Goal: Task Accomplishment & Management: Complete application form

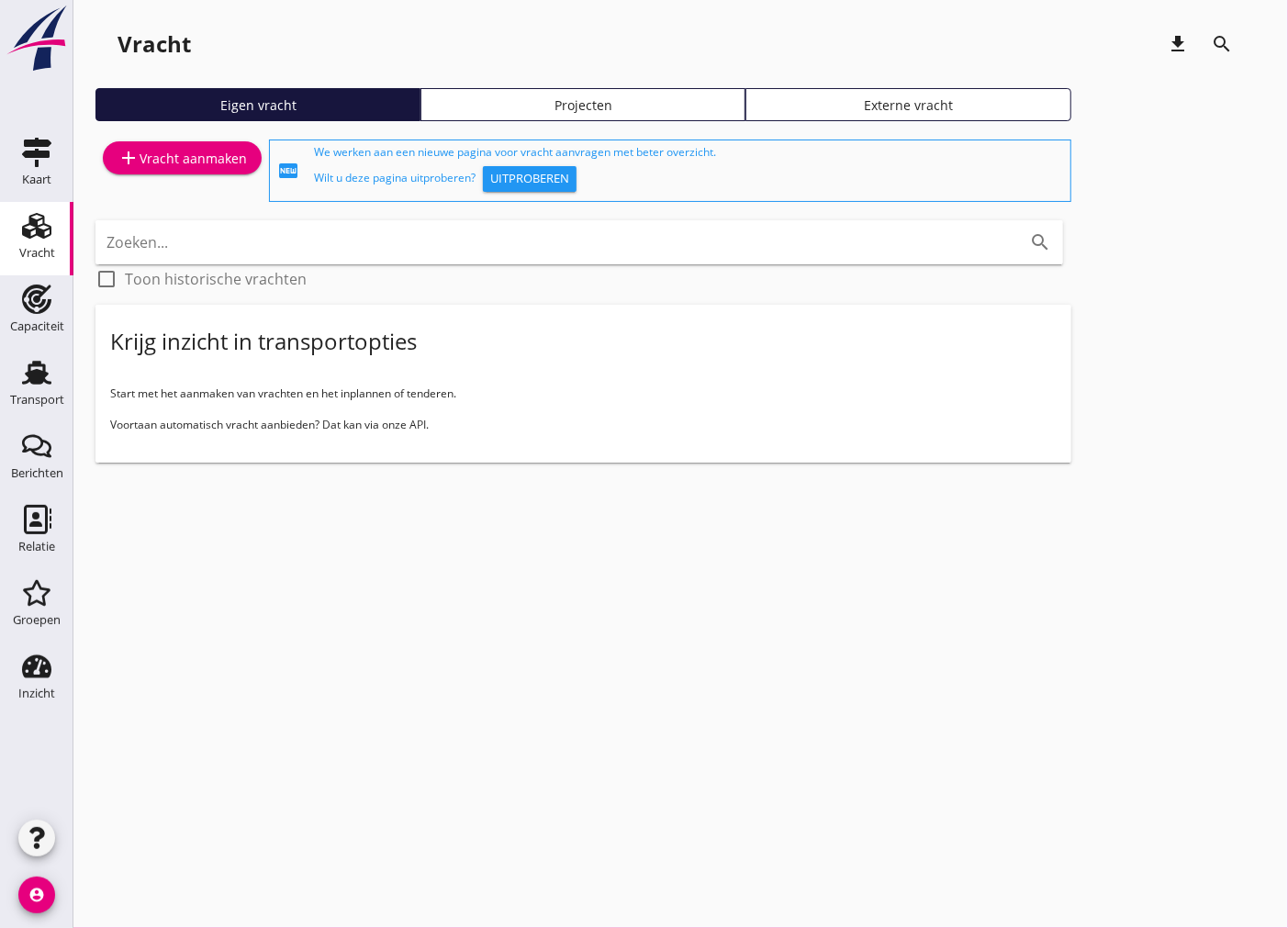
click at [203, 163] on div "add Vracht aanmaken" at bounding box center [182, 158] width 129 height 22
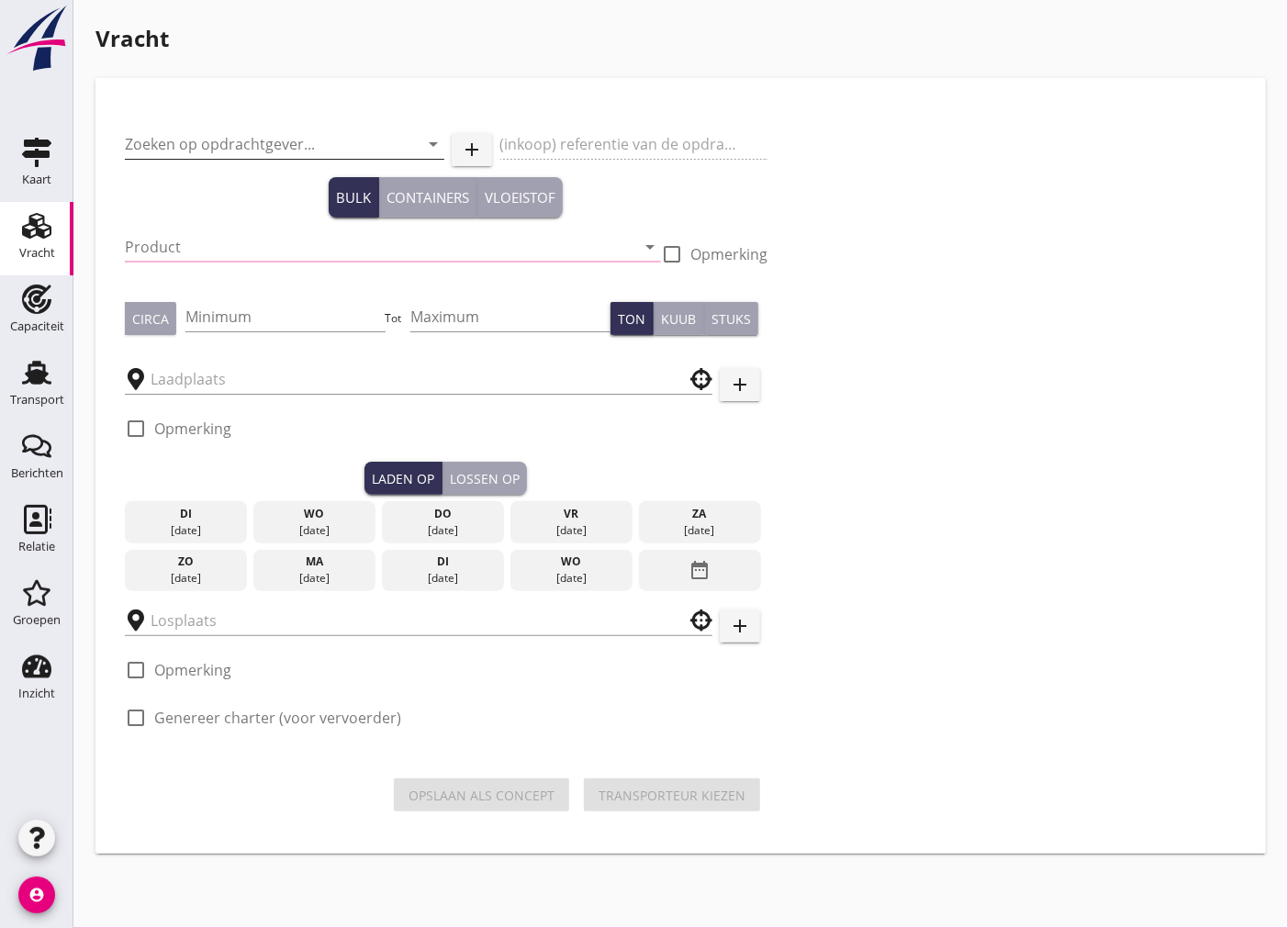
click at [232, 133] on input "Zoeken op opdrachtgever..." at bounding box center [258, 144] width 268 height 30
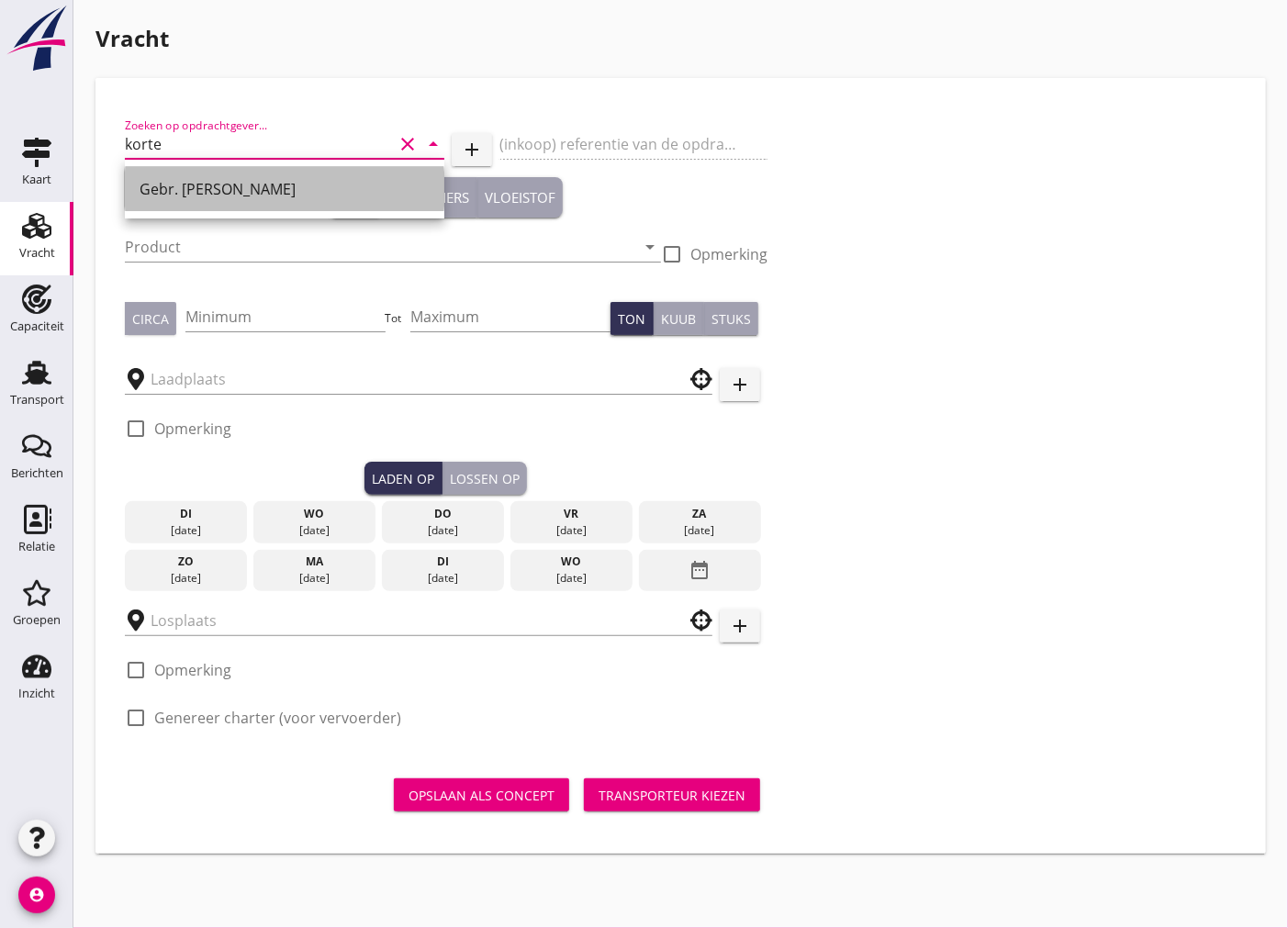
click at [262, 200] on div "Gebr. [PERSON_NAME]" at bounding box center [284, 189] width 290 height 44
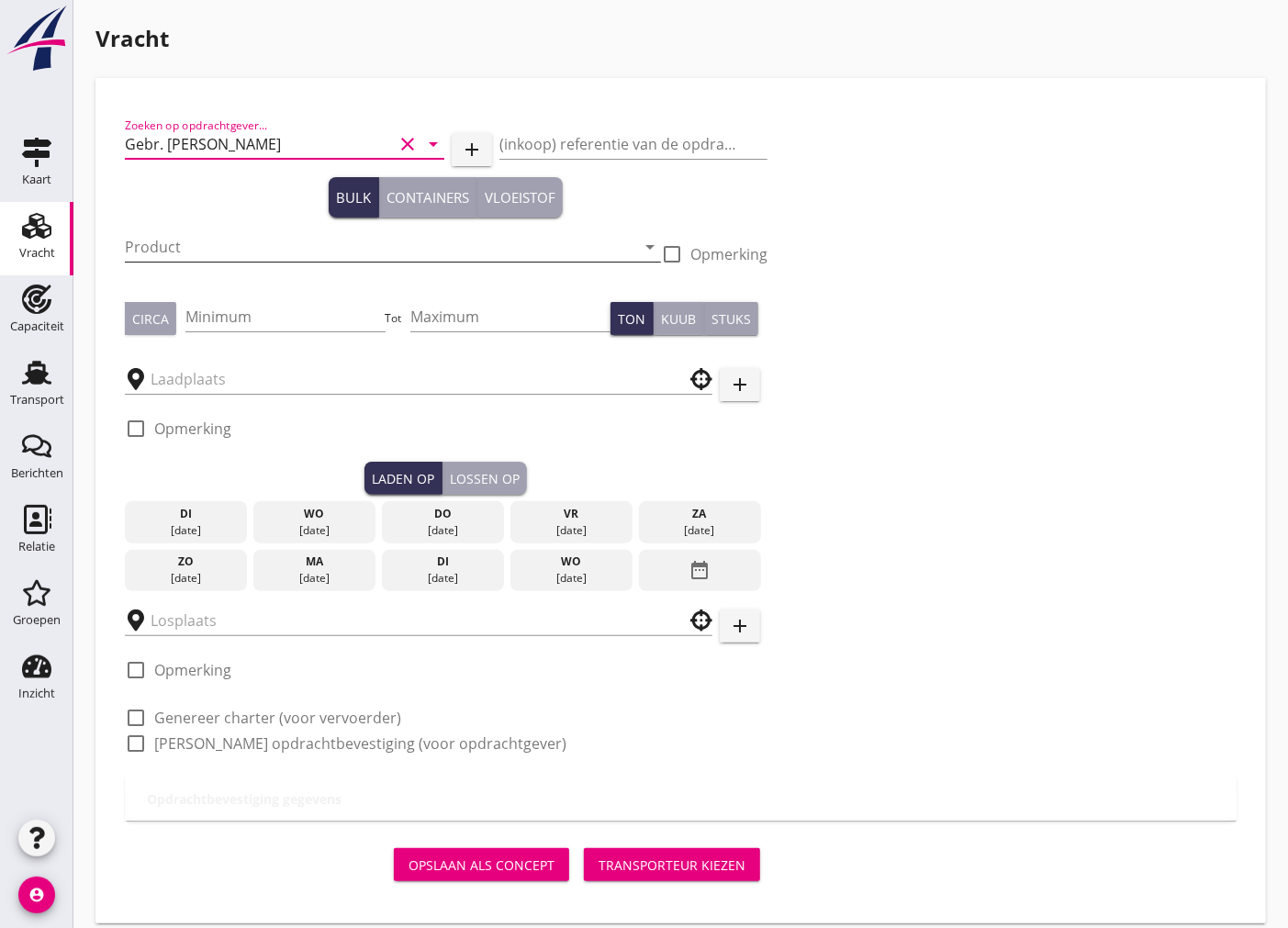
type input "Gebr. [PERSON_NAME]"
click at [190, 241] on input "Product" at bounding box center [379, 247] width 511 height 30
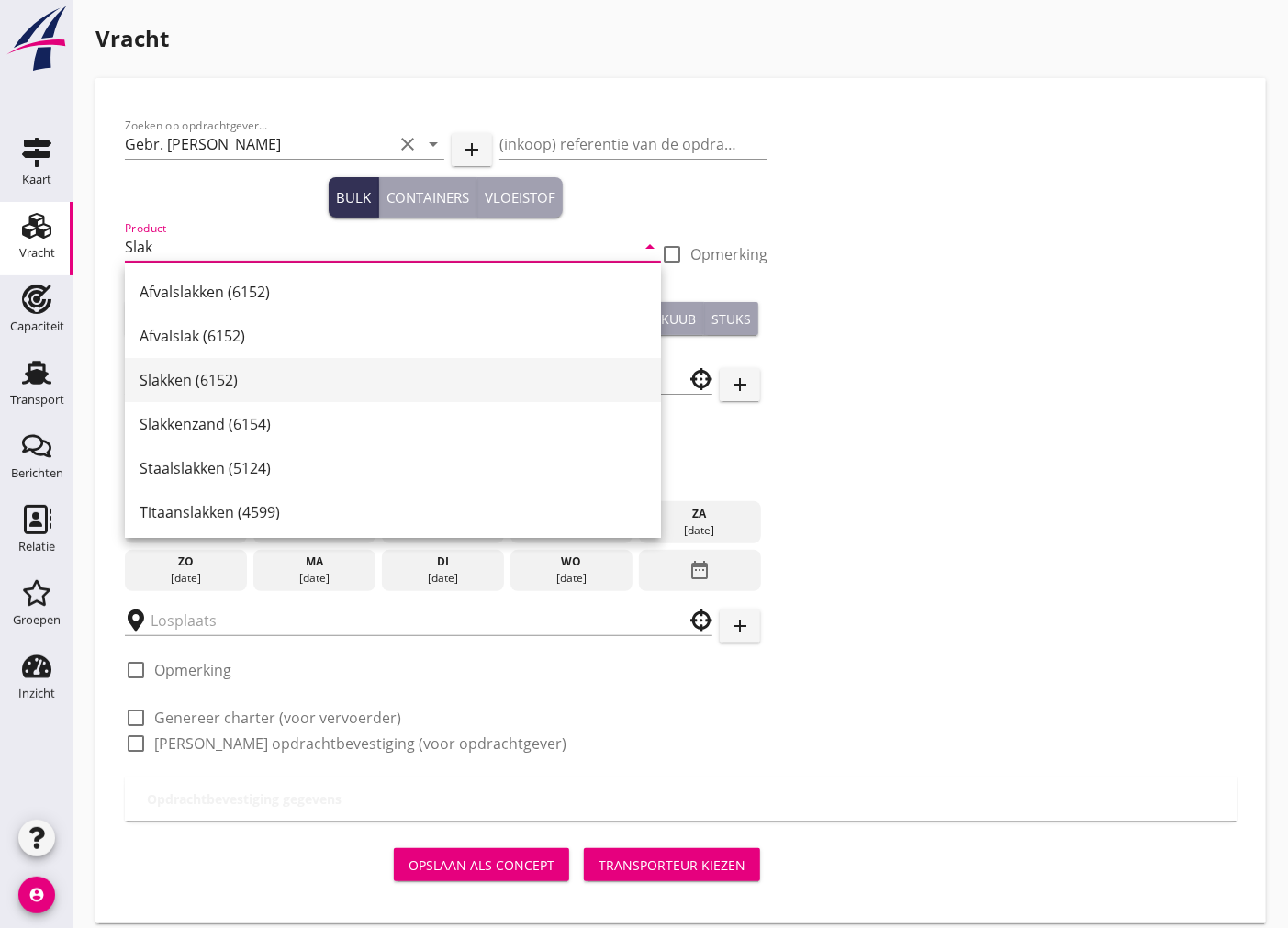
click at [186, 381] on div "Slakken (6152)" at bounding box center [392, 380] width 507 height 22
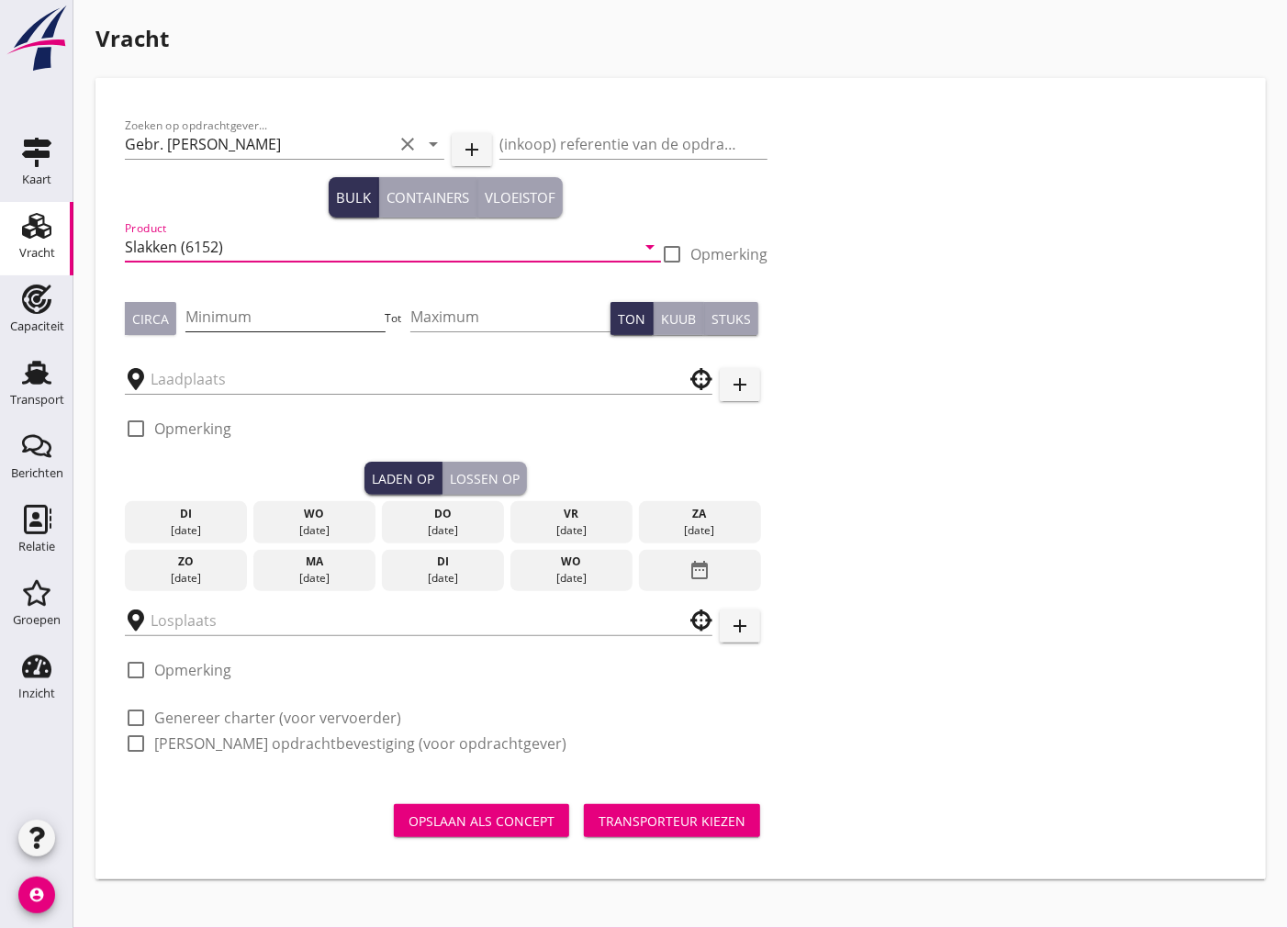
type input "Slakken (6152)"
click at [219, 320] on input "Minimum" at bounding box center [285, 317] width 200 height 30
type input "3100"
click at [147, 313] on div "Circa" at bounding box center [150, 319] width 37 height 19
click at [207, 381] on input "text" at bounding box center [405, 379] width 511 height 30
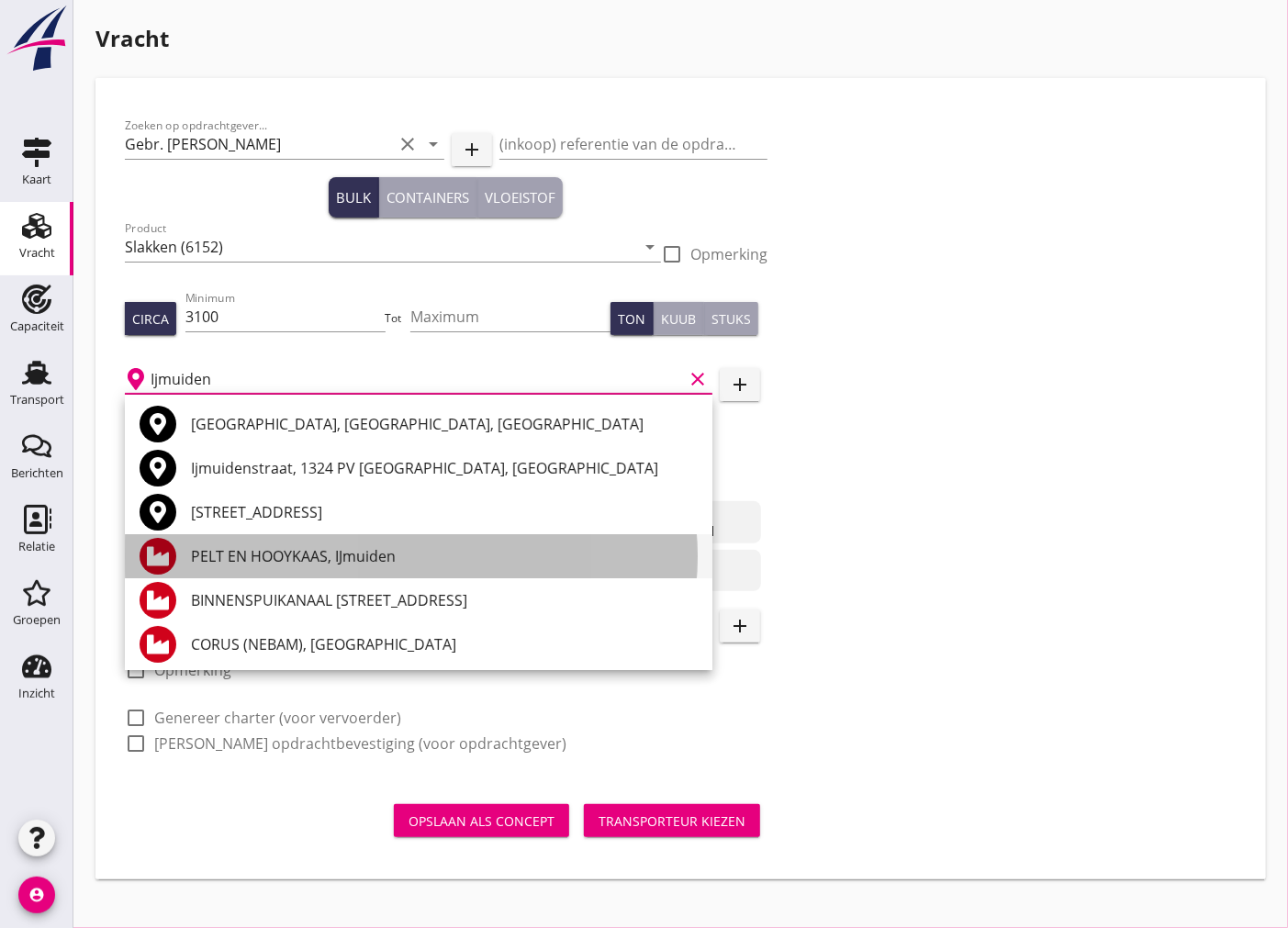
click at [354, 567] on div "PELT EN HOOYKAAS, IJmuiden" at bounding box center [444, 557] width 507 height 22
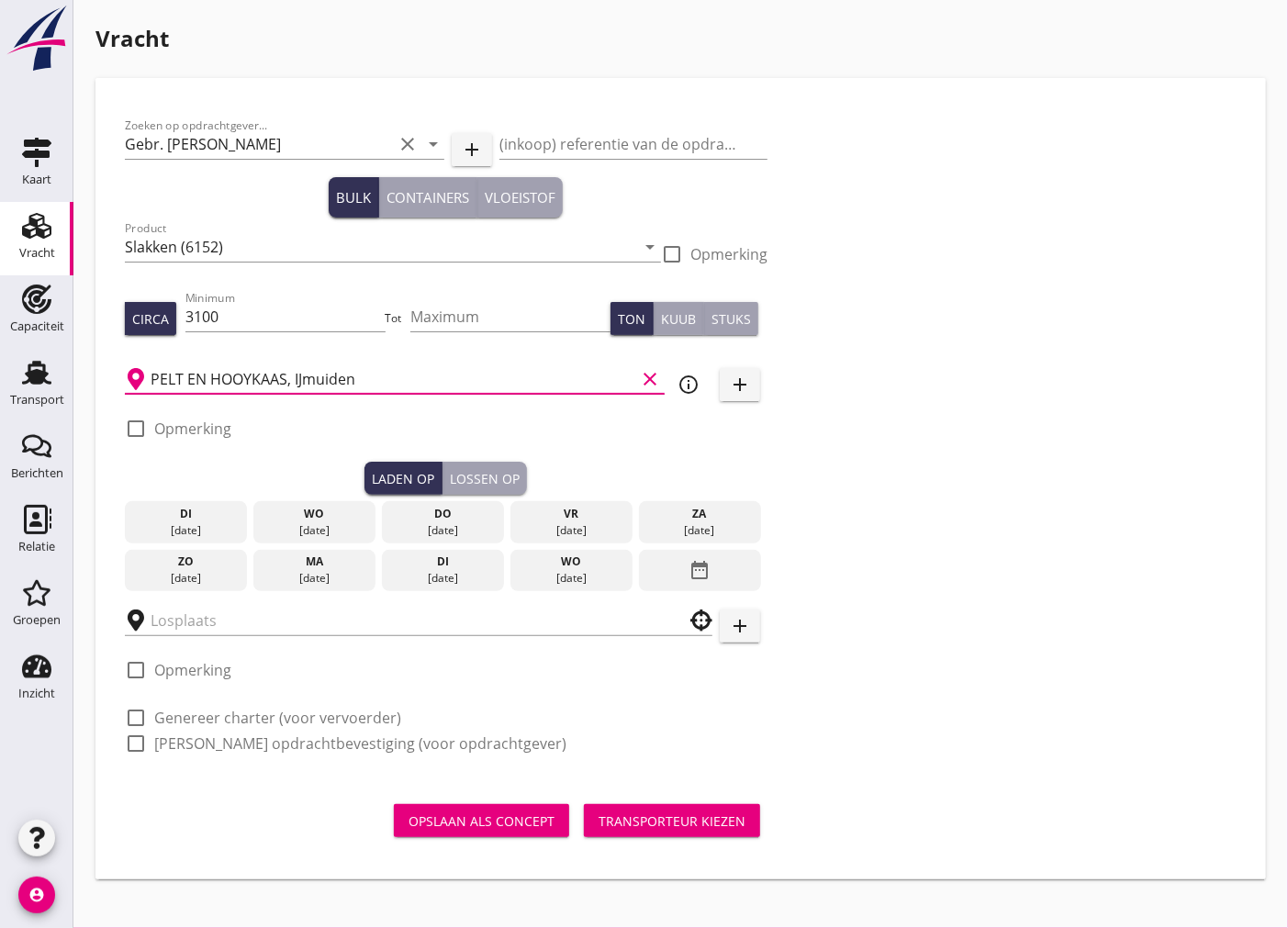
type input "PELT EN HOOYKAAS, IJmuiden"
click at [132, 425] on div at bounding box center [135, 428] width 31 height 31
checkbox input "true"
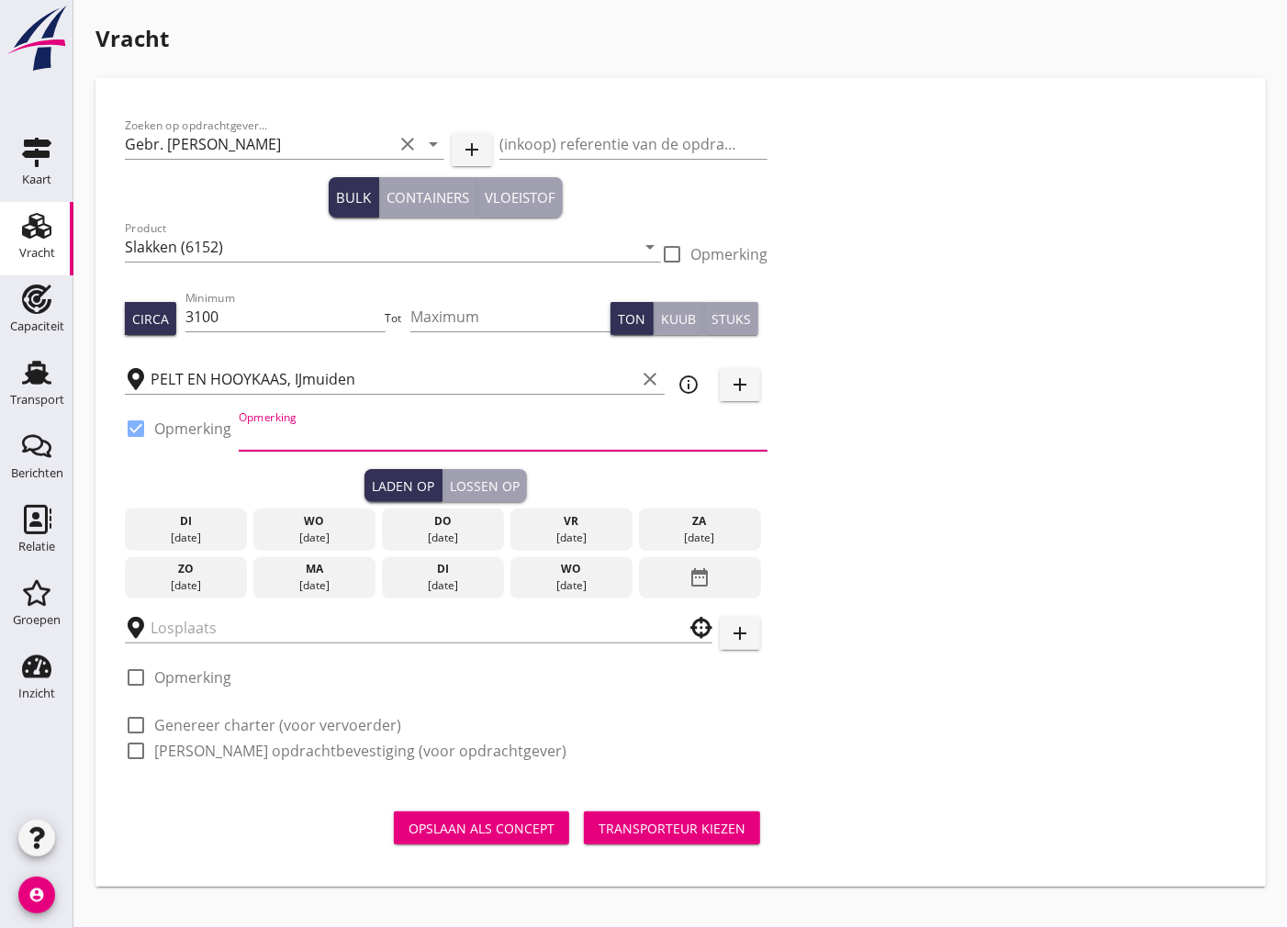
click at [267, 436] on input "Opmerking" at bounding box center [503, 436] width 529 height 30
type input "06-29625842"
click at [347, 527] on div "wo" at bounding box center [314, 522] width 112 height 17
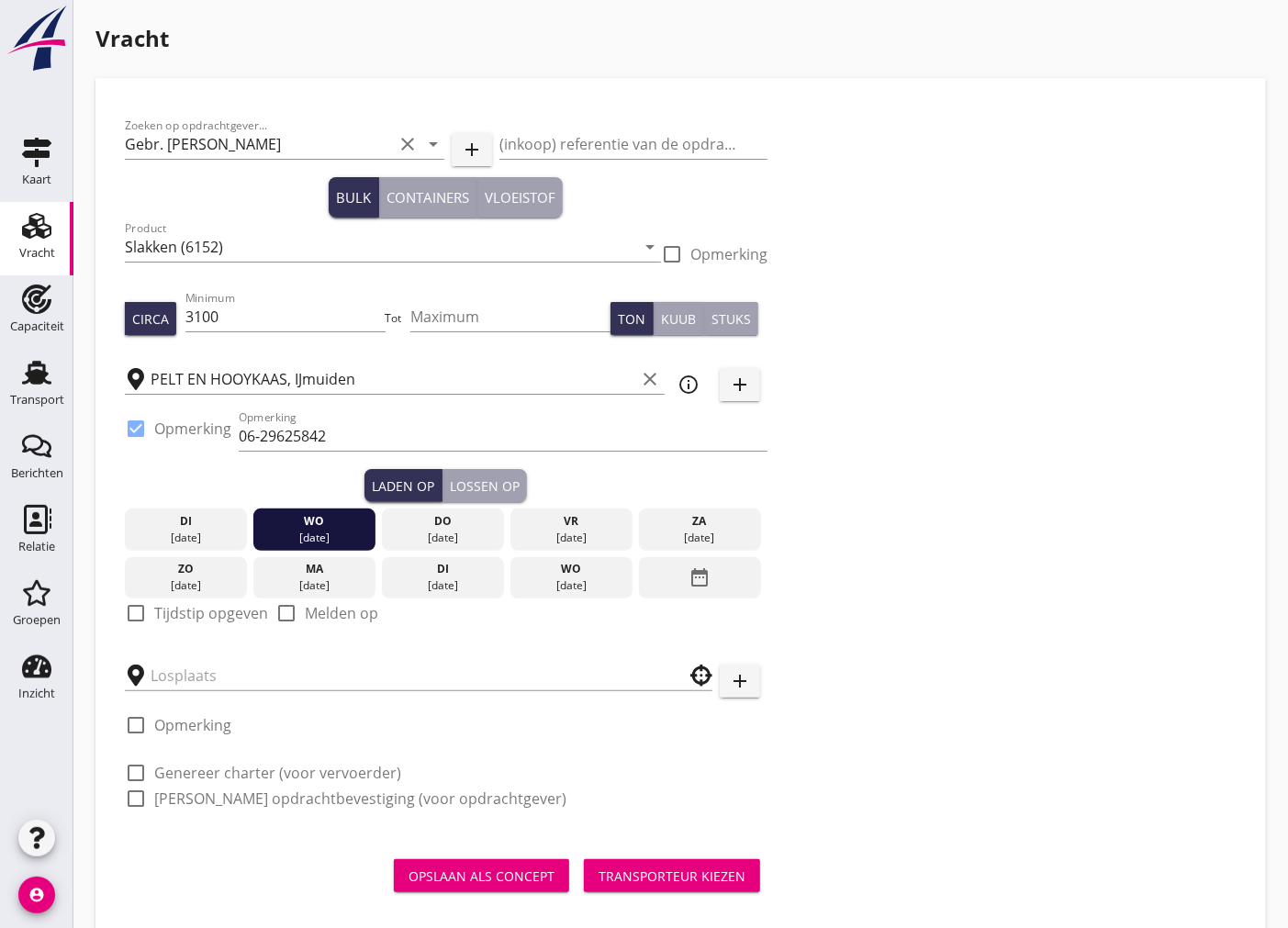
click at [133, 616] on div at bounding box center [135, 612] width 31 height 31
checkbox input "true"
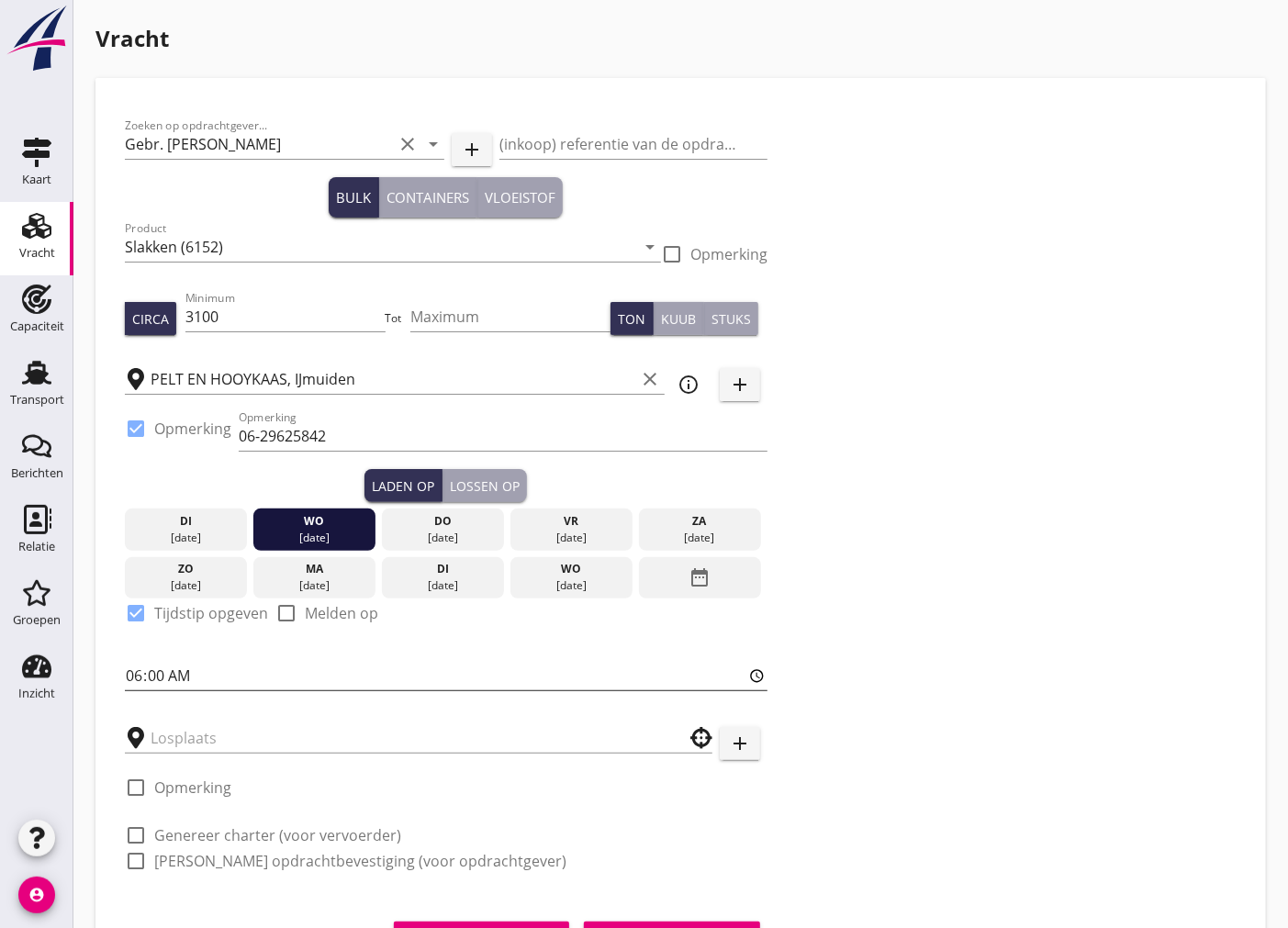
click at [149, 670] on input "06:00" at bounding box center [446, 676] width 643 height 30
type input "06:01"
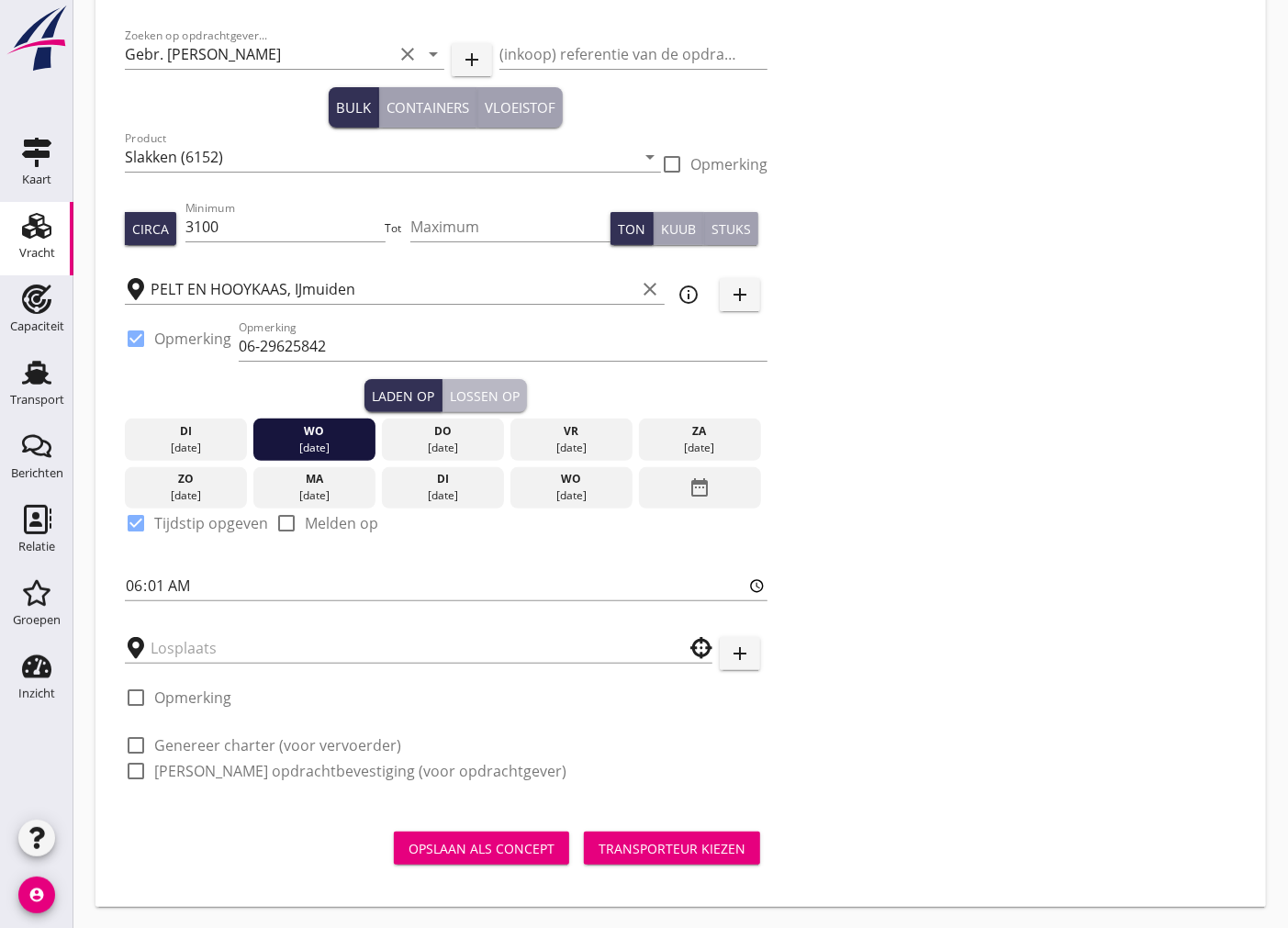
click at [479, 386] on div "Lossen op" at bounding box center [485, 395] width 70 height 19
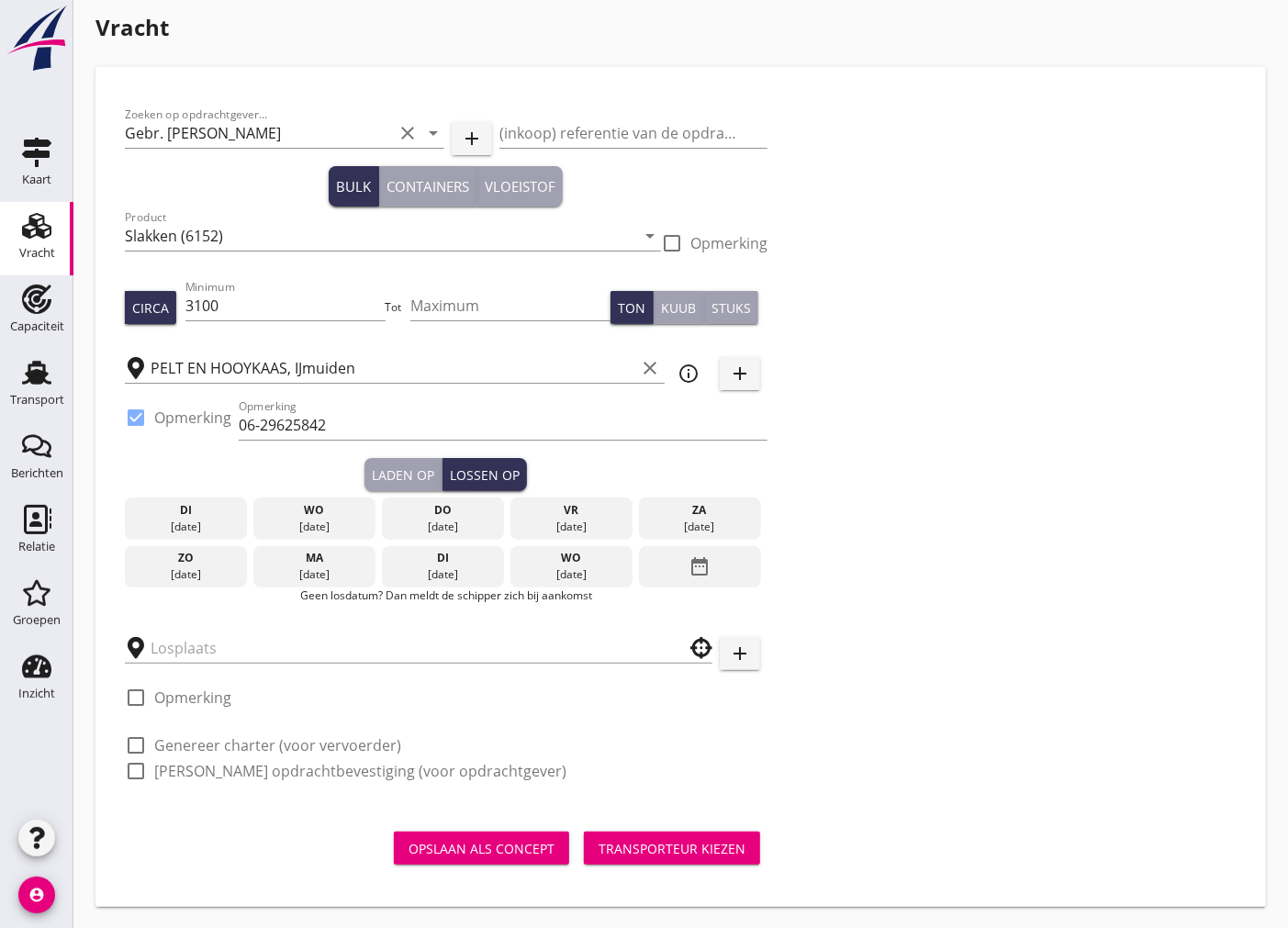
click at [436, 513] on div "do" at bounding box center [442, 510] width 112 height 17
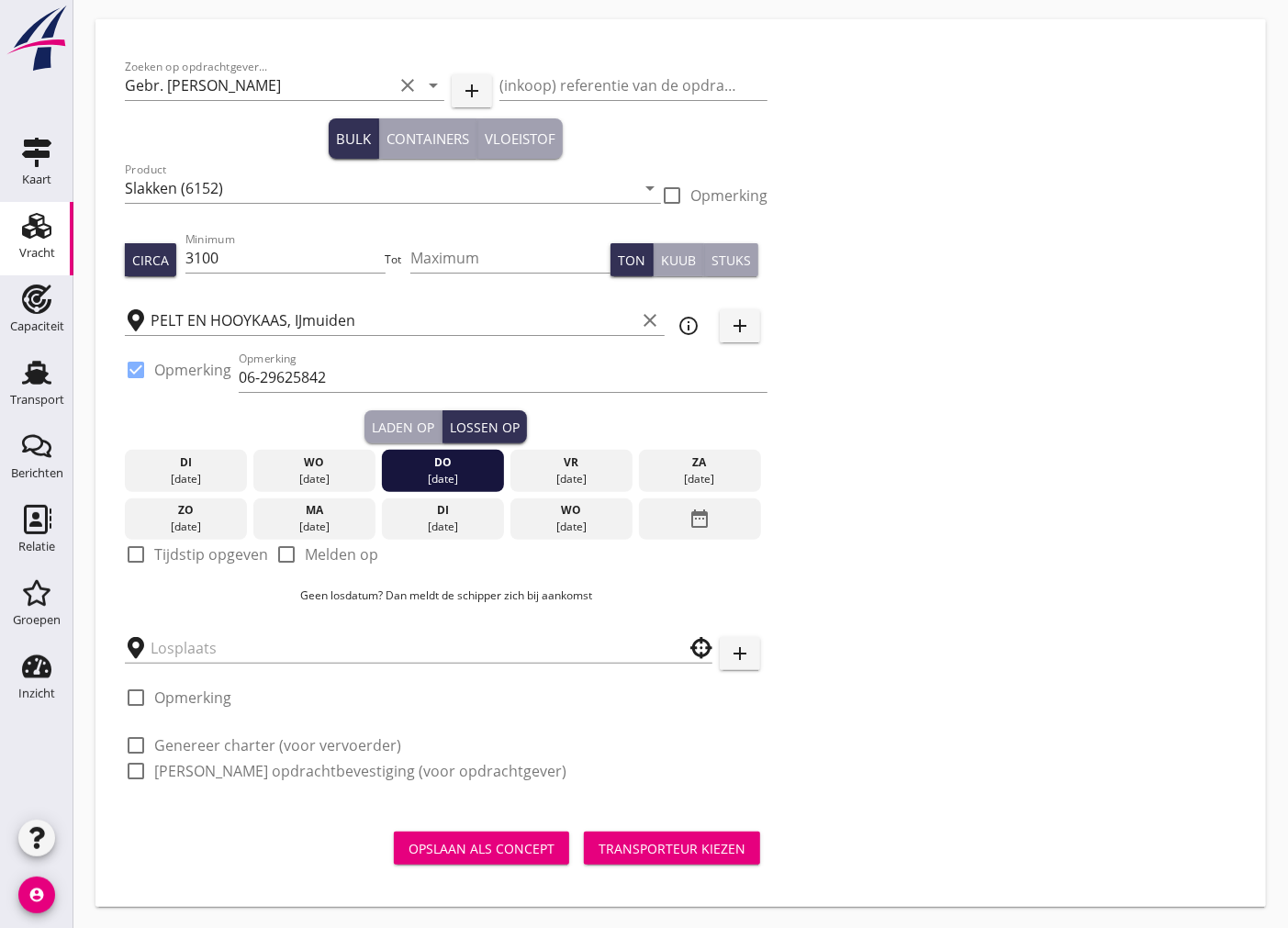
click at [124, 550] on div at bounding box center [135, 554] width 31 height 31
checkbox input "true"
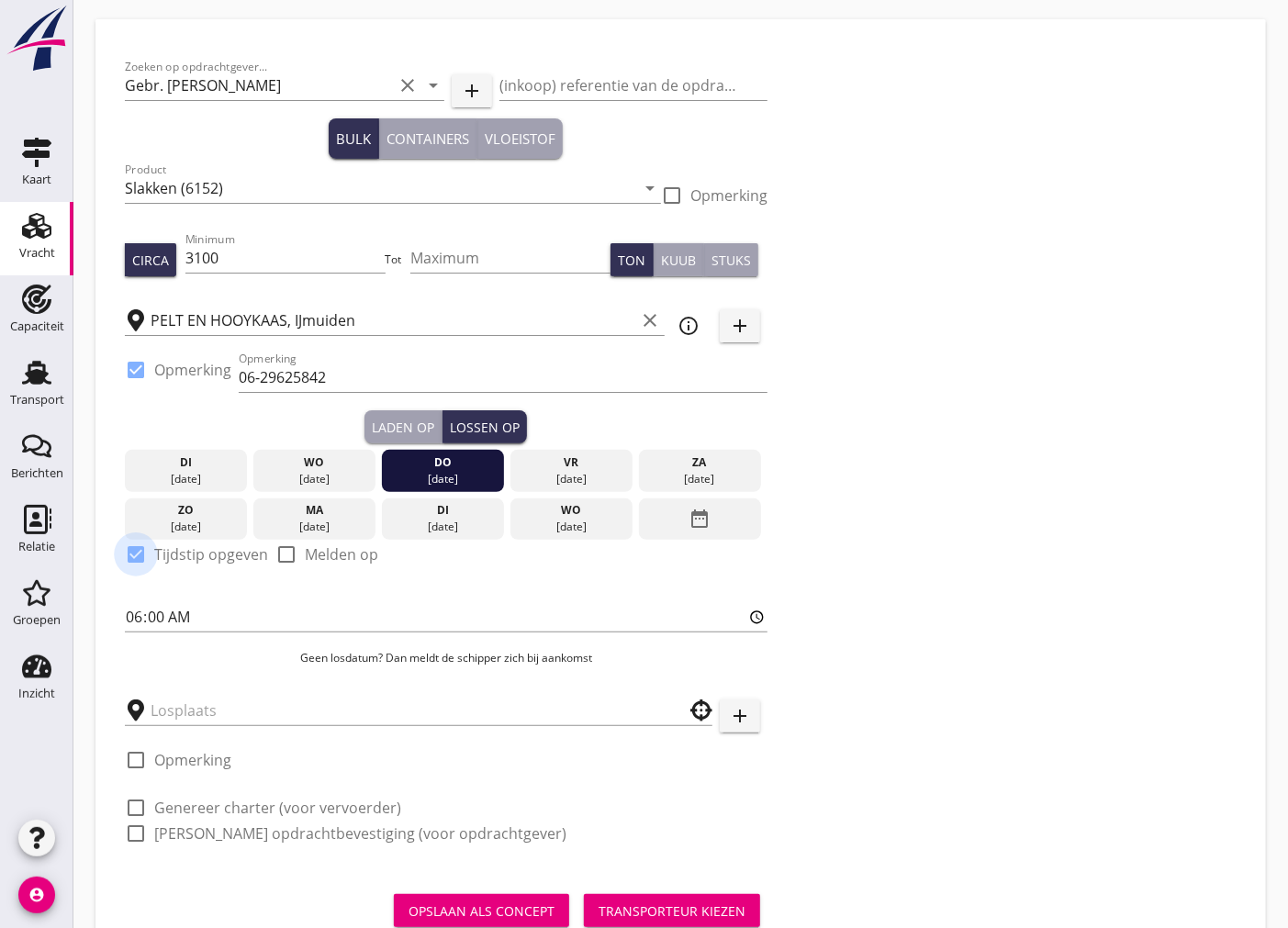
scroll to position [90, 0]
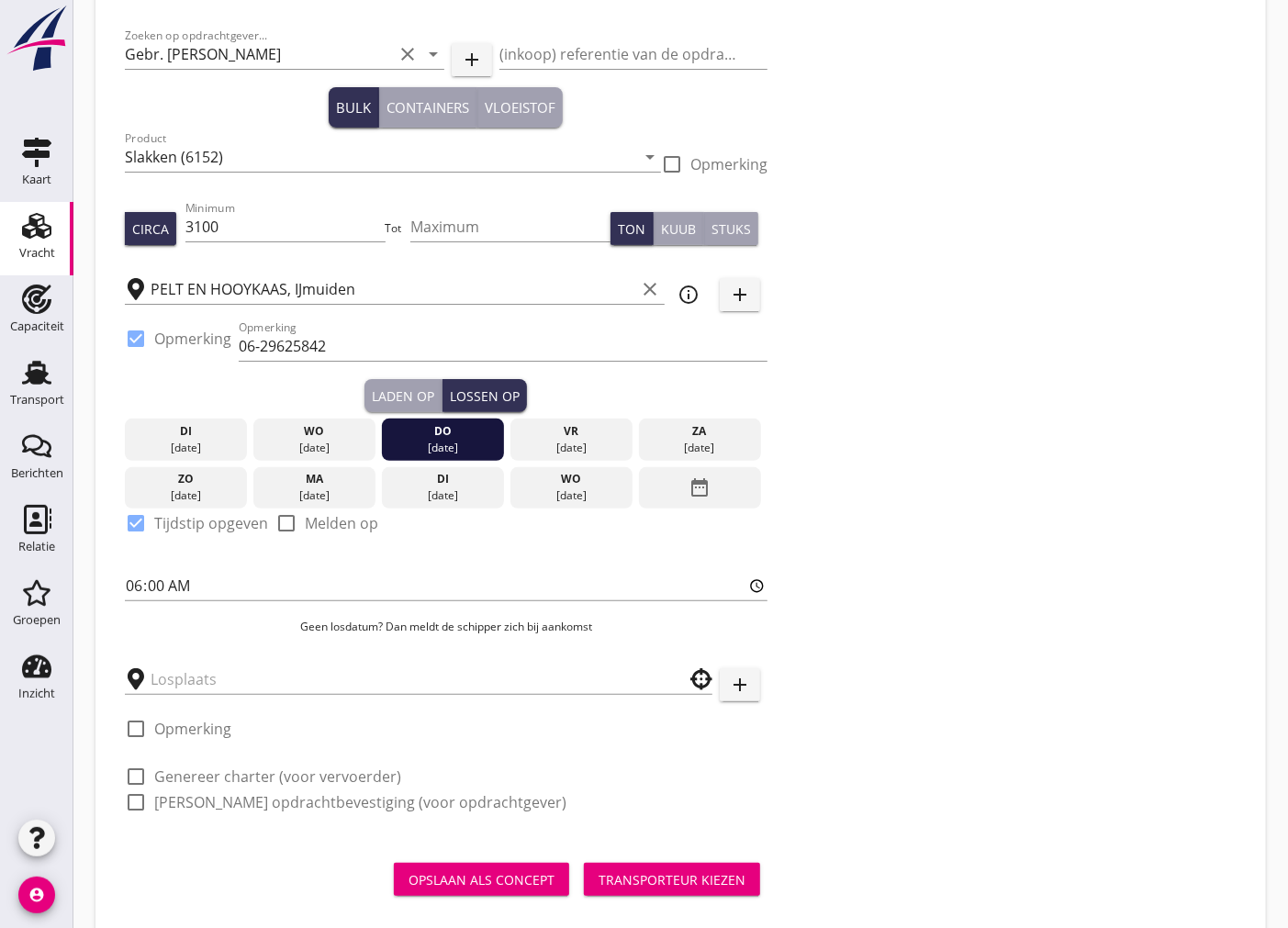
click at [123, 590] on div "Zoeken op opdrachtgever... Gebr. de Korte clear arrow_drop_down add (inkoop) re…" at bounding box center [446, 427] width 657 height 818
click at [129, 583] on input "06:00" at bounding box center [446, 586] width 643 height 30
type input "13:01"
click at [903, 674] on div "Zoeken op opdrachtgever... Gebr. de Korte clear arrow_drop_down add (inkoop) re…" at bounding box center [681, 427] width 1127 height 818
click at [443, 656] on div at bounding box center [418, 674] width 587 height 41
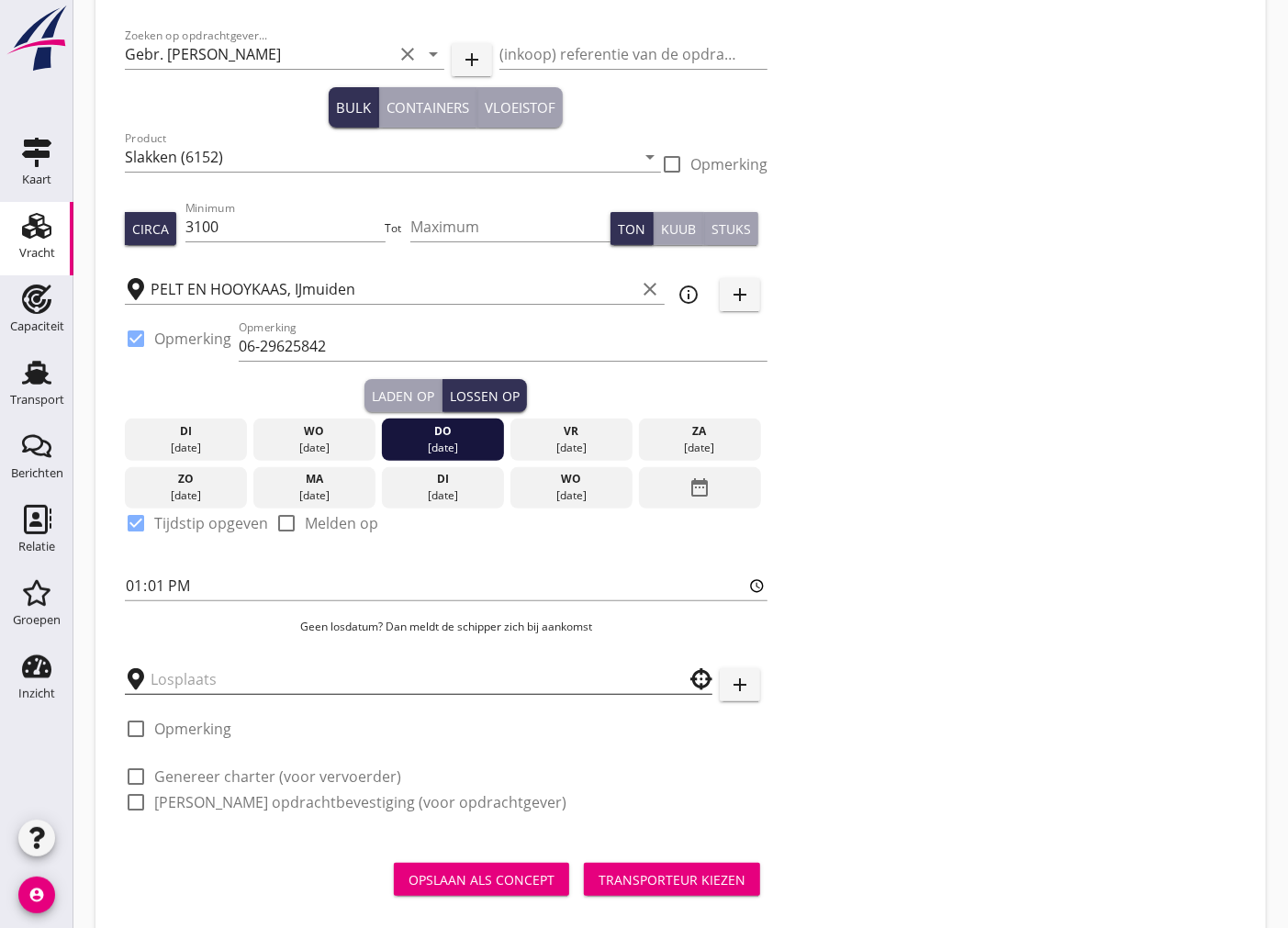
click at [436, 666] on input "text" at bounding box center [405, 680] width 511 height 30
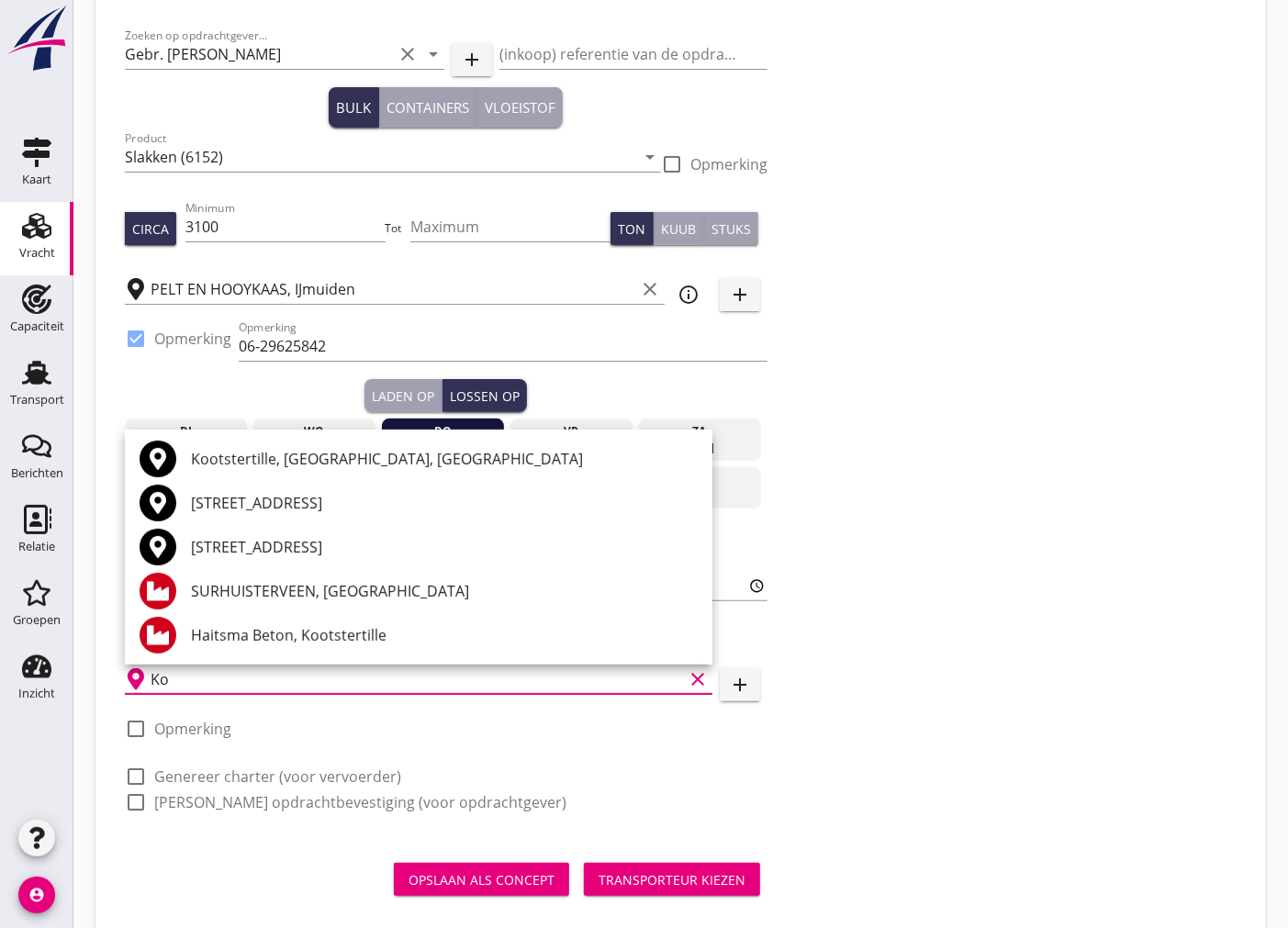
type input "K"
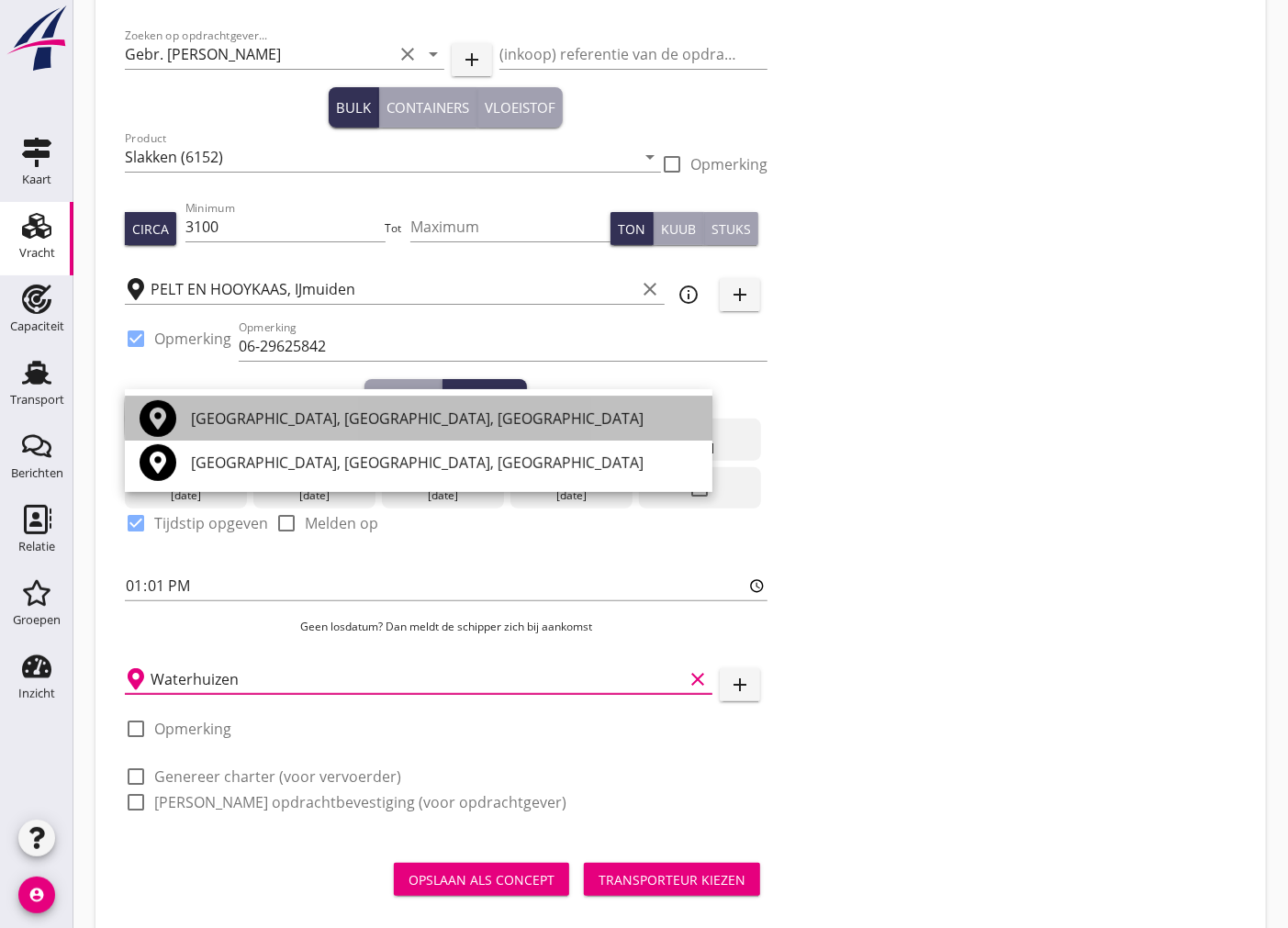
click at [364, 424] on div "[GEOGRAPHIC_DATA], [GEOGRAPHIC_DATA], [GEOGRAPHIC_DATA]" at bounding box center [444, 418] width 507 height 22
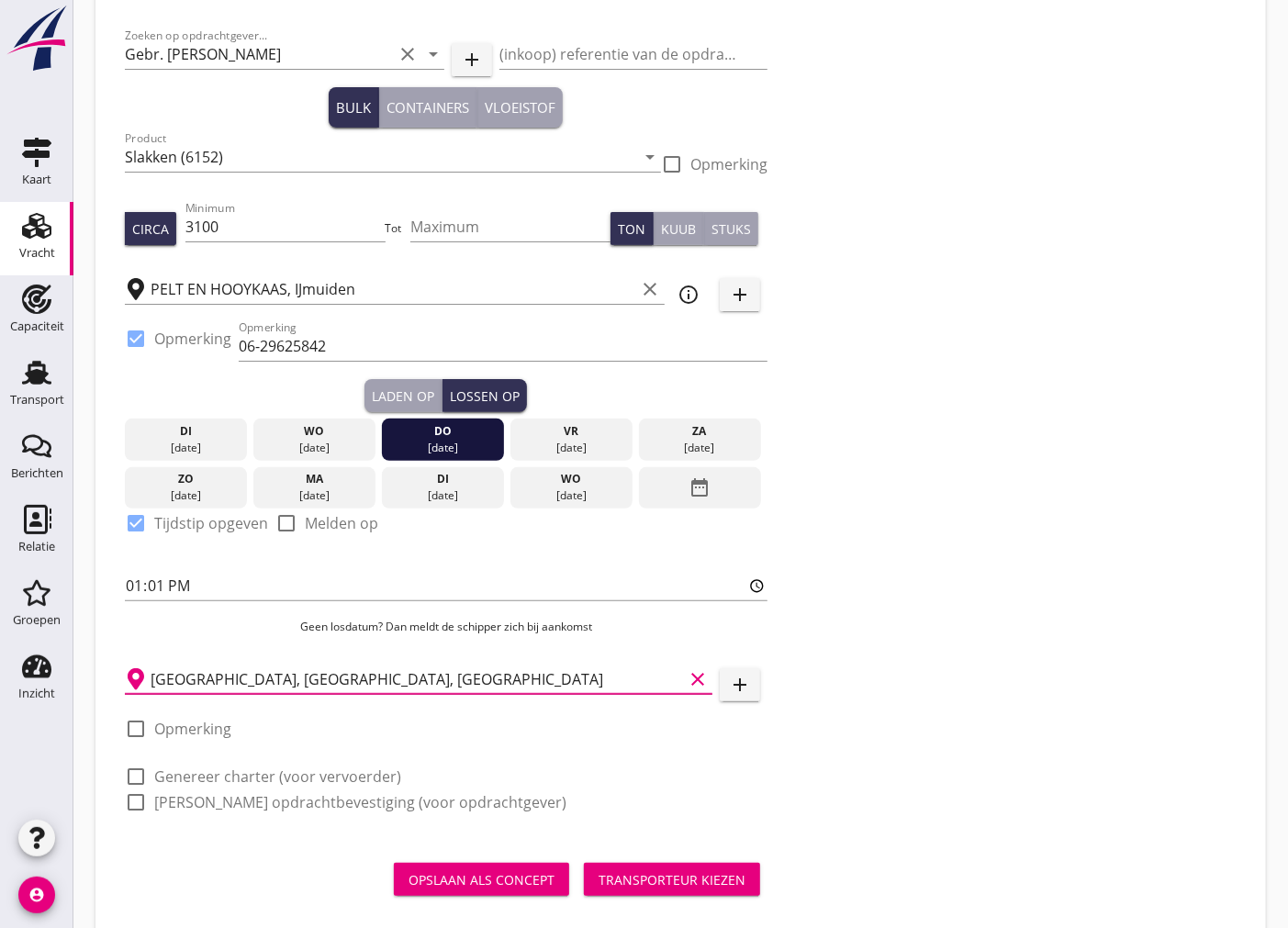
type input "[GEOGRAPHIC_DATA], [GEOGRAPHIC_DATA], [GEOGRAPHIC_DATA]"
click at [140, 726] on div at bounding box center [135, 729] width 31 height 31
checkbox input "true"
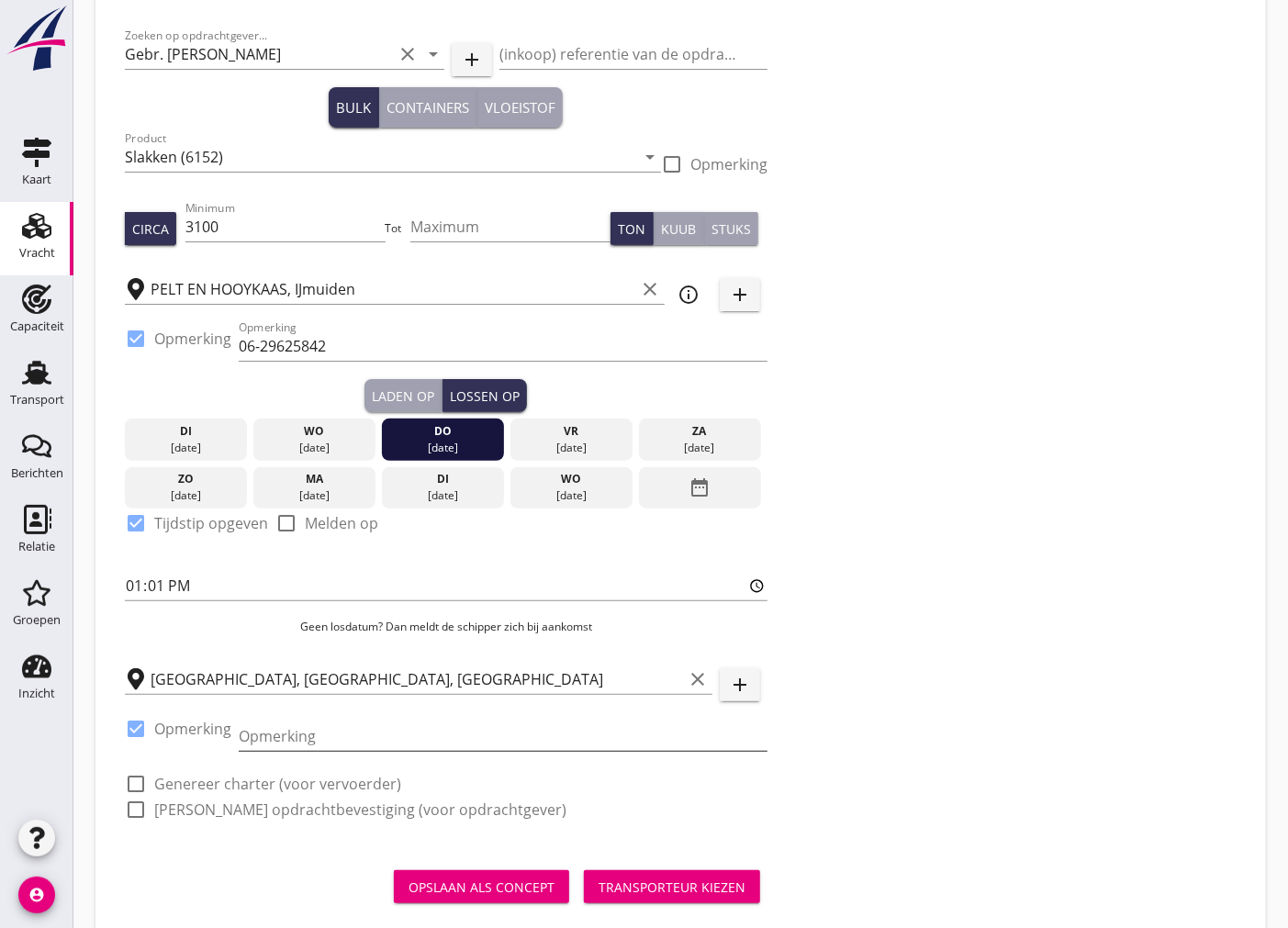
click at [262, 727] on input "Opmerking" at bounding box center [503, 737] width 529 height 30
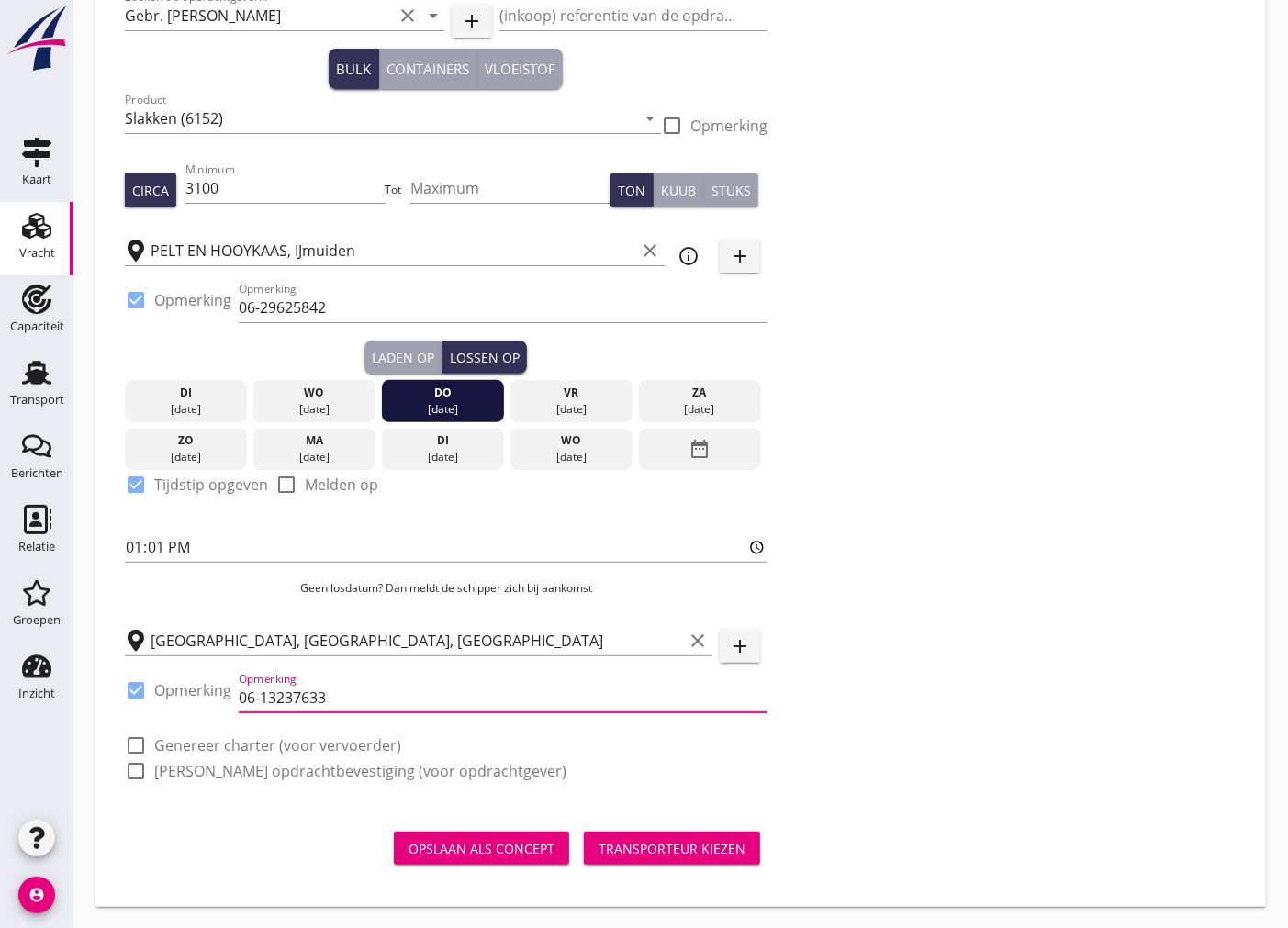
type input "06-13237633"
click at [561, 401] on div "[DATE]" at bounding box center [570, 409] width 112 height 17
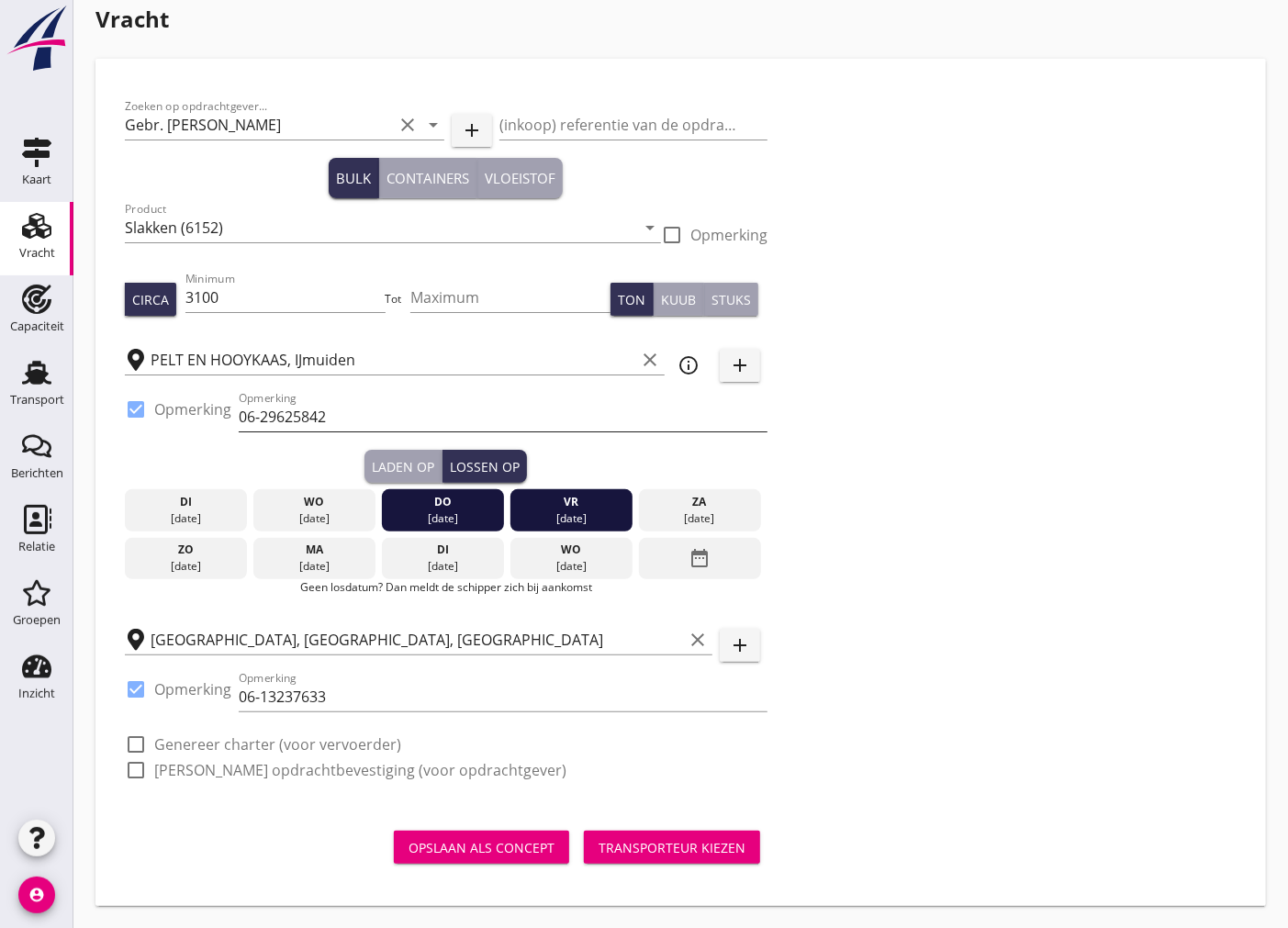
scroll to position [19, 0]
click at [131, 739] on div at bounding box center [135, 744] width 31 height 31
checkbox input "true"
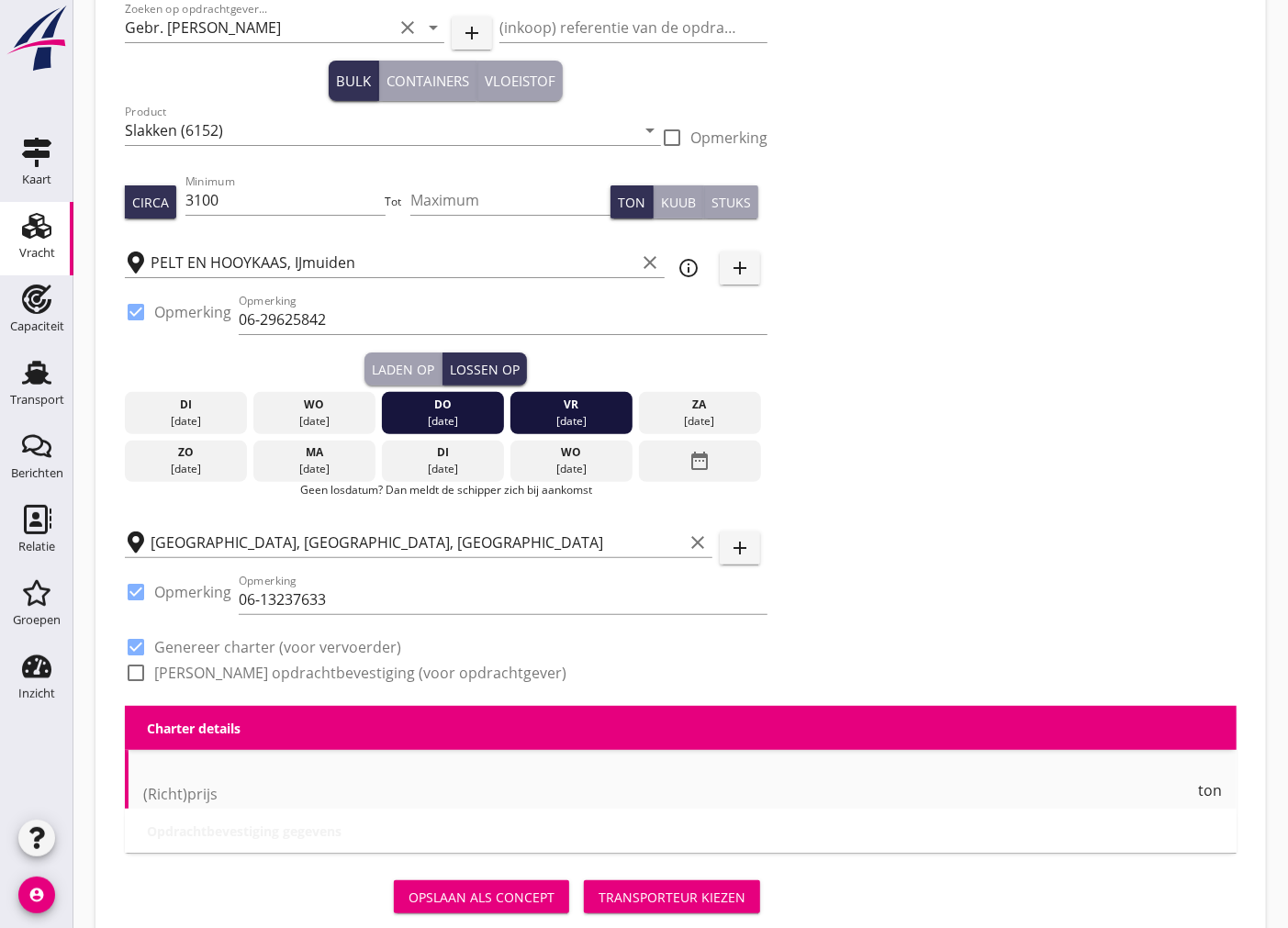
scroll to position [128, 0]
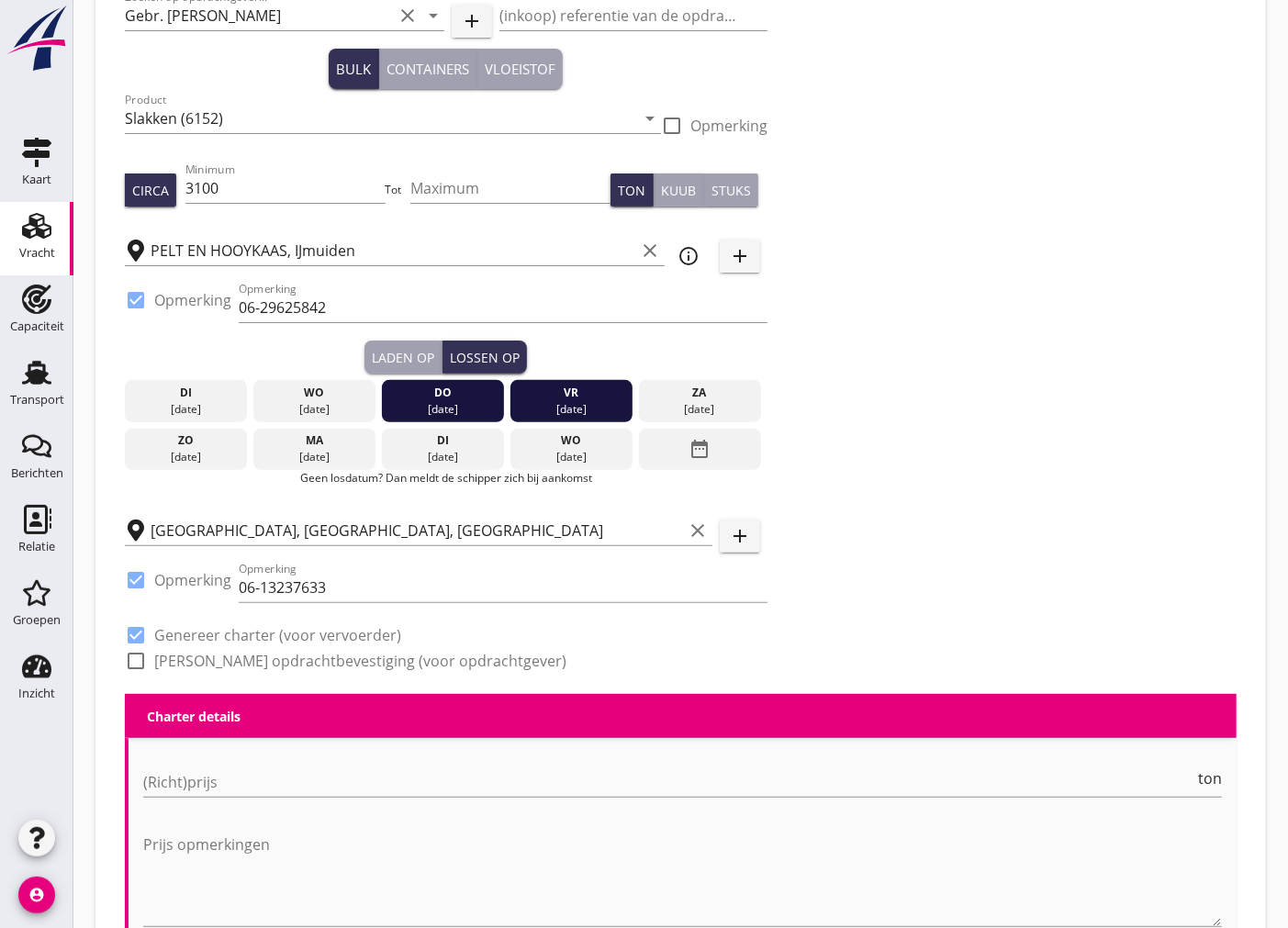
click at [465, 401] on div "[DATE]" at bounding box center [442, 409] width 112 height 17
click at [603, 396] on div "vr" at bounding box center [570, 392] width 112 height 17
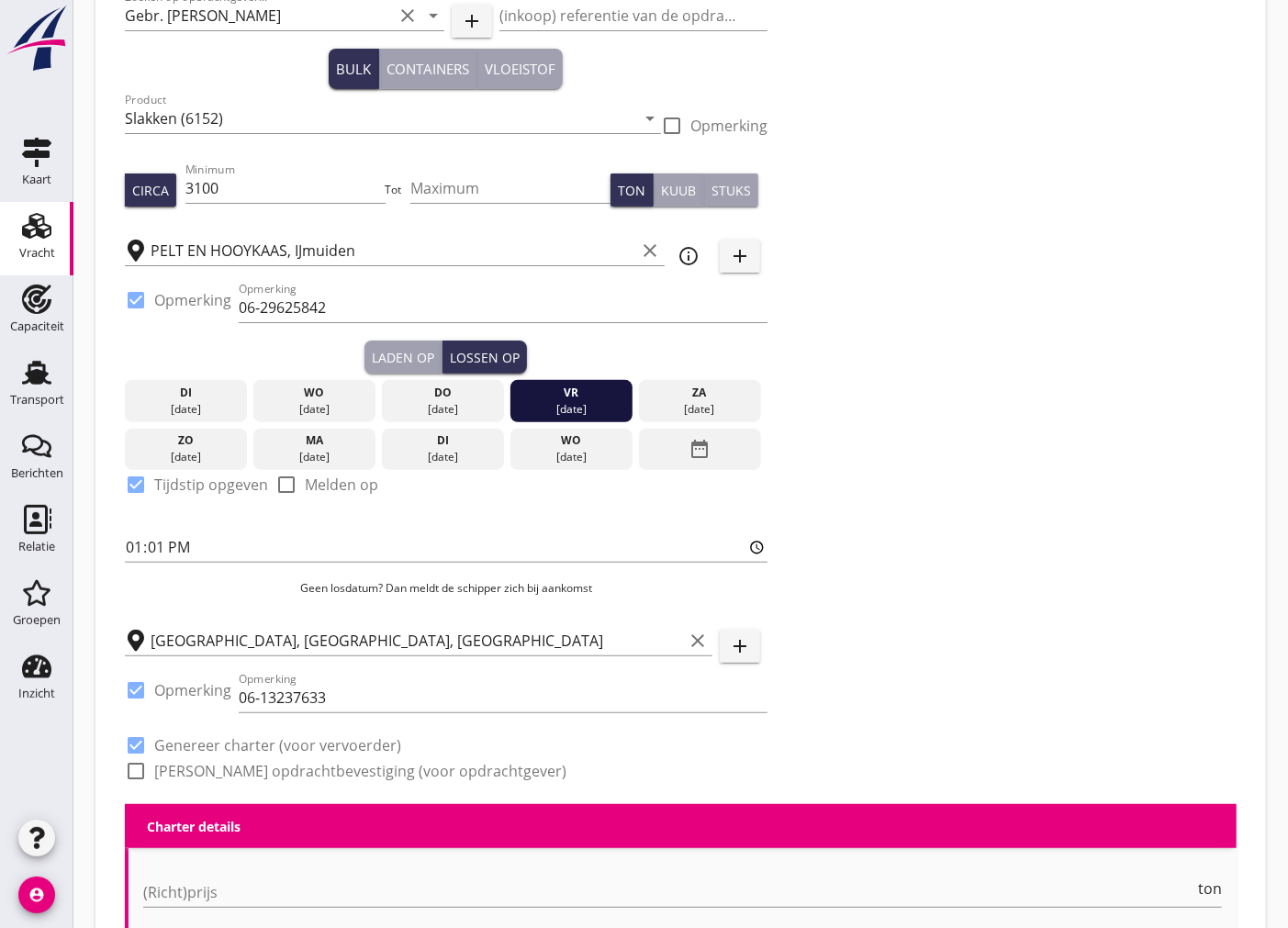
click at [703, 396] on div "za" at bounding box center [699, 392] width 112 height 17
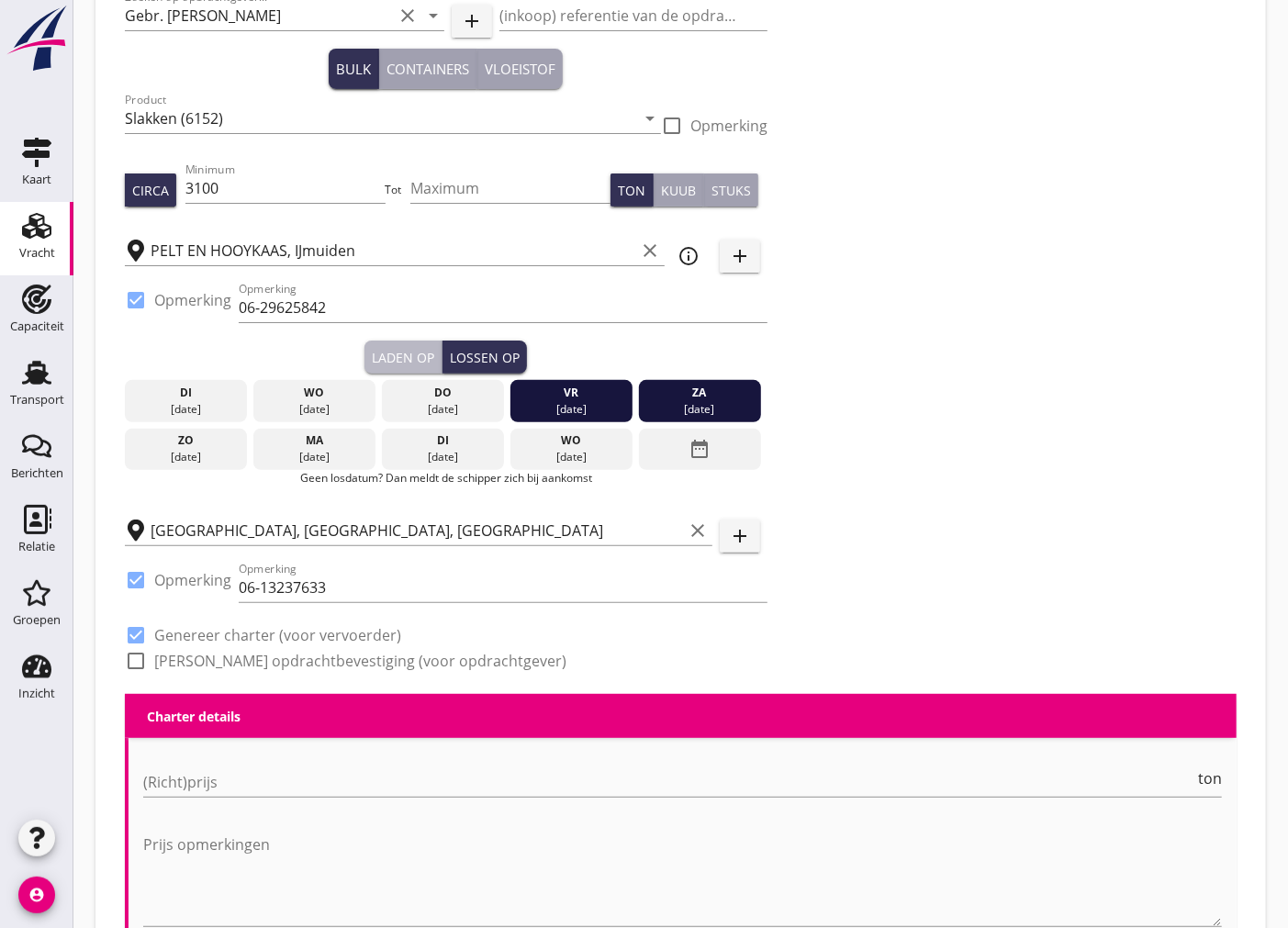
click at [413, 358] on div "Laden op" at bounding box center [403, 357] width 63 height 19
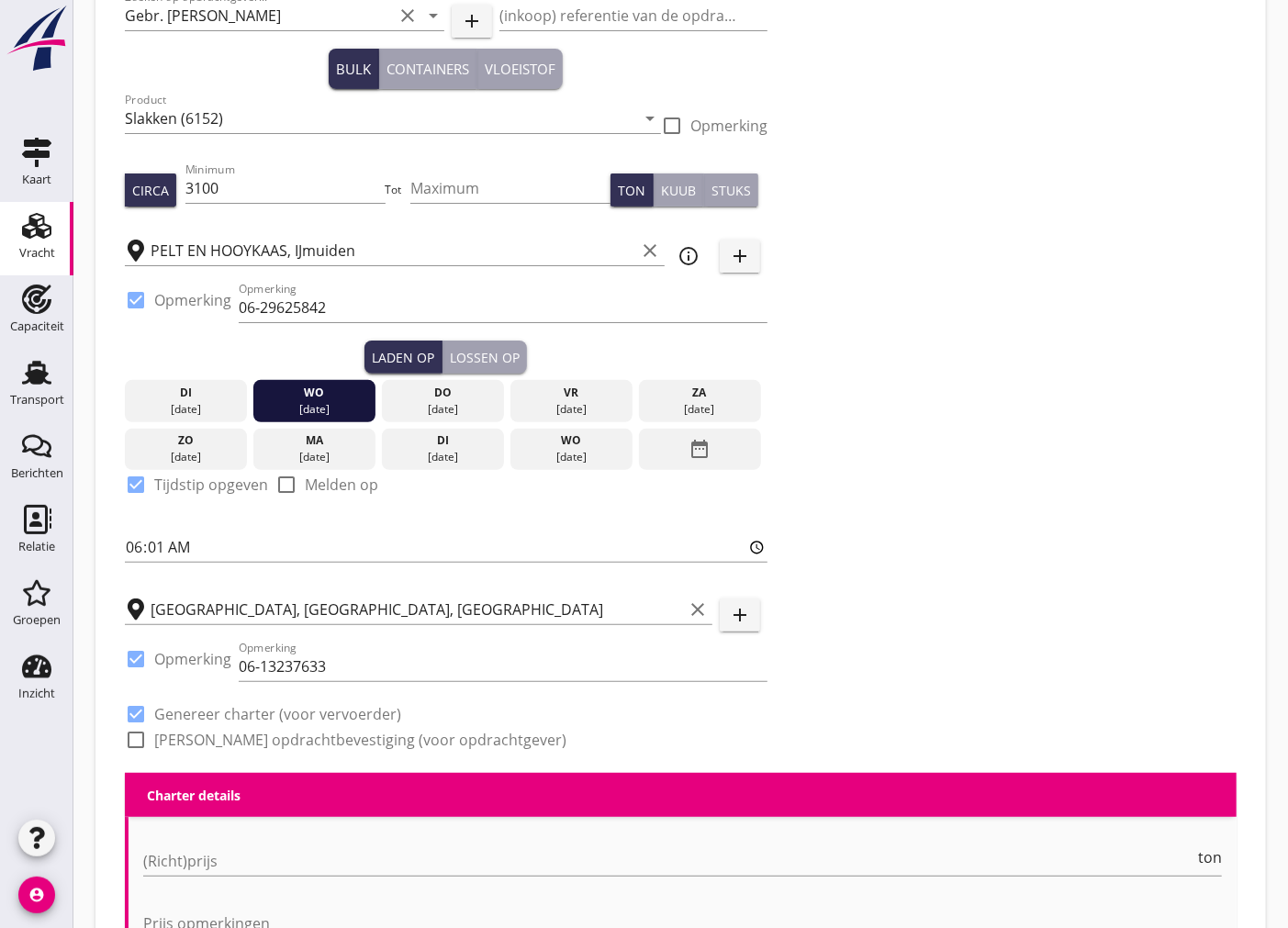
click at [319, 395] on div "wo" at bounding box center [314, 392] width 112 height 17
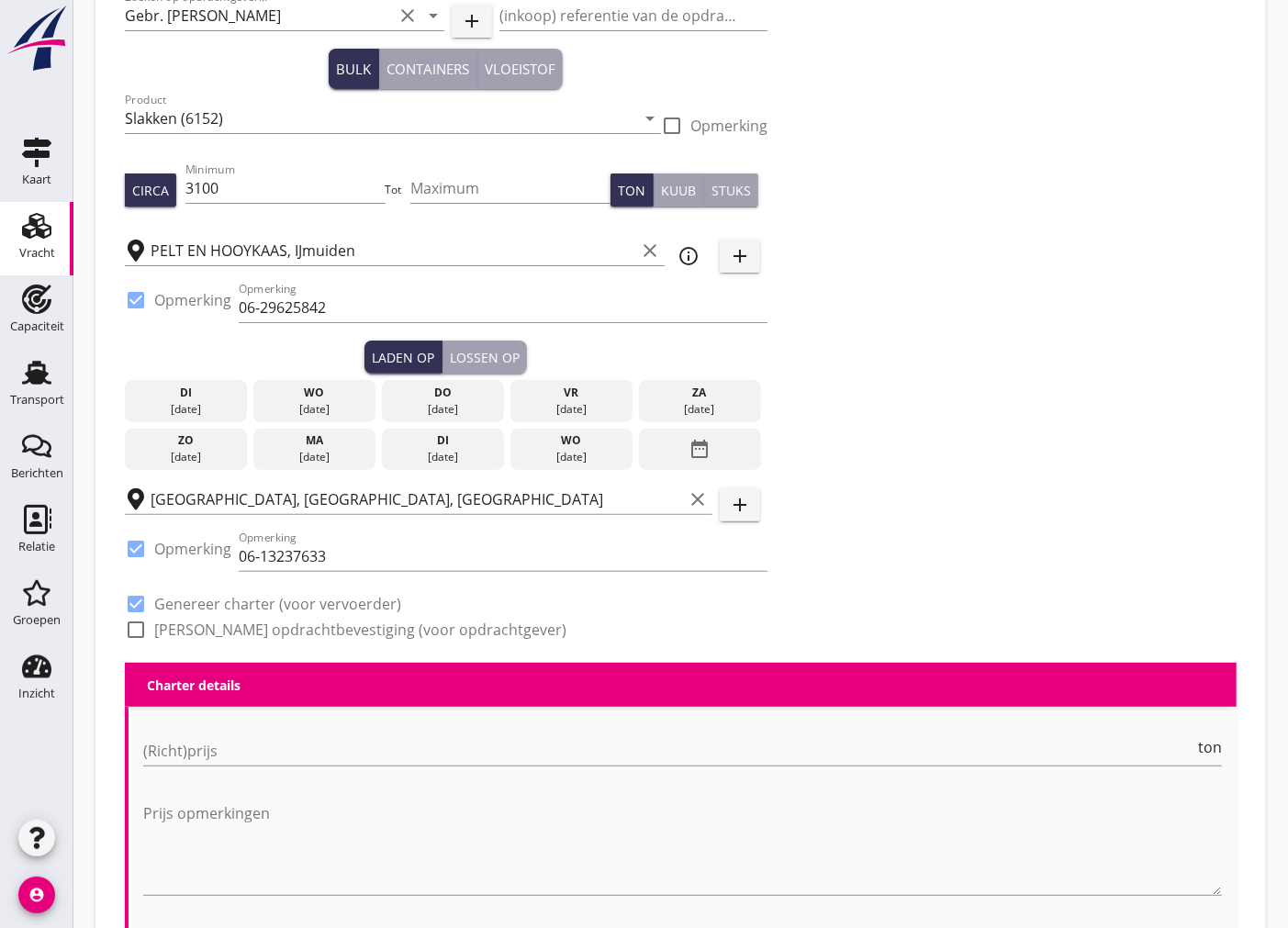
click at [418, 398] on div "do" at bounding box center [442, 392] width 112 height 17
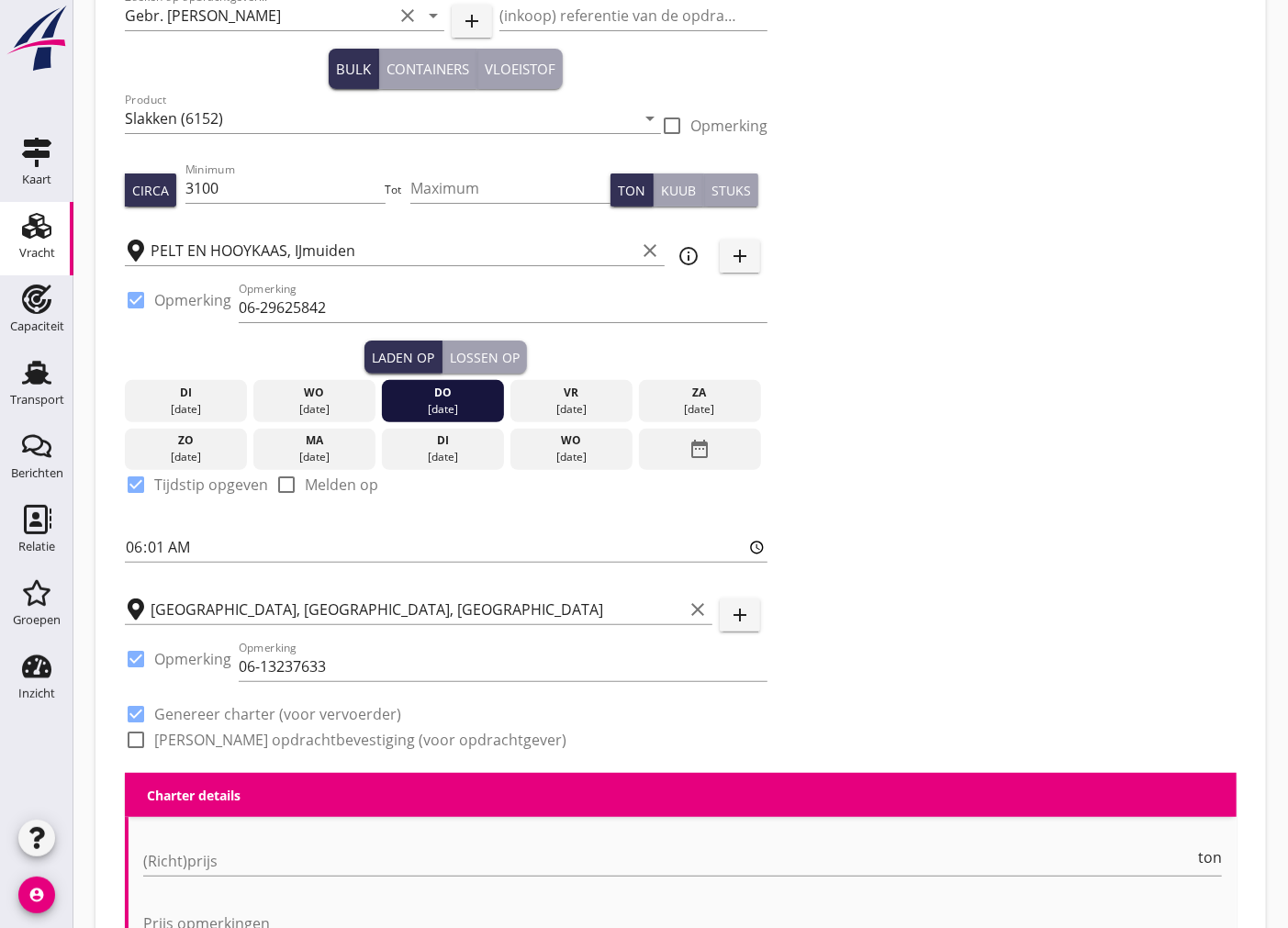
click at [474, 360] on div "Lossen op" at bounding box center [485, 357] width 70 height 19
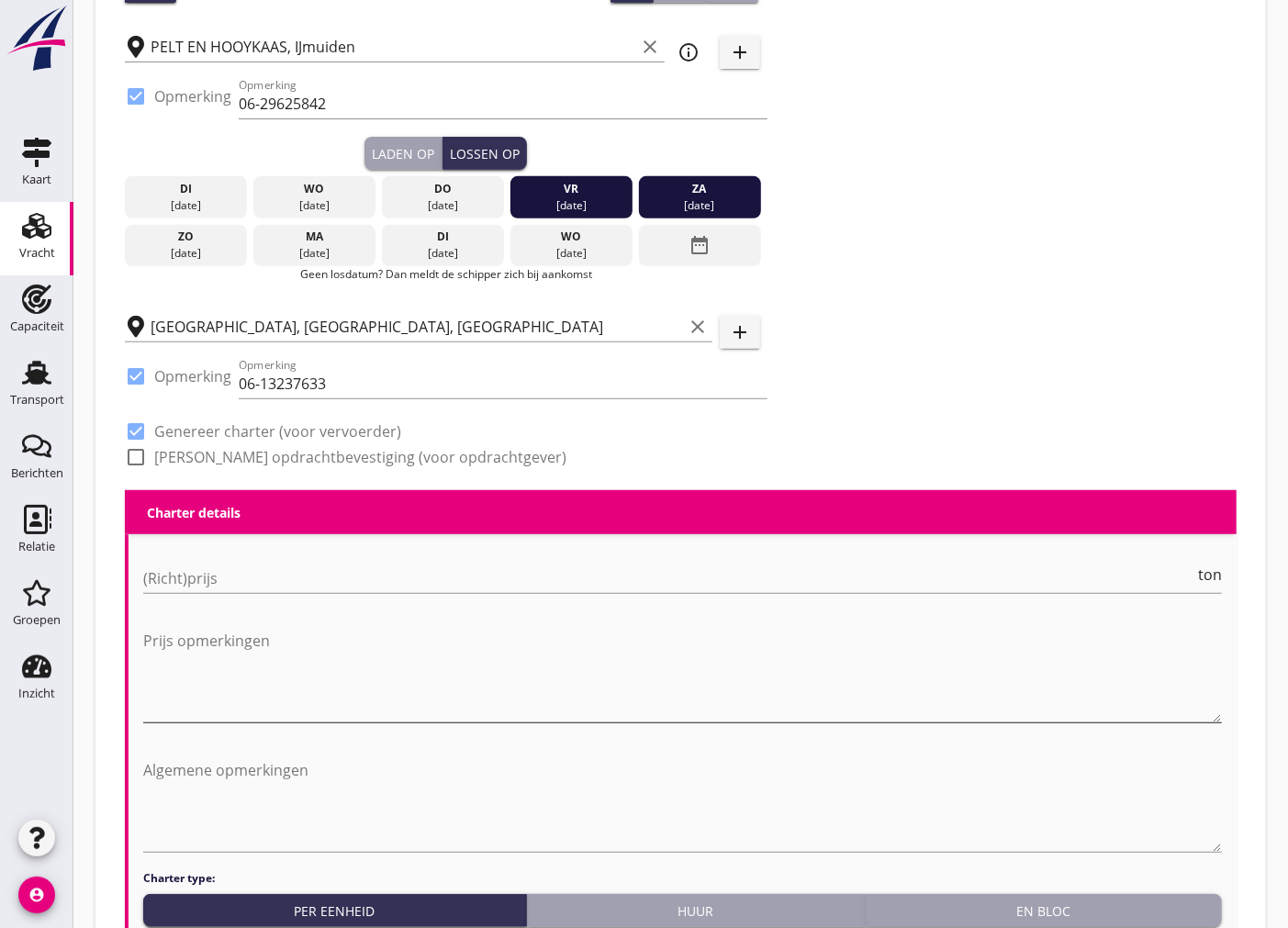
scroll to position [434, 0]
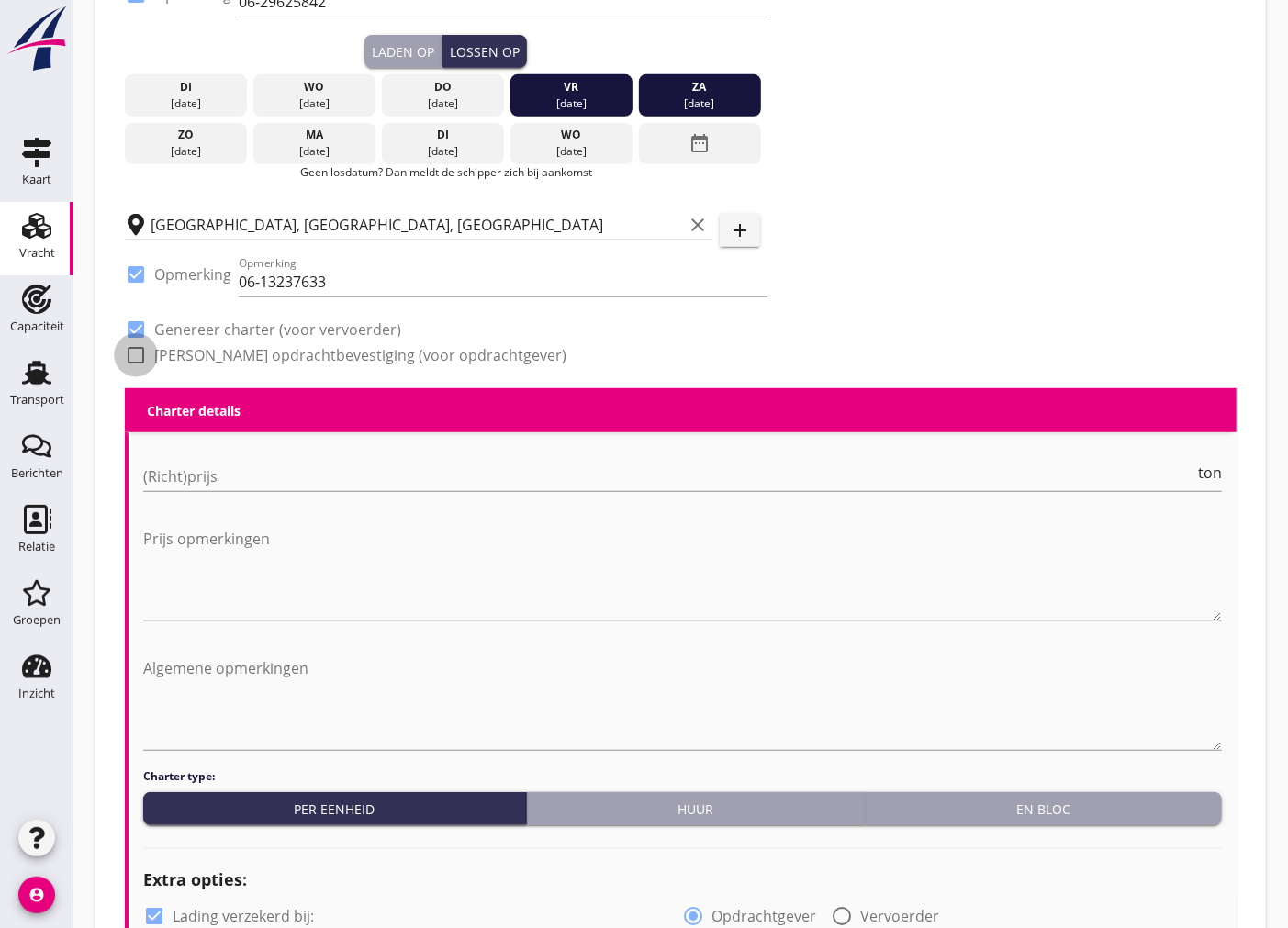
click at [131, 353] on div at bounding box center [135, 354] width 31 height 31
checkbox input "true"
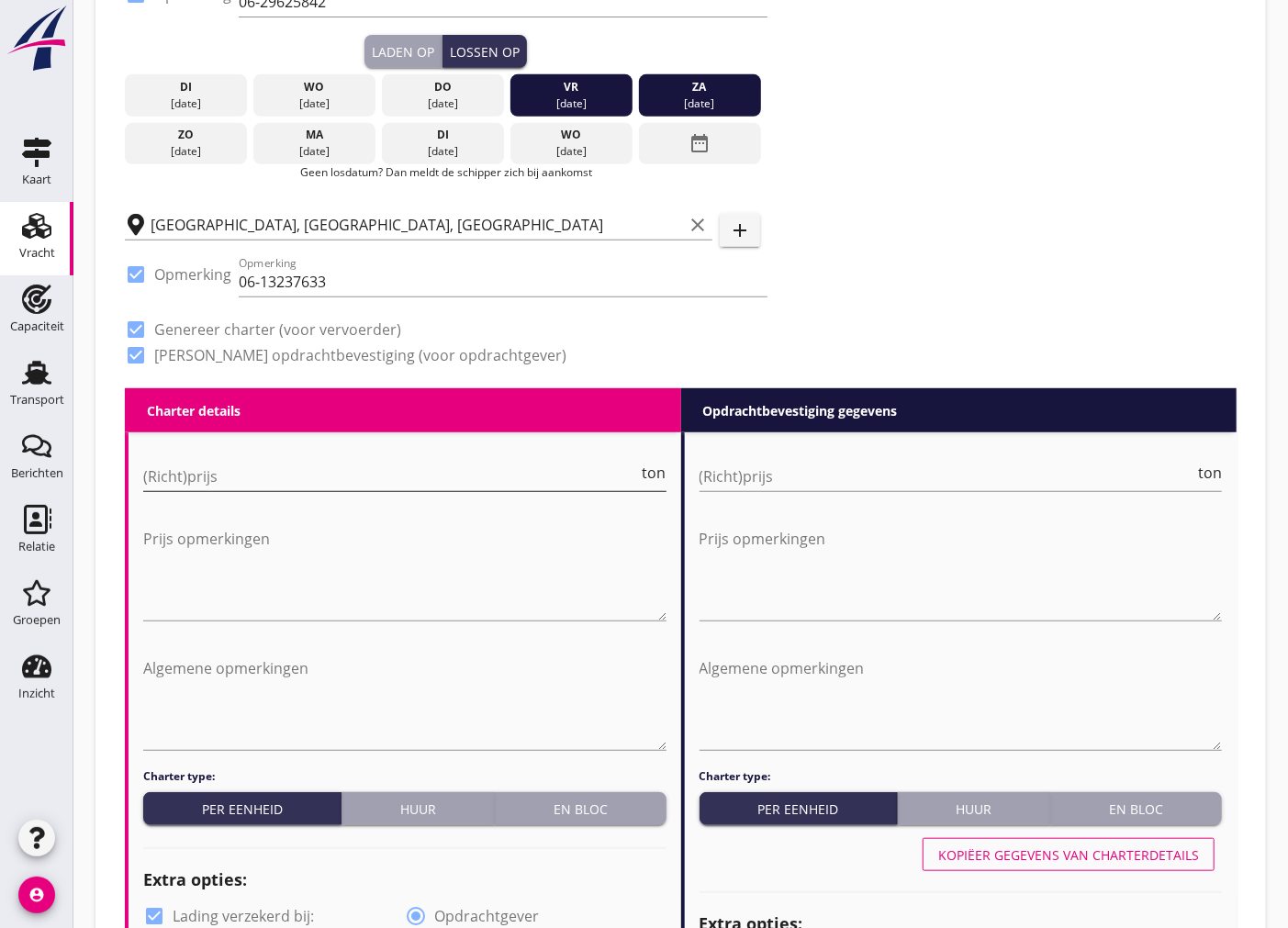
click at [398, 490] on div "(Richt)prijs ton" at bounding box center [405, 477] width 524 height 30
type input "5"
type input "5.50"
click at [1053, 488] on input "(Richt)prijs" at bounding box center [948, 477] width 496 height 30
type input "5"
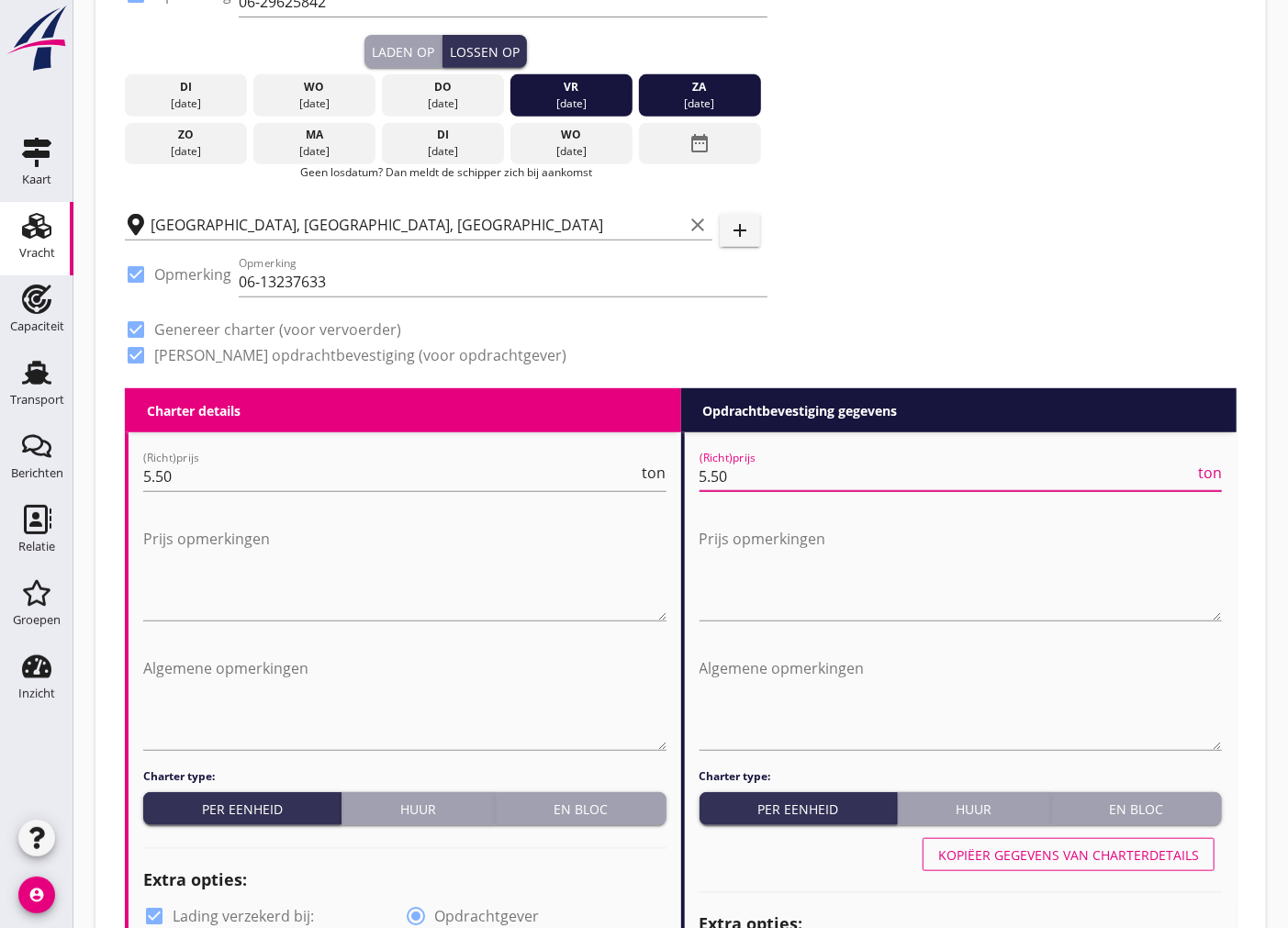
type input "5.50"
click at [200, 709] on textarea "Algemene opmerkingen" at bounding box center [405, 702] width 524 height 97
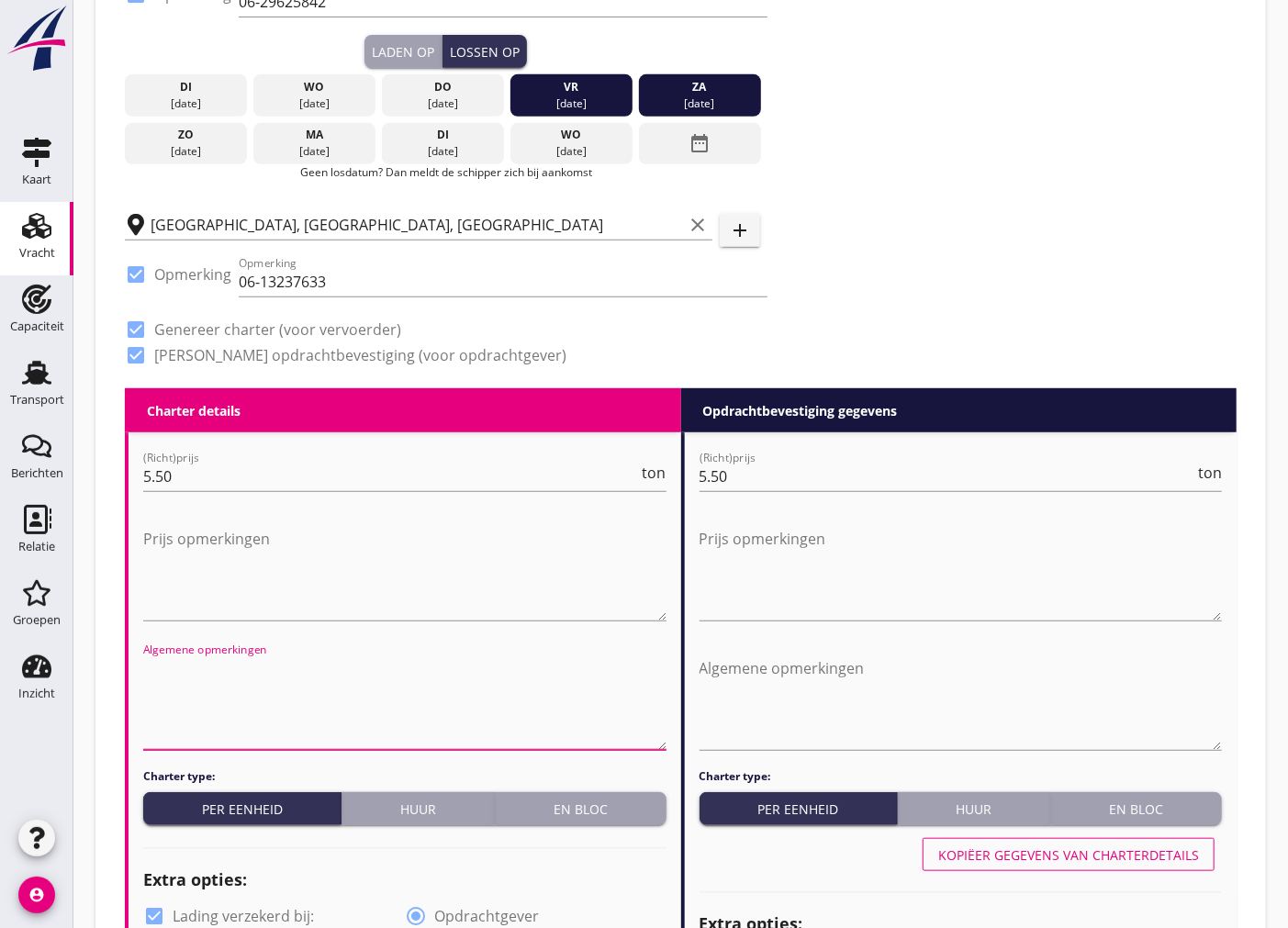
paste textarea "Ladingrestenvrije ruimen. De lading behoeft niet afgedekt te worden. Vracht bet…"
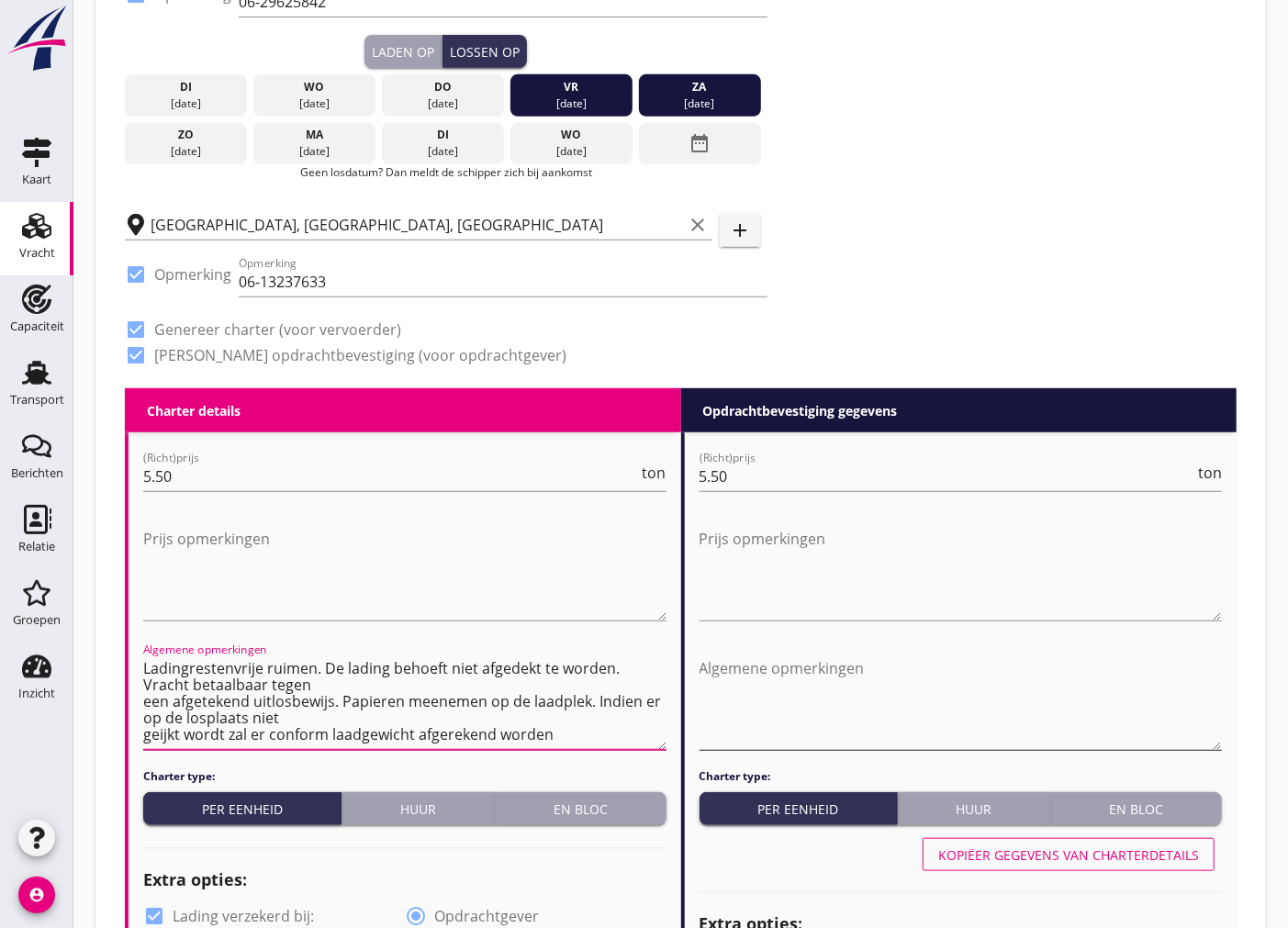
type textarea "Ladingrestenvrije ruimen. De lading behoeft niet afgedekt te worden. Vracht bet…"
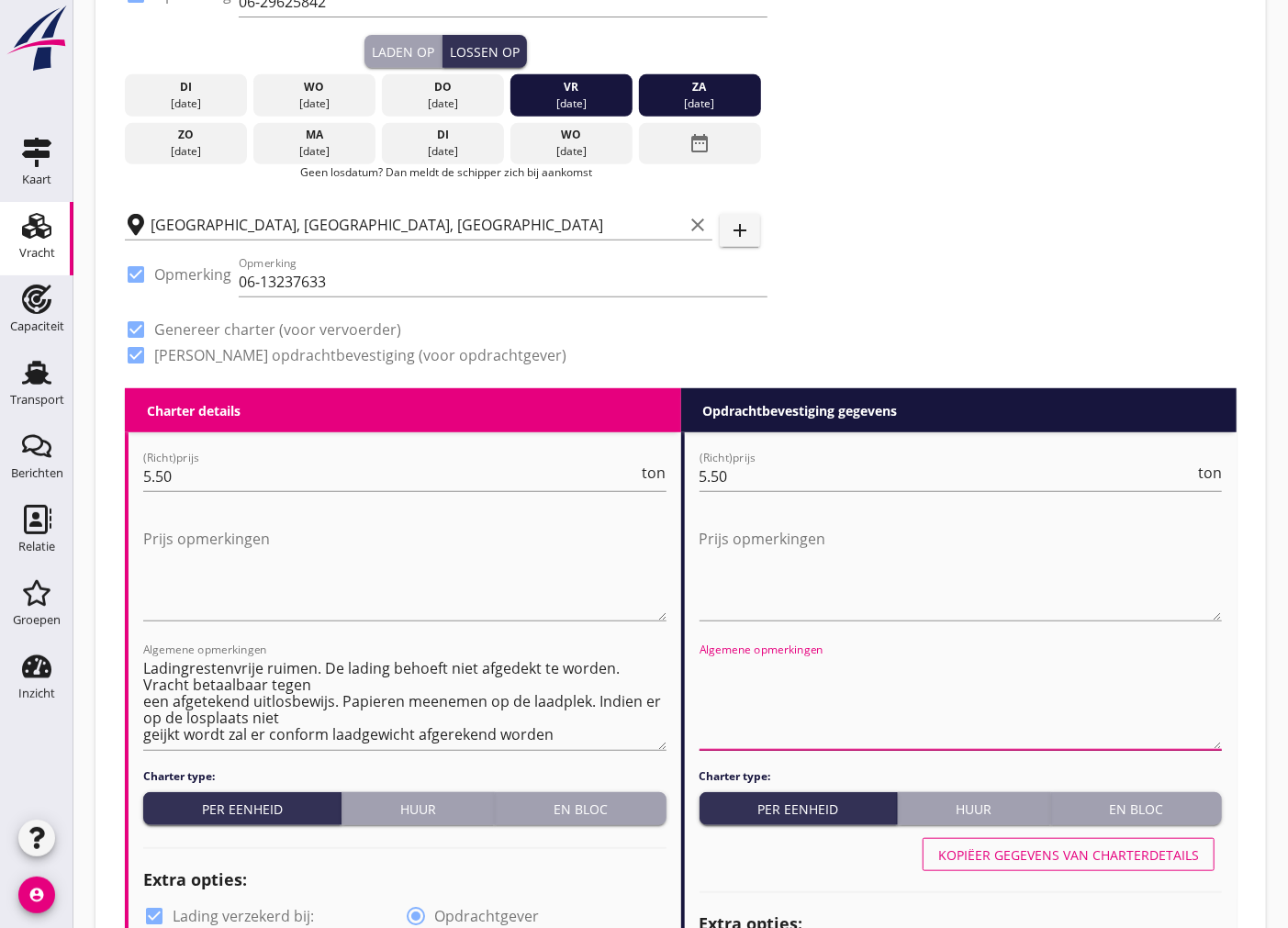
click at [799, 705] on textarea "Algemene opmerkingen" at bounding box center [962, 702] width 524 height 97
paste textarea "Ladingrestenvrije ruimen. De lading behoeft niet afgedekt te worden. Vracht bet…"
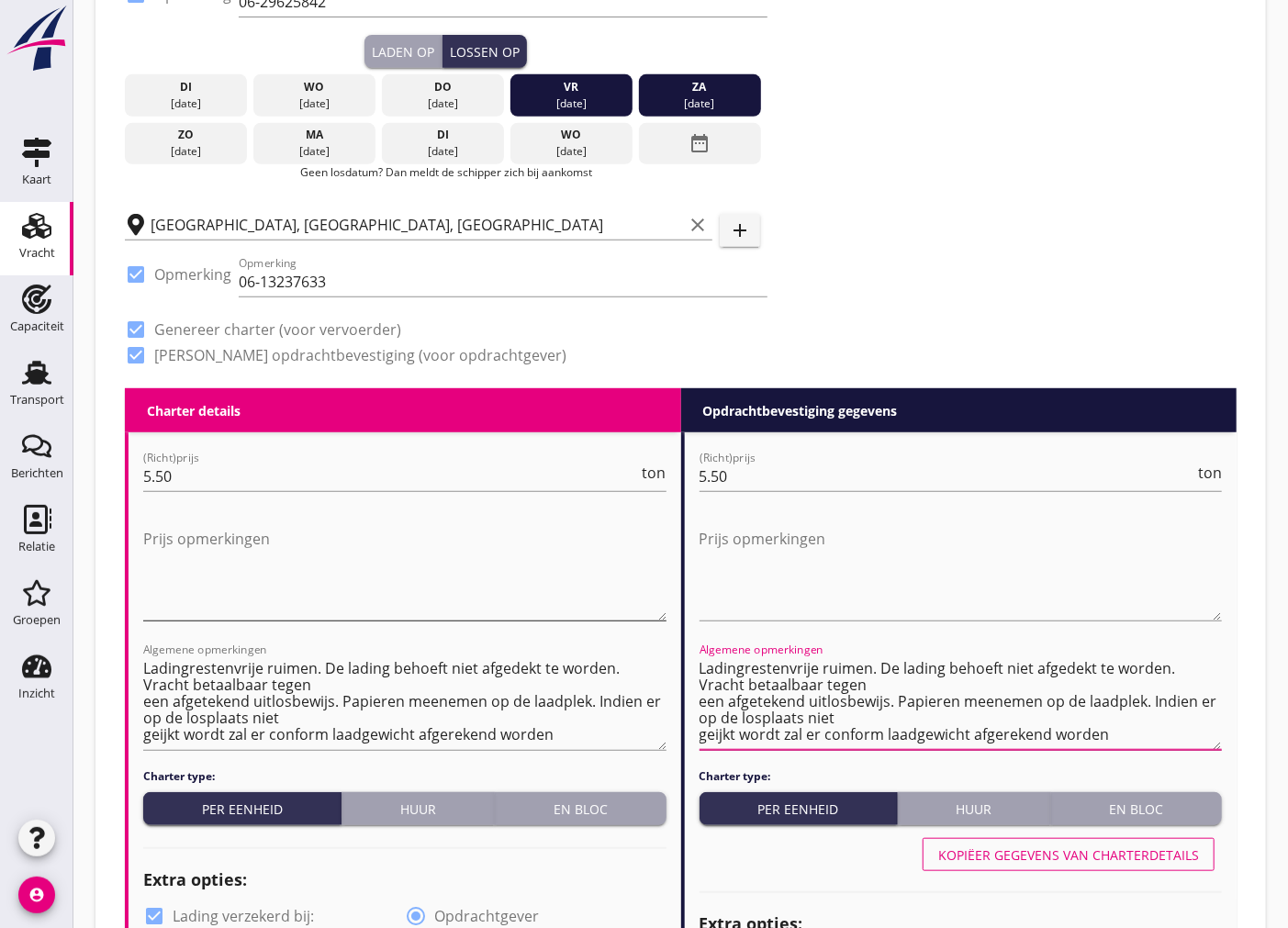
type textarea "Ladingrestenvrije ruimen. De lading behoeft niet afgedekt te worden. Vracht bet…"
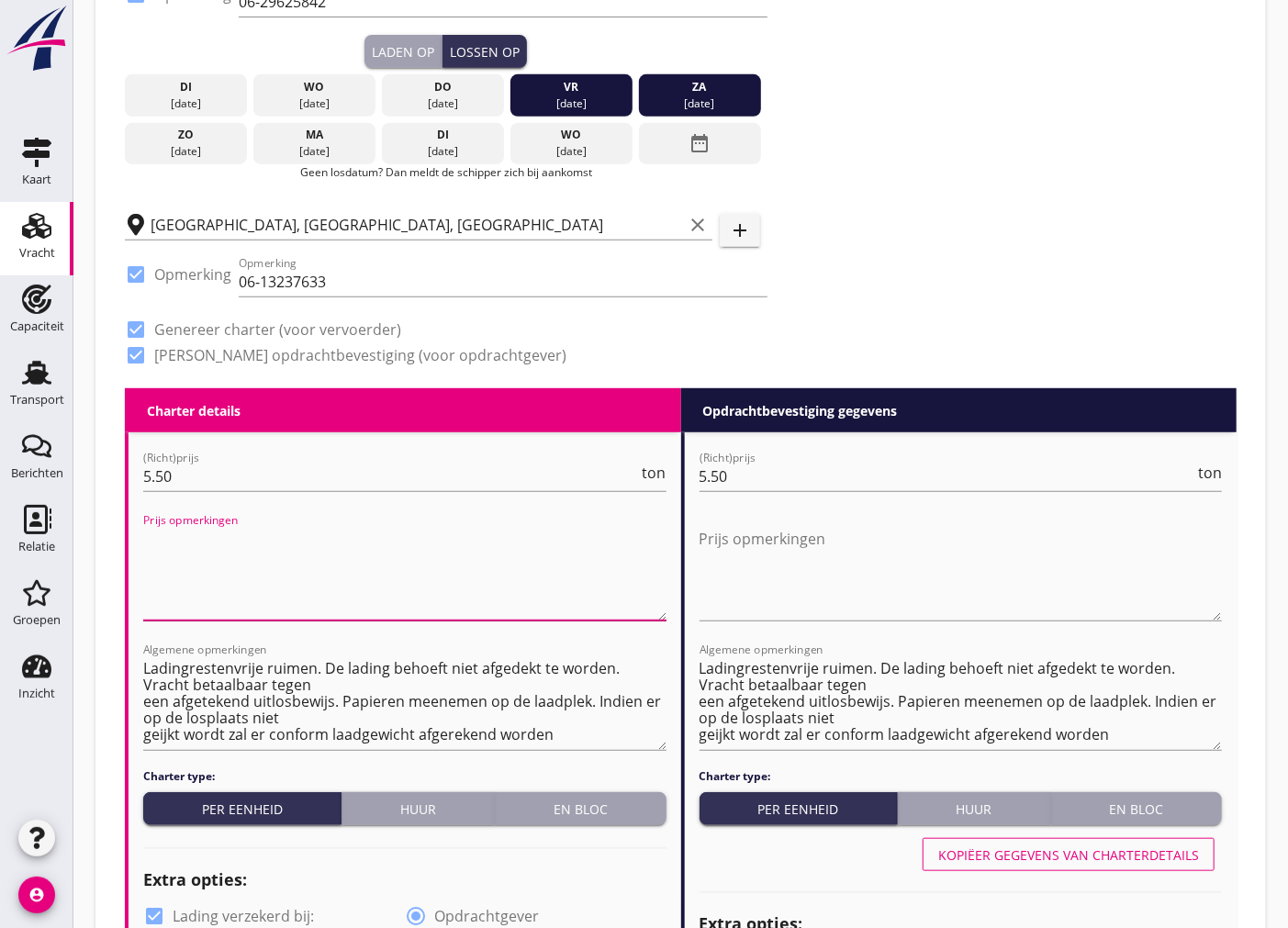
click at [227, 554] on textarea "Prijs opmerkingen" at bounding box center [405, 573] width 524 height 97
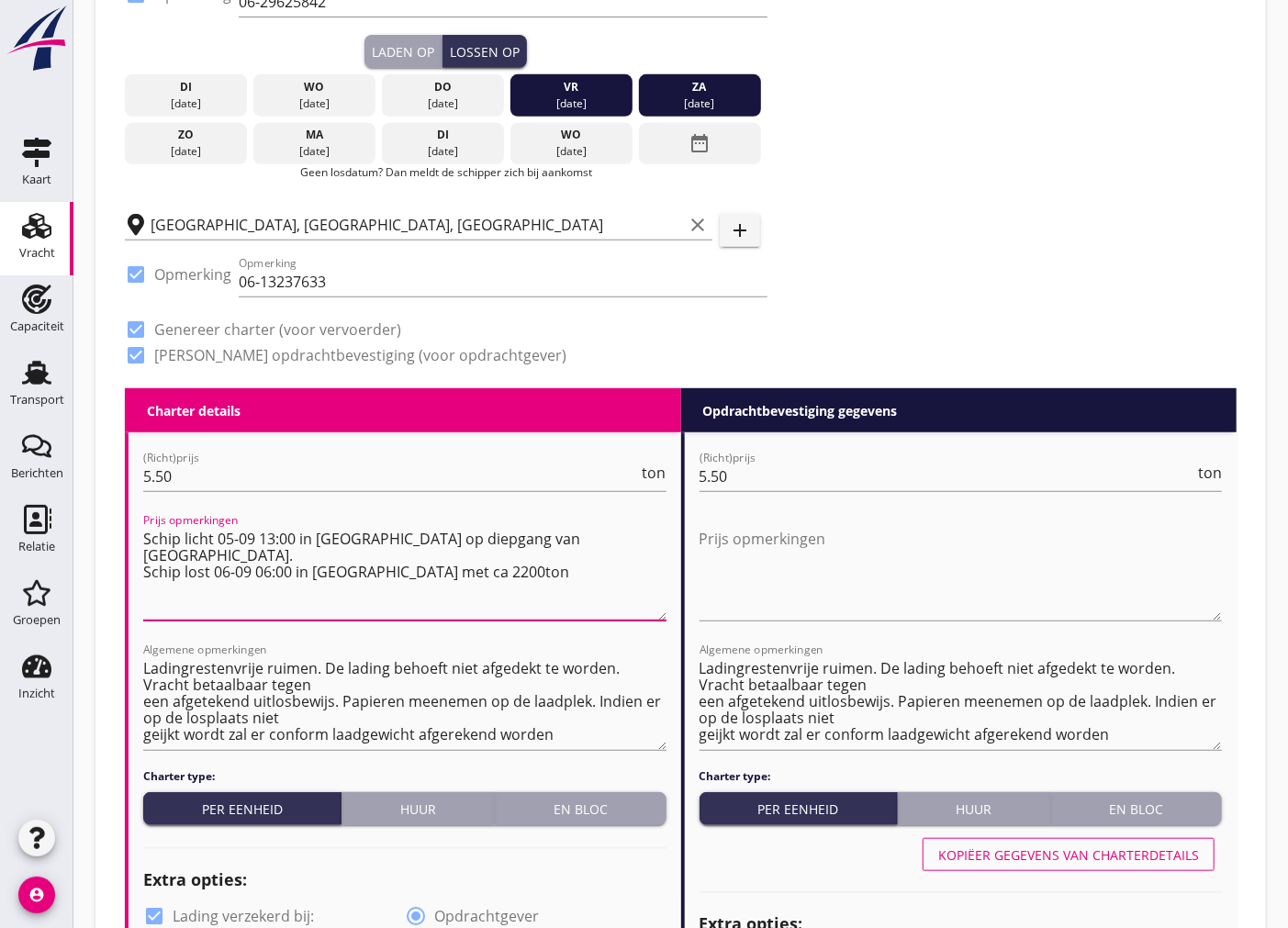
drag, startPoint x: 549, startPoint y: 561, endPoint x: 144, endPoint y: 536, distance: 405.8
click at [144, 536] on textarea "Schip licht 05-09 13:00 in [GEOGRAPHIC_DATA] op diepgang van [GEOGRAPHIC_DATA].…" at bounding box center [405, 573] width 524 height 97
type textarea "Schip licht 05-09 13:00 in [GEOGRAPHIC_DATA] op diepgang van [GEOGRAPHIC_DATA].…"
click at [799, 562] on textarea "Prijs opmerkingen" at bounding box center [962, 573] width 524 height 97
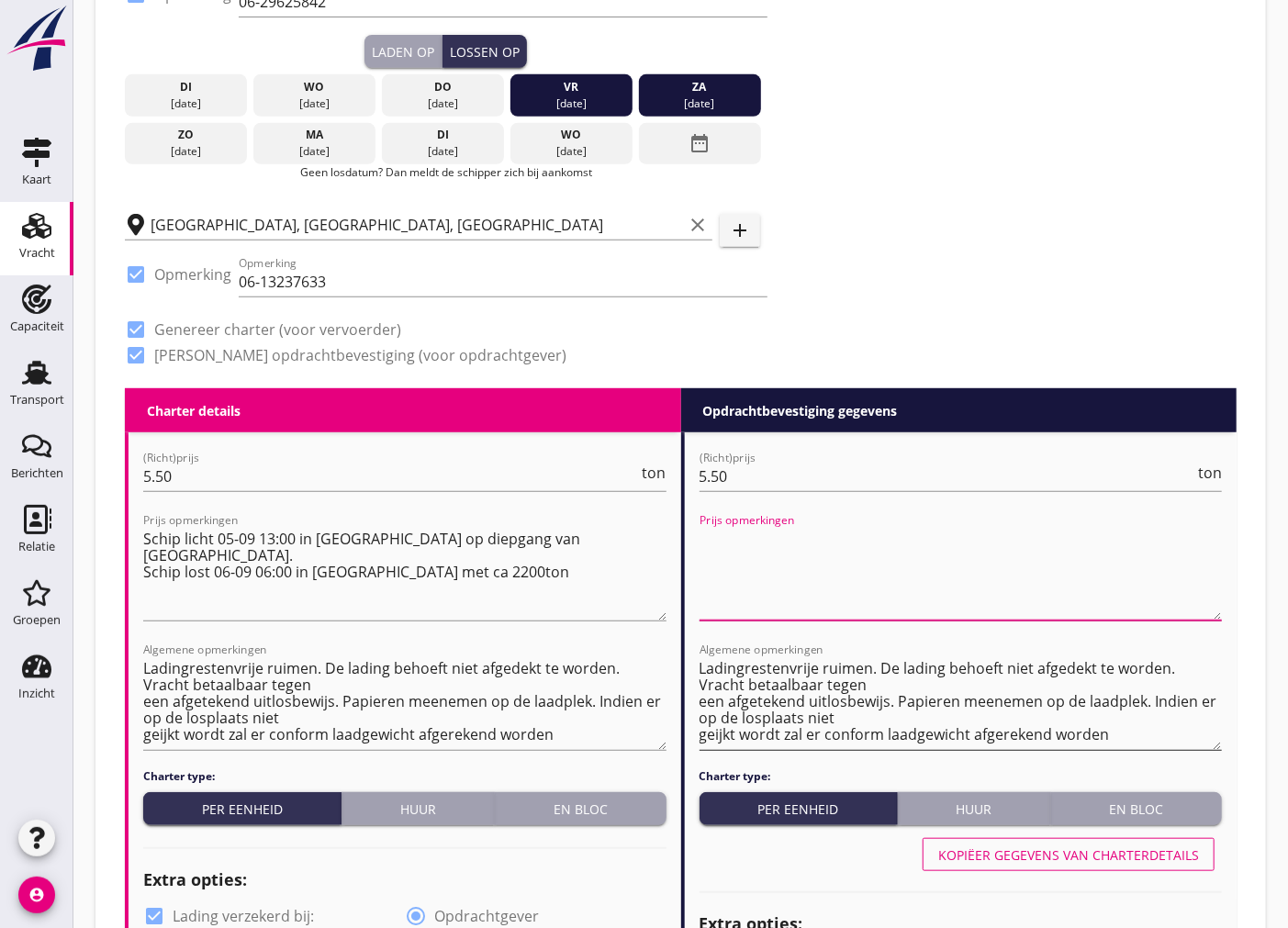
paste textarea "Schip licht 05-09 13:00 in [GEOGRAPHIC_DATA] op diepgang van [GEOGRAPHIC_DATA].…"
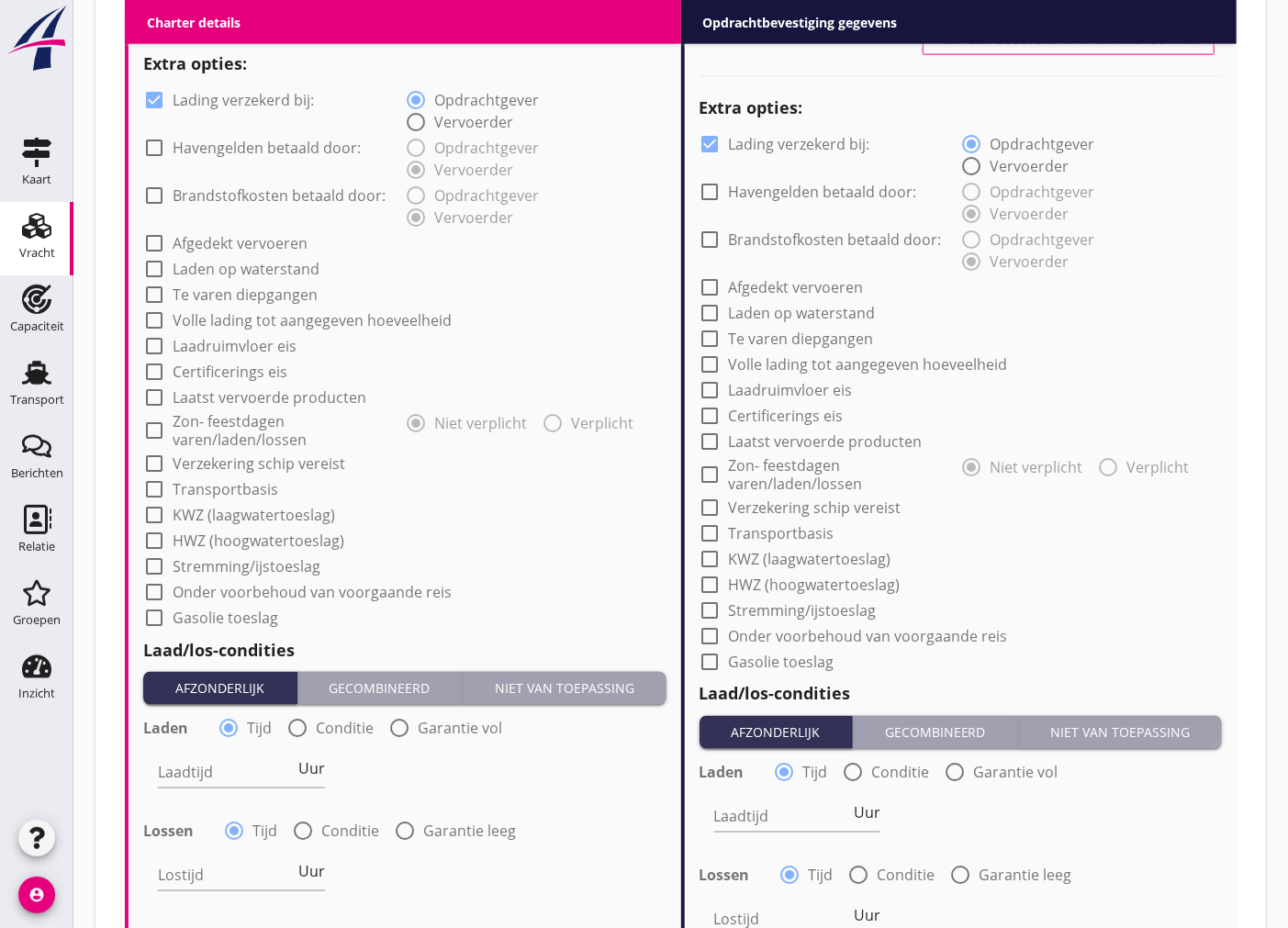
scroll to position [842, 0]
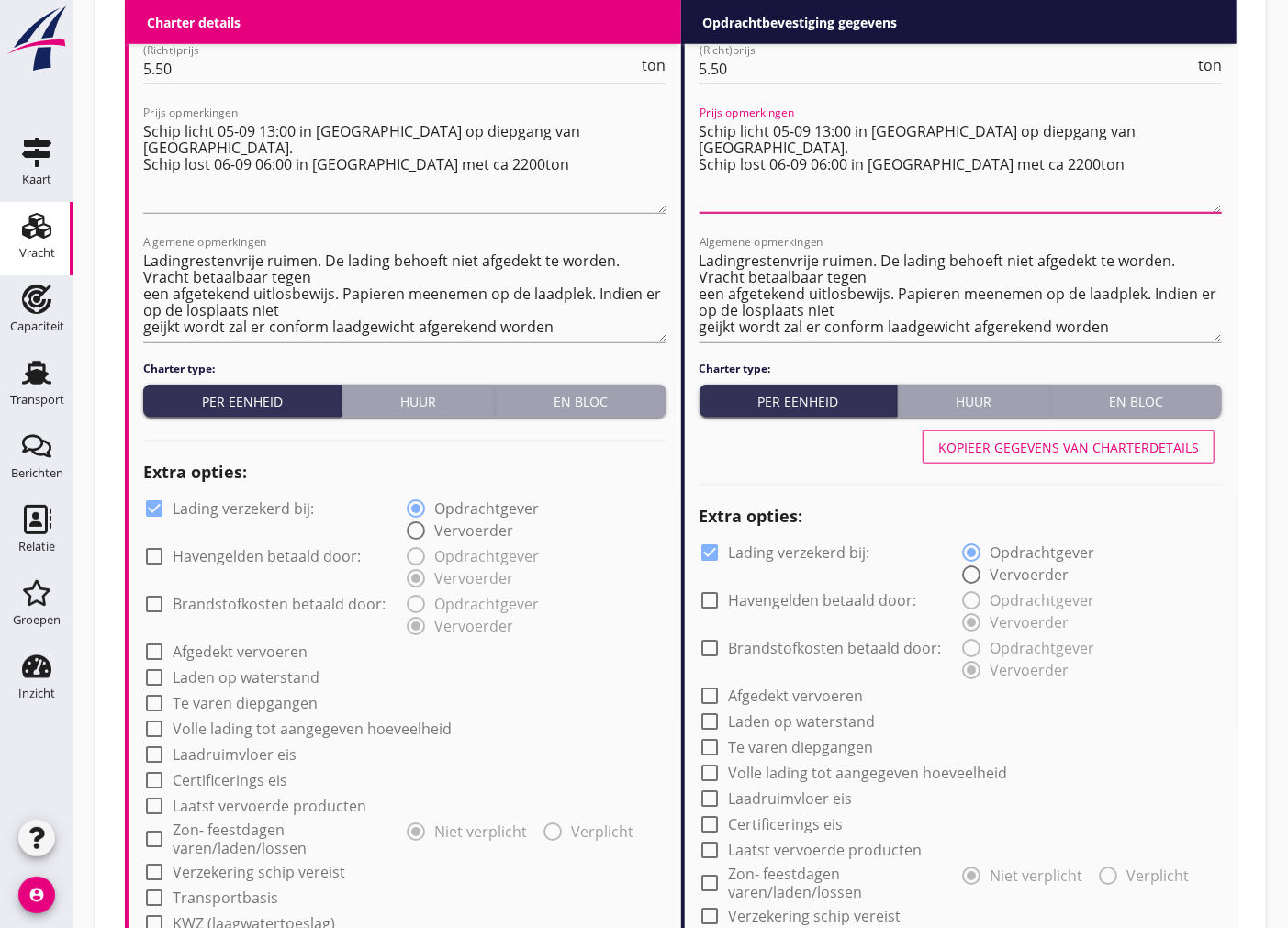
type textarea "Schip licht 05-09 13:00 in [GEOGRAPHIC_DATA] op diepgang van [GEOGRAPHIC_DATA].…"
click at [153, 505] on div at bounding box center [153, 508] width 31 height 31
checkbox input "false"
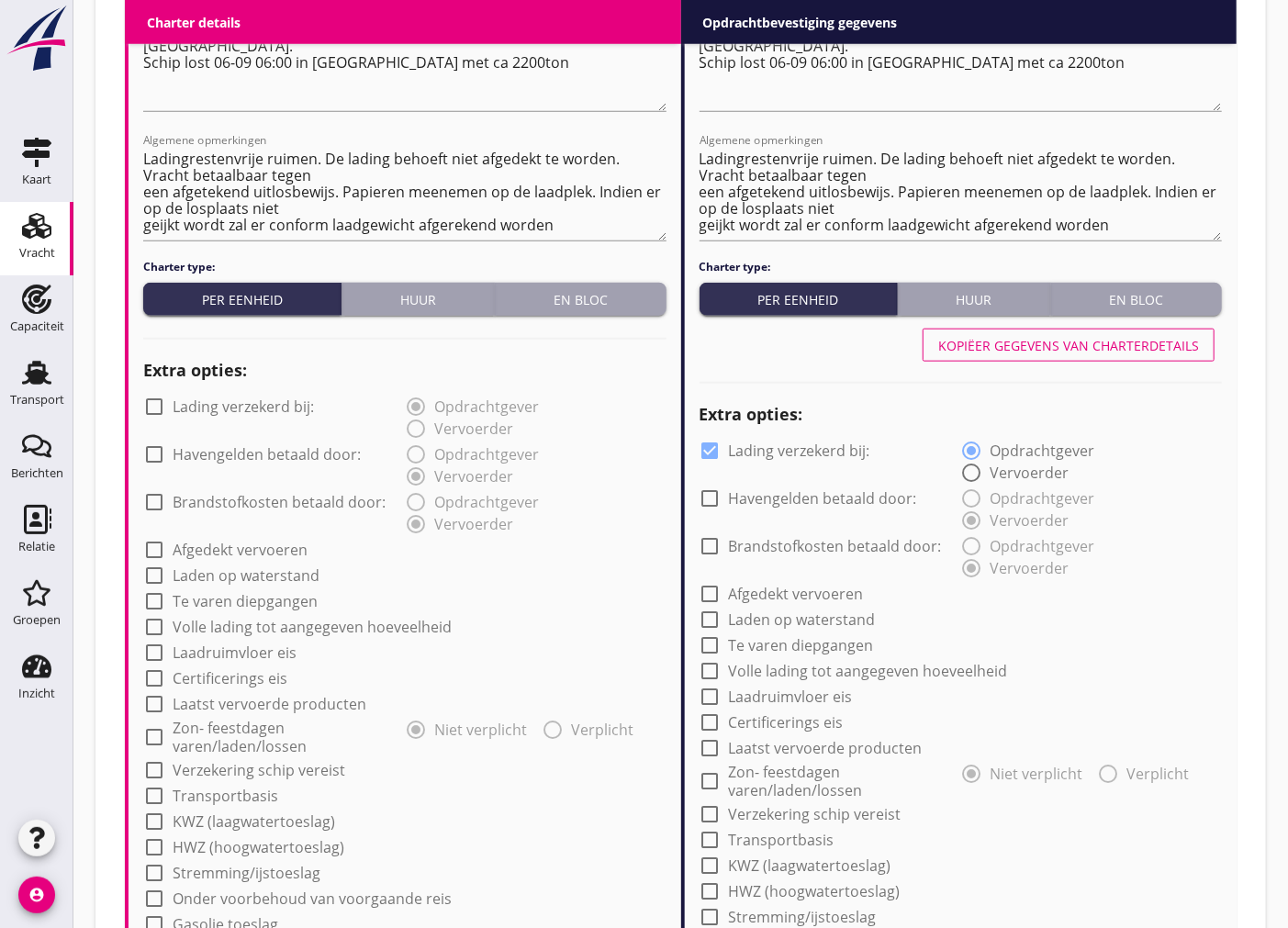
click at [149, 773] on div at bounding box center [153, 770] width 31 height 31
checkbox input "true"
click at [1050, 340] on div "Kopiëer gegevens van charterdetails" at bounding box center [1069, 346] width 261 height 19
checkbox input "false"
checkbox input "true"
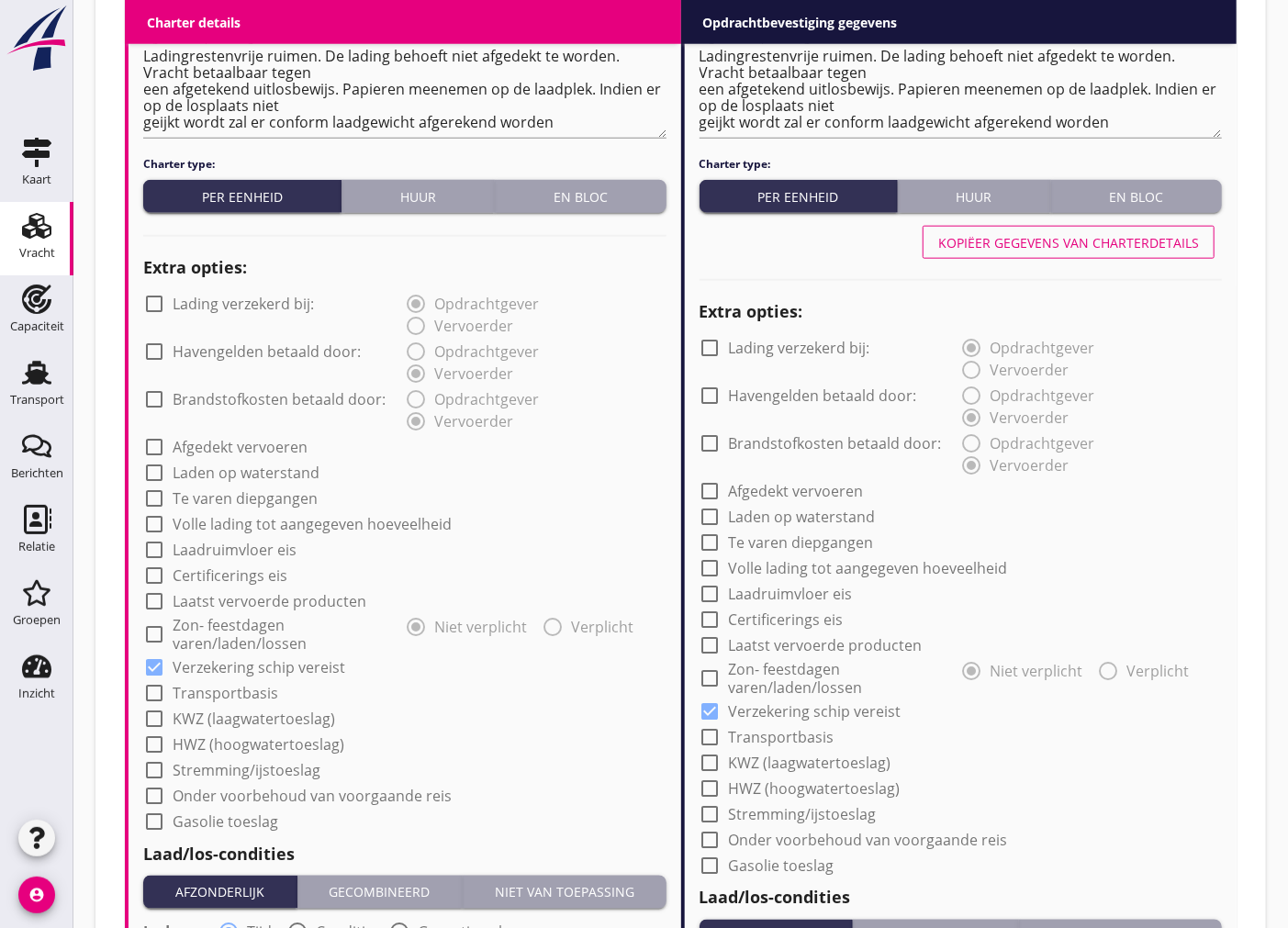
scroll to position [1251, 0]
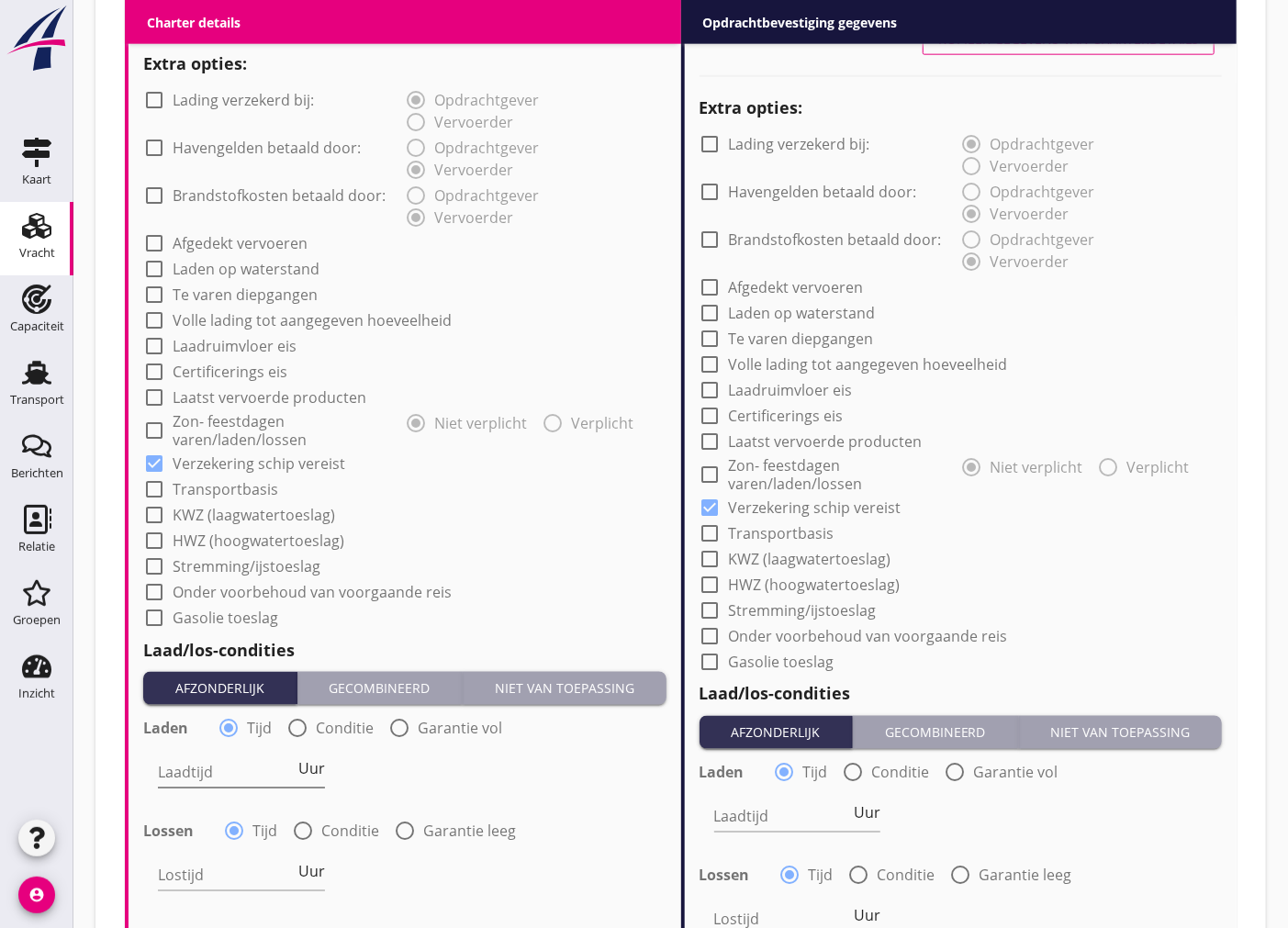
click at [223, 763] on input "Laadtijd" at bounding box center [226, 774] width 136 height 30
type input "24"
click at [404, 833] on div at bounding box center [404, 831] width 31 height 31
radio input "false"
radio input "true"
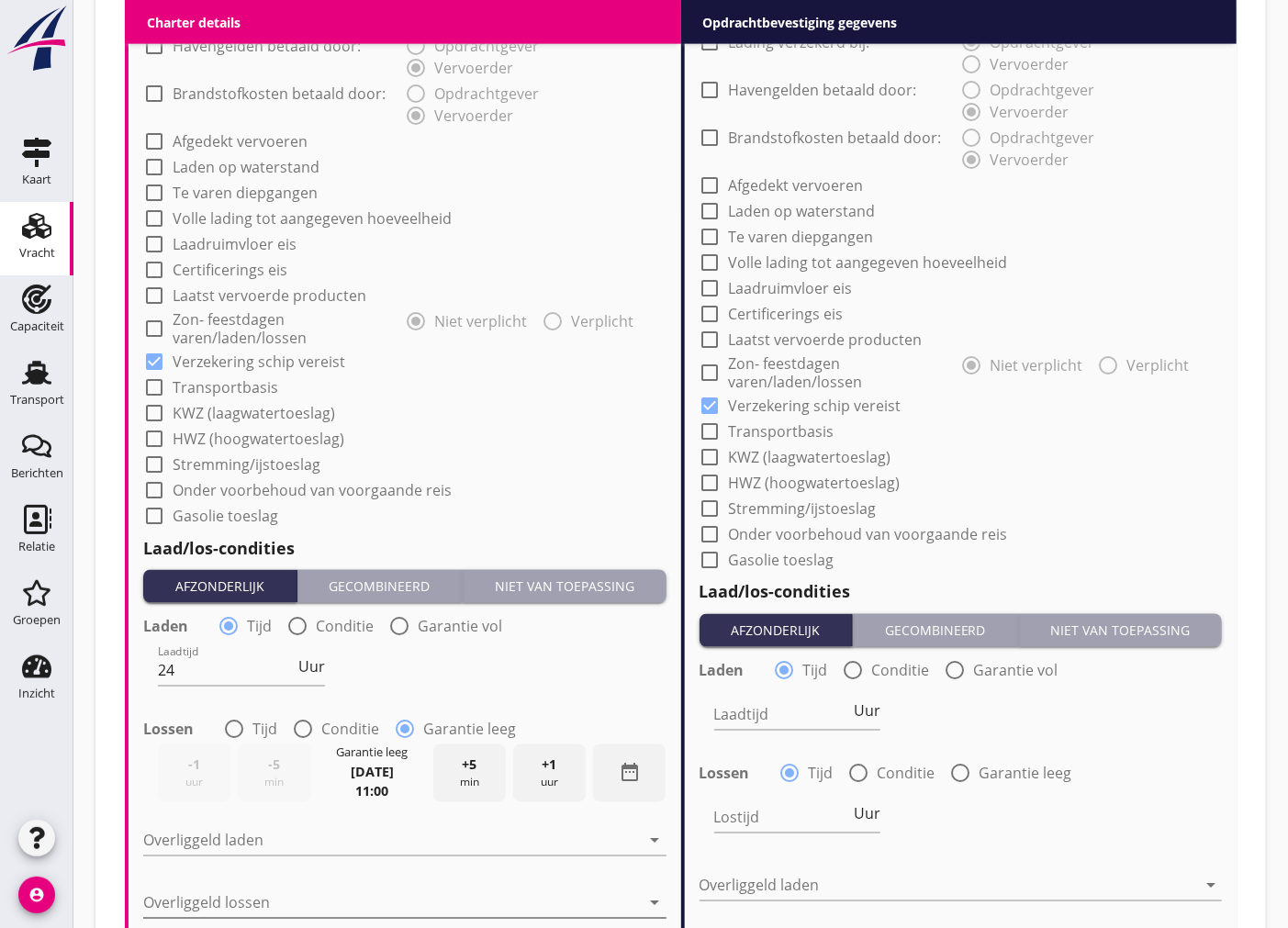
scroll to position [1455, 0]
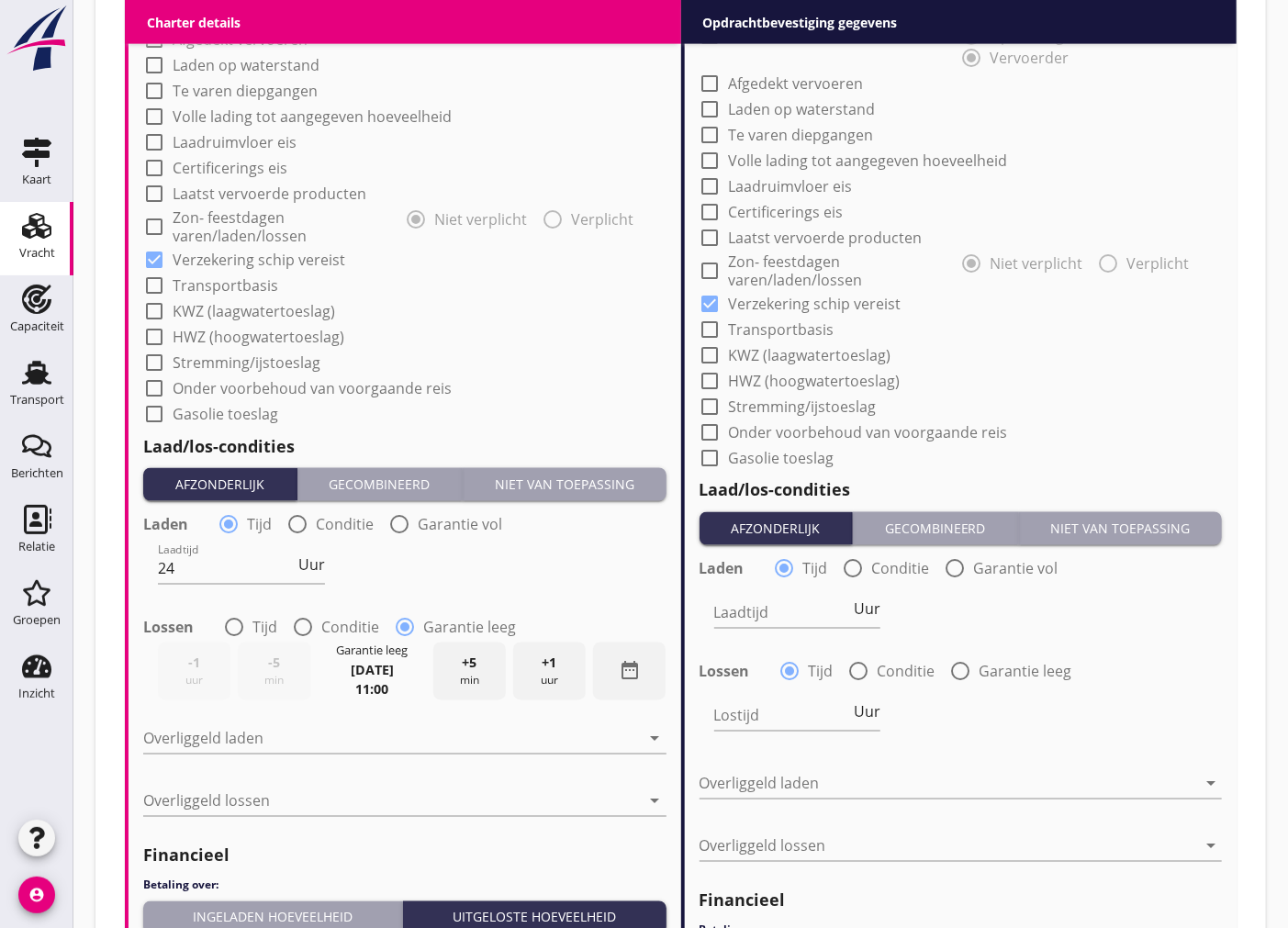
click at [626, 663] on icon "date_range" at bounding box center [630, 671] width 22 height 22
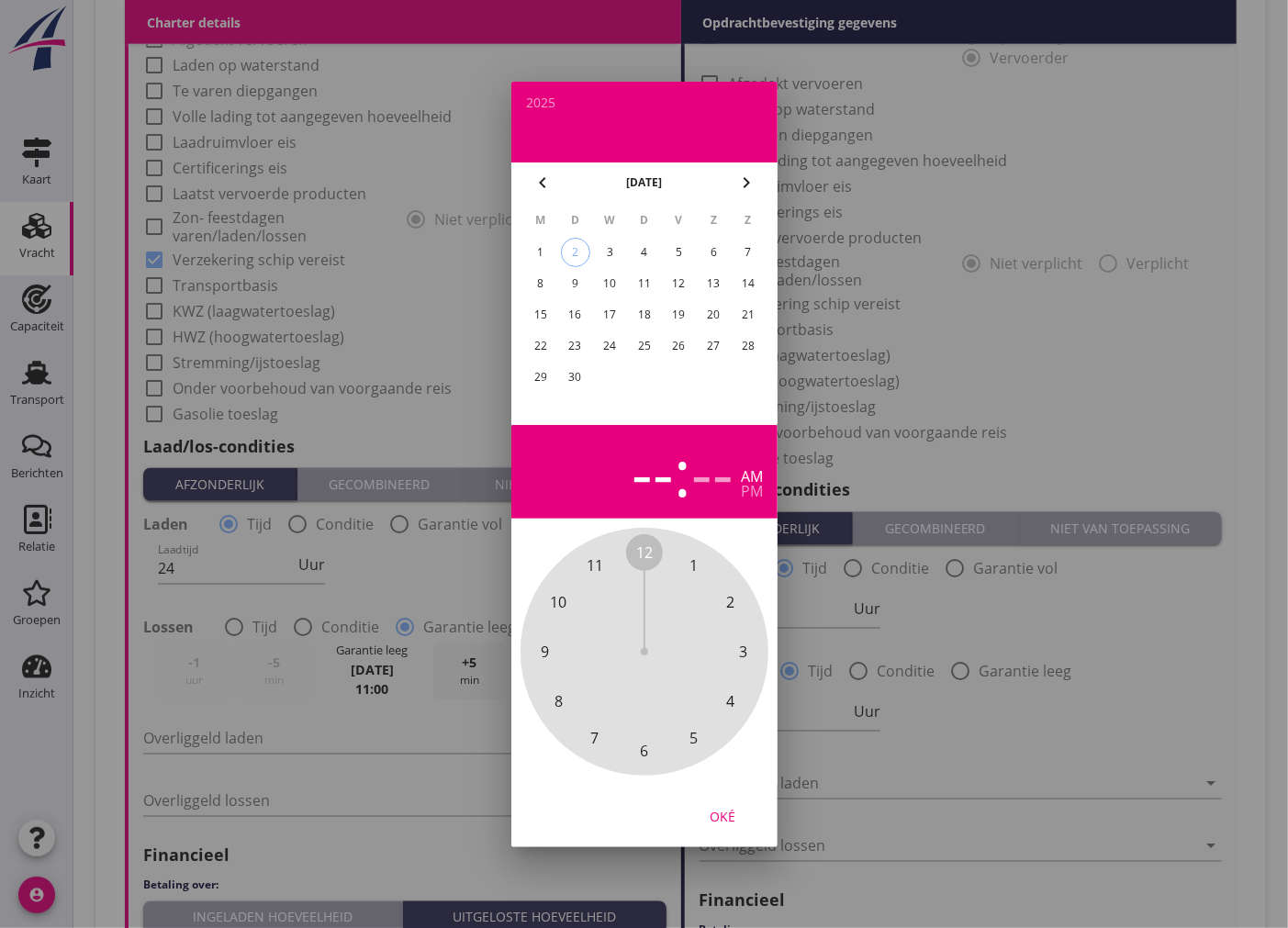
click at [709, 251] on div "6" at bounding box center [714, 253] width 30 height 30
drag, startPoint x: 637, startPoint y: 547, endPoint x: 608, endPoint y: 554, distance: 29.8
click at [608, 554] on div "12 1 2 3 4 5 6 7 8 9 10 11" at bounding box center [644, 651] width 198 height 198
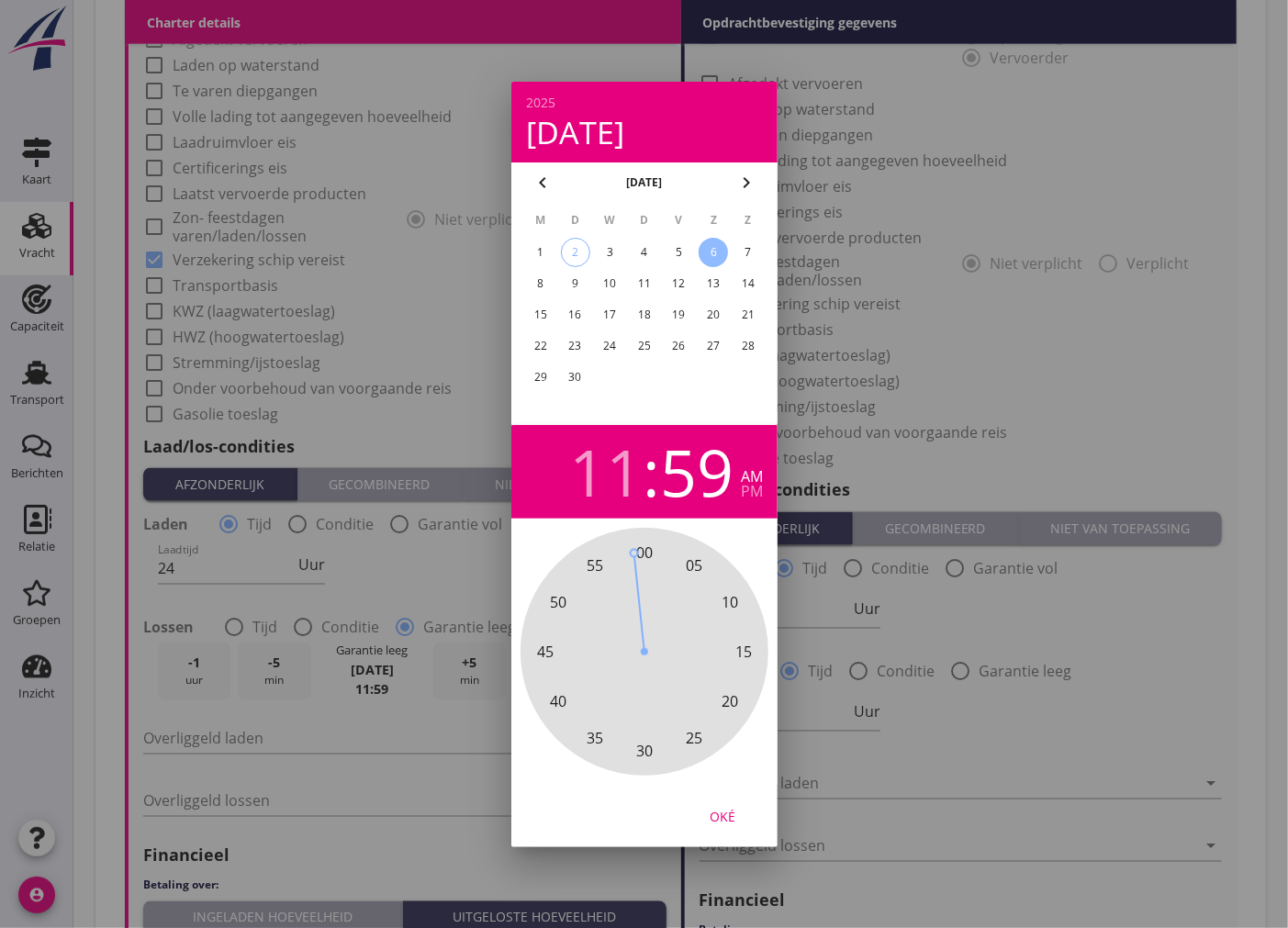
click at [627, 548] on span "00" at bounding box center [644, 553] width 37 height 37
click at [751, 491] on div "pm" at bounding box center [751, 491] width 22 height 15
click at [733, 810] on div "Oké" at bounding box center [723, 815] width 52 height 19
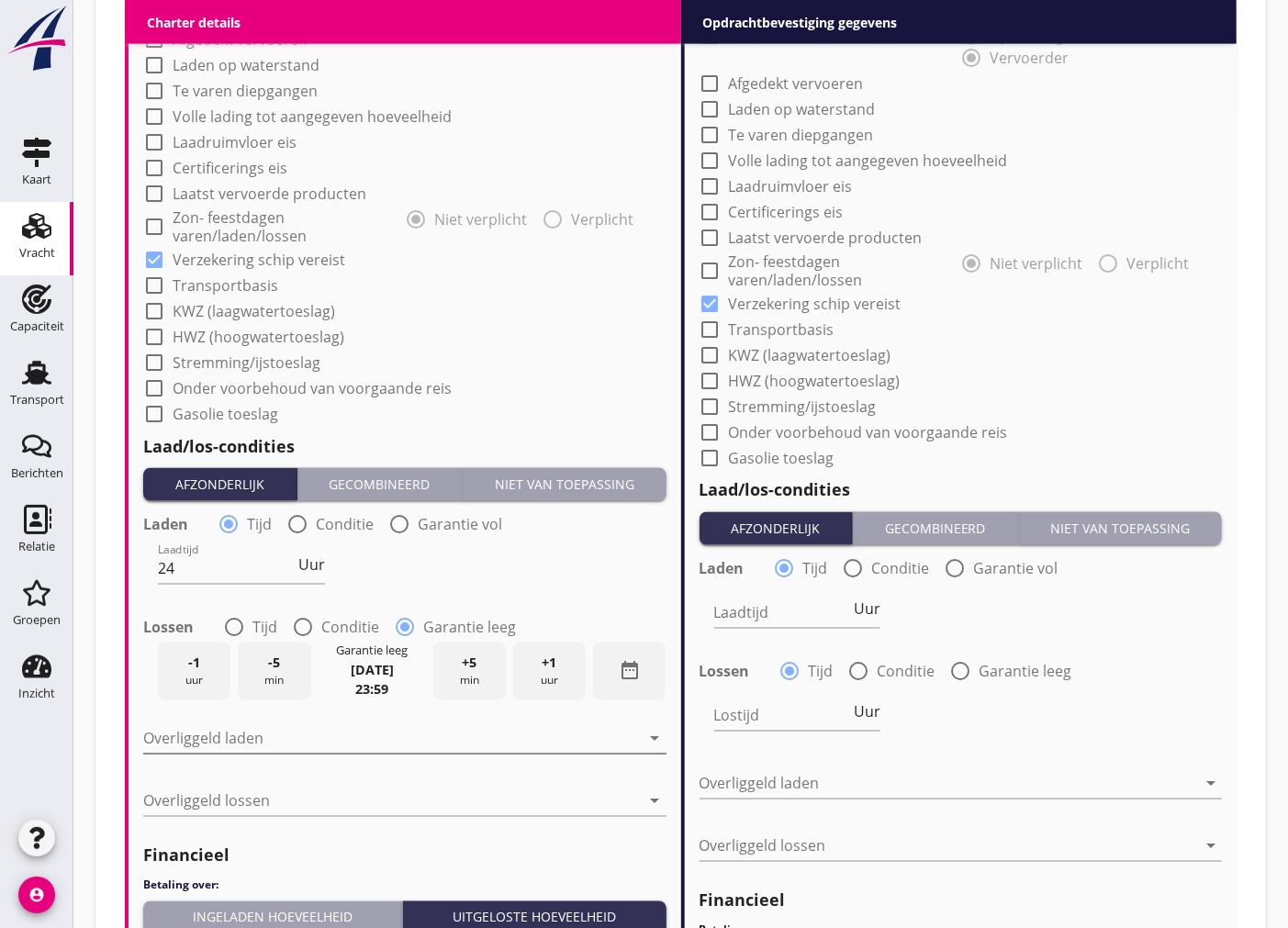
click at [341, 727] on div at bounding box center [392, 740] width 498 height 30
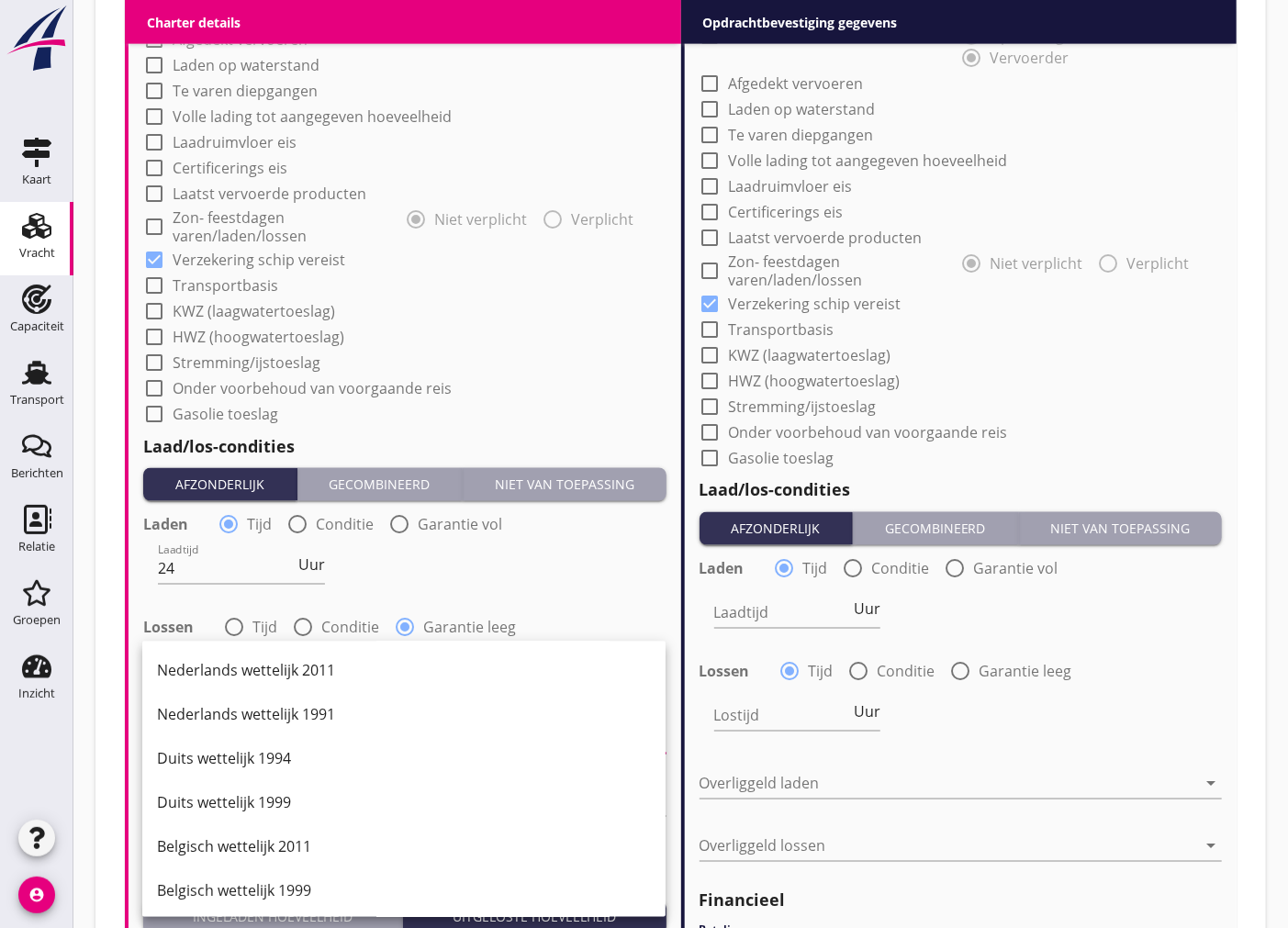
click at [336, 677] on div "Nederlands wettelijk 2011" at bounding box center [404, 671] width 494 height 22
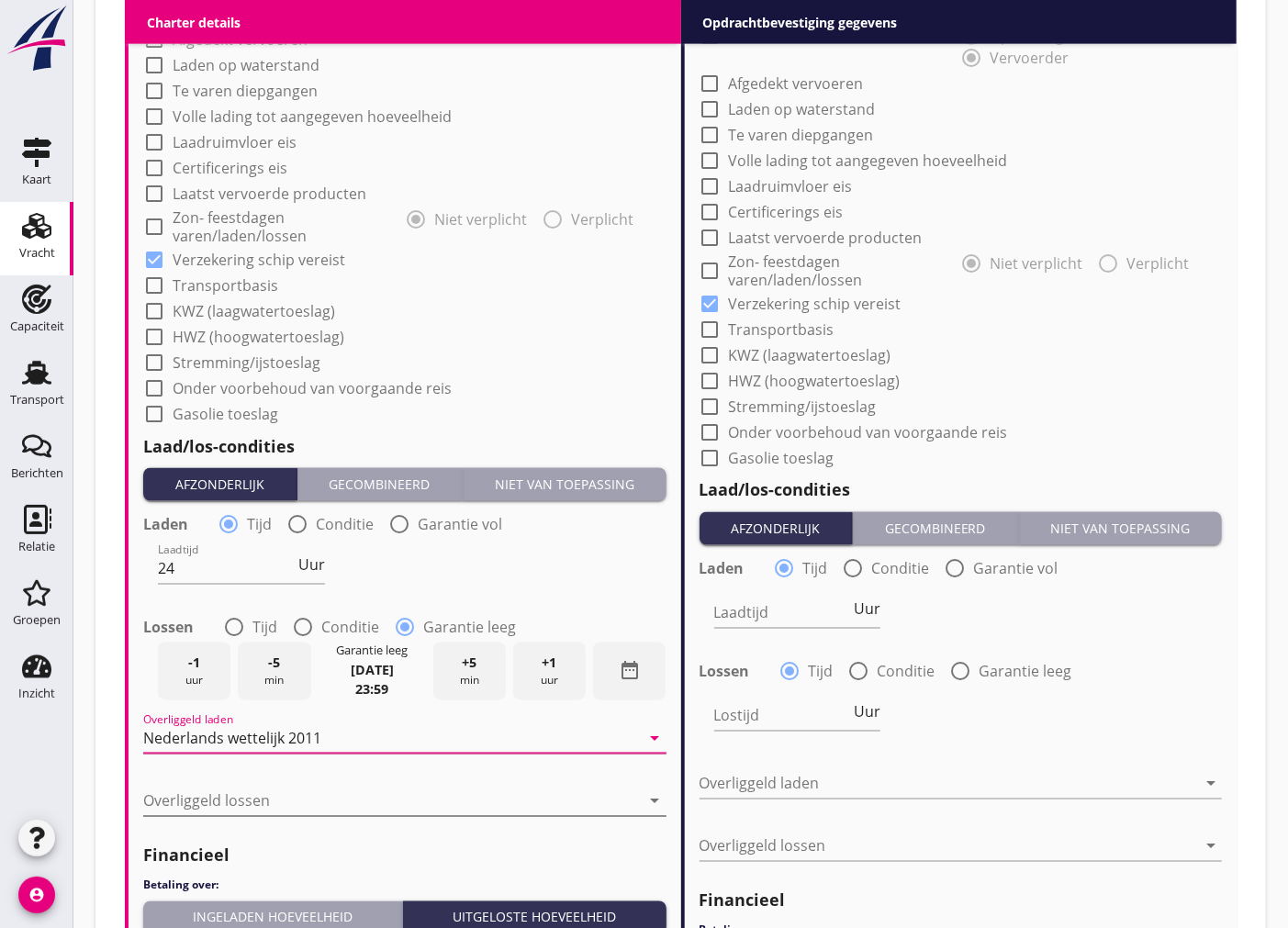
click at [306, 795] on div at bounding box center [392, 802] width 498 height 30
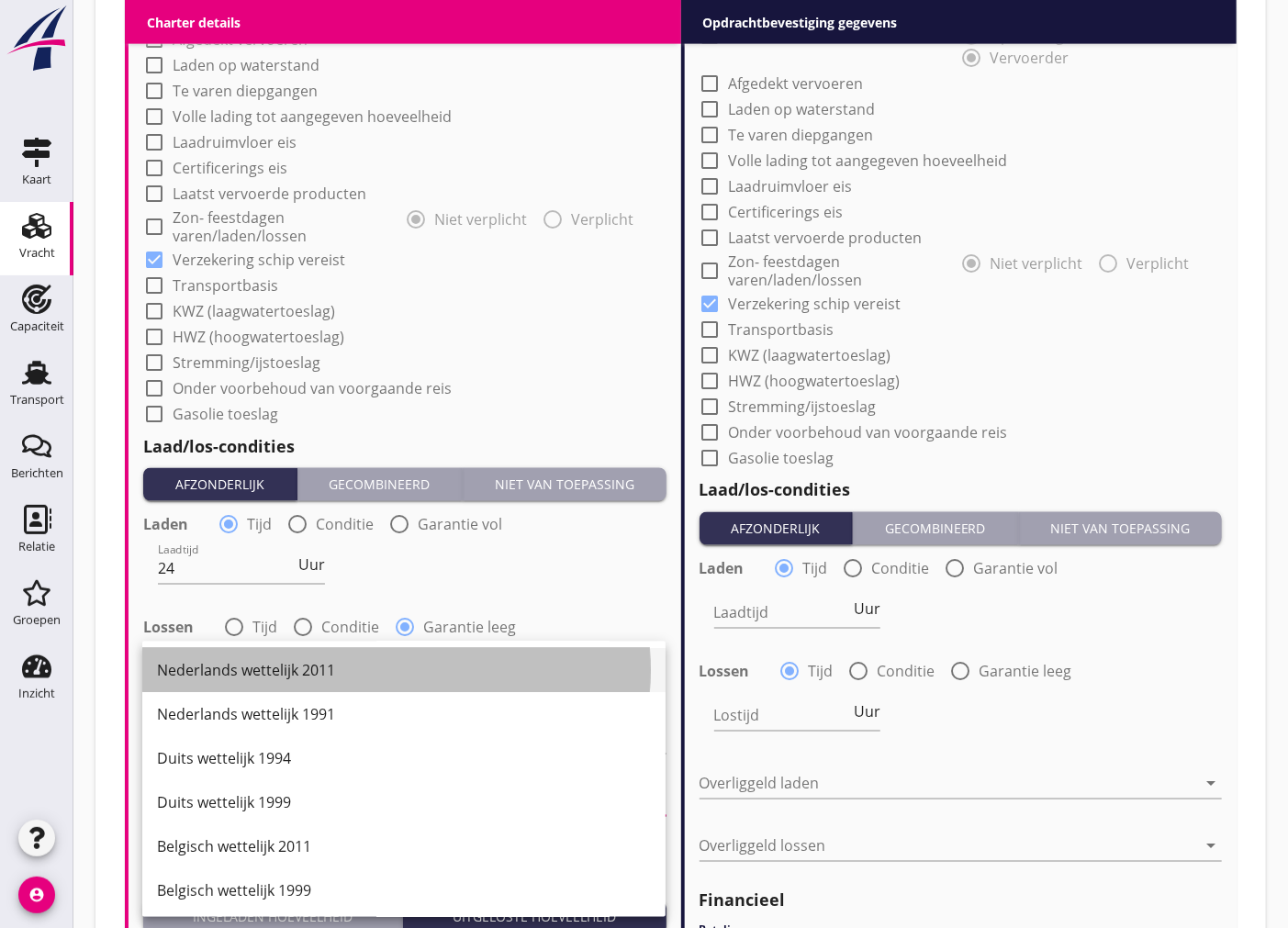
click at [314, 678] on div "Nederlands wettelijk 2011" at bounding box center [404, 671] width 494 height 22
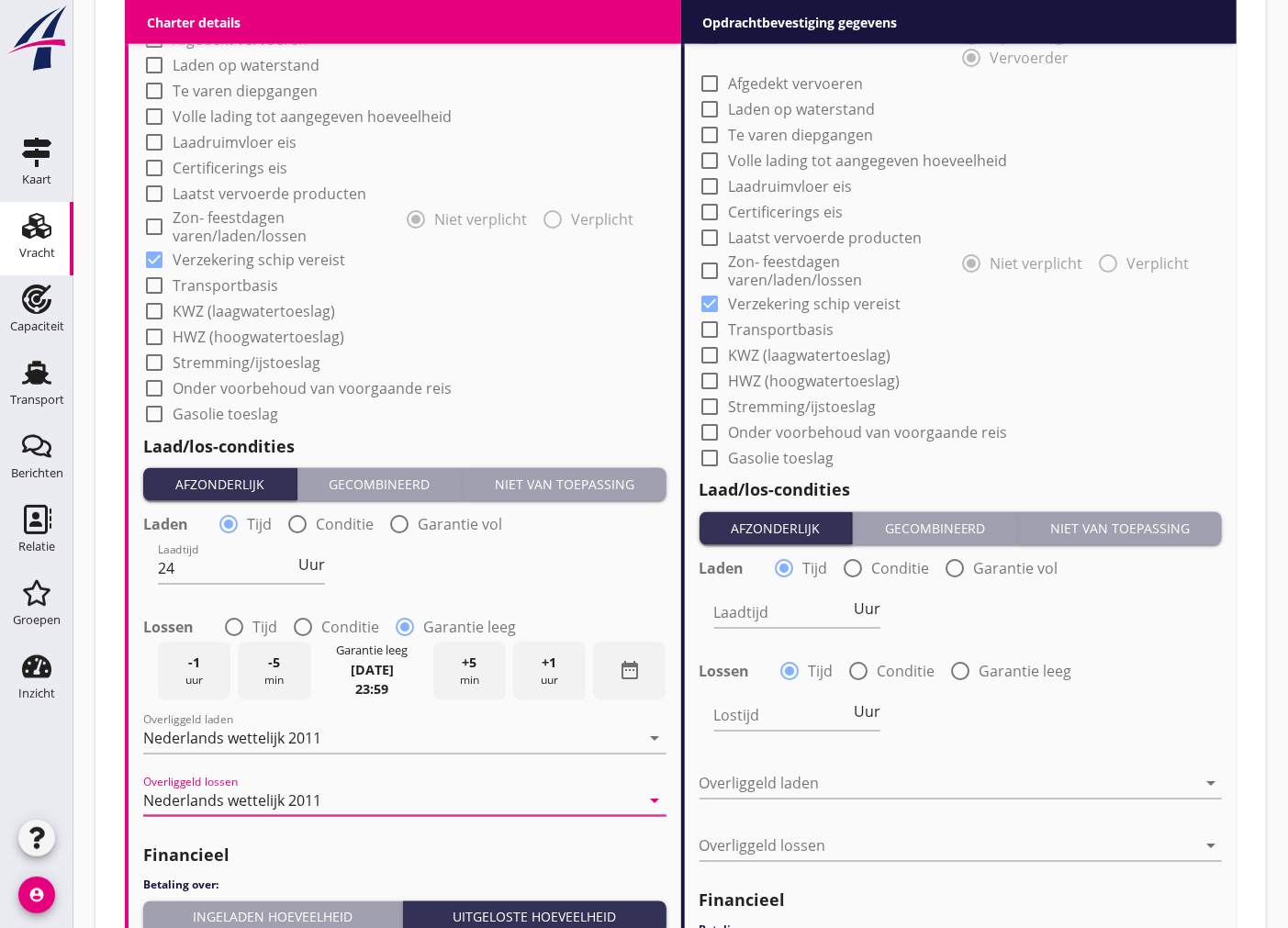
scroll to position [1659, 0]
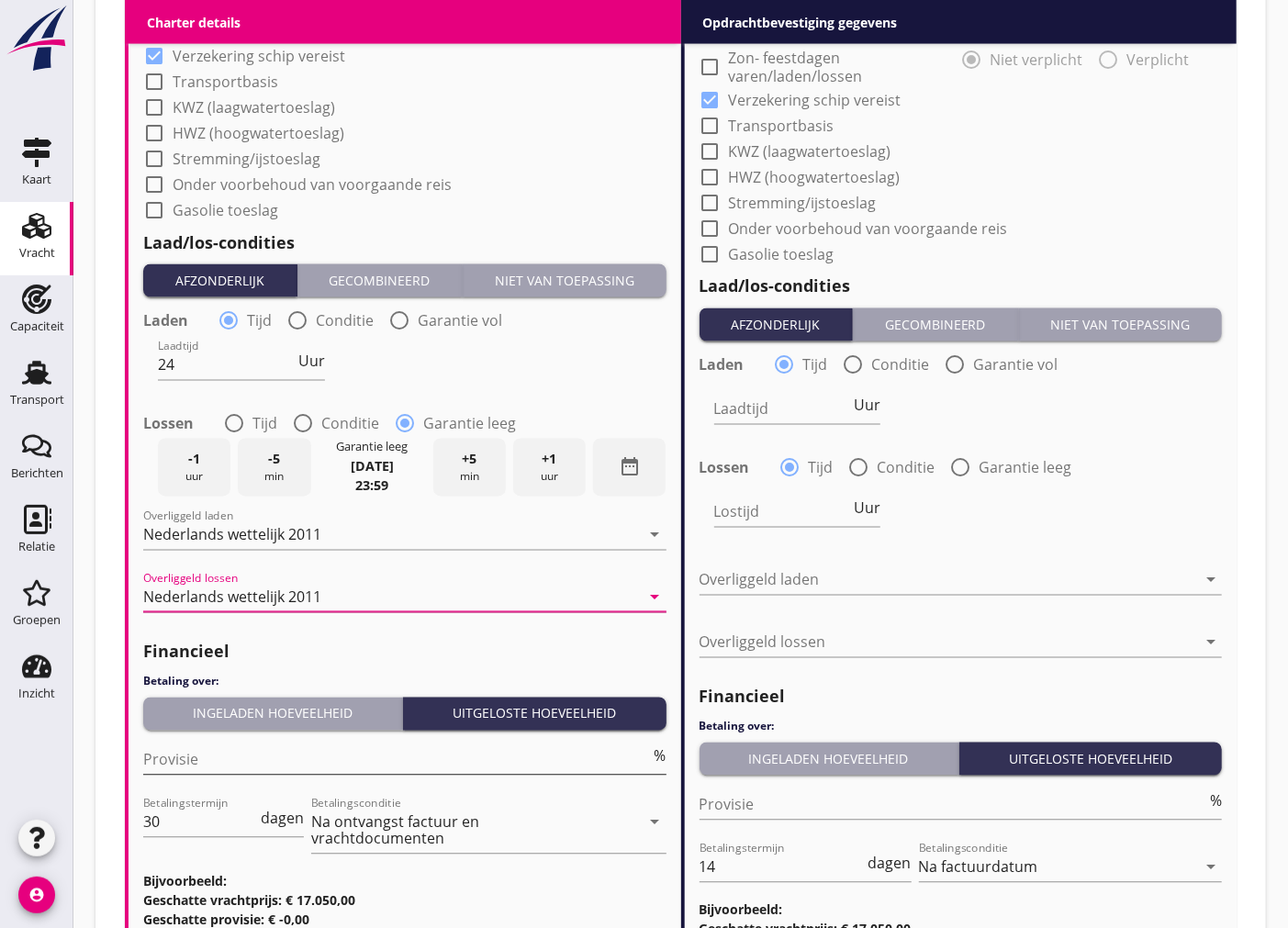
click at [225, 750] on input "Provisie" at bounding box center [397, 761] width 508 height 30
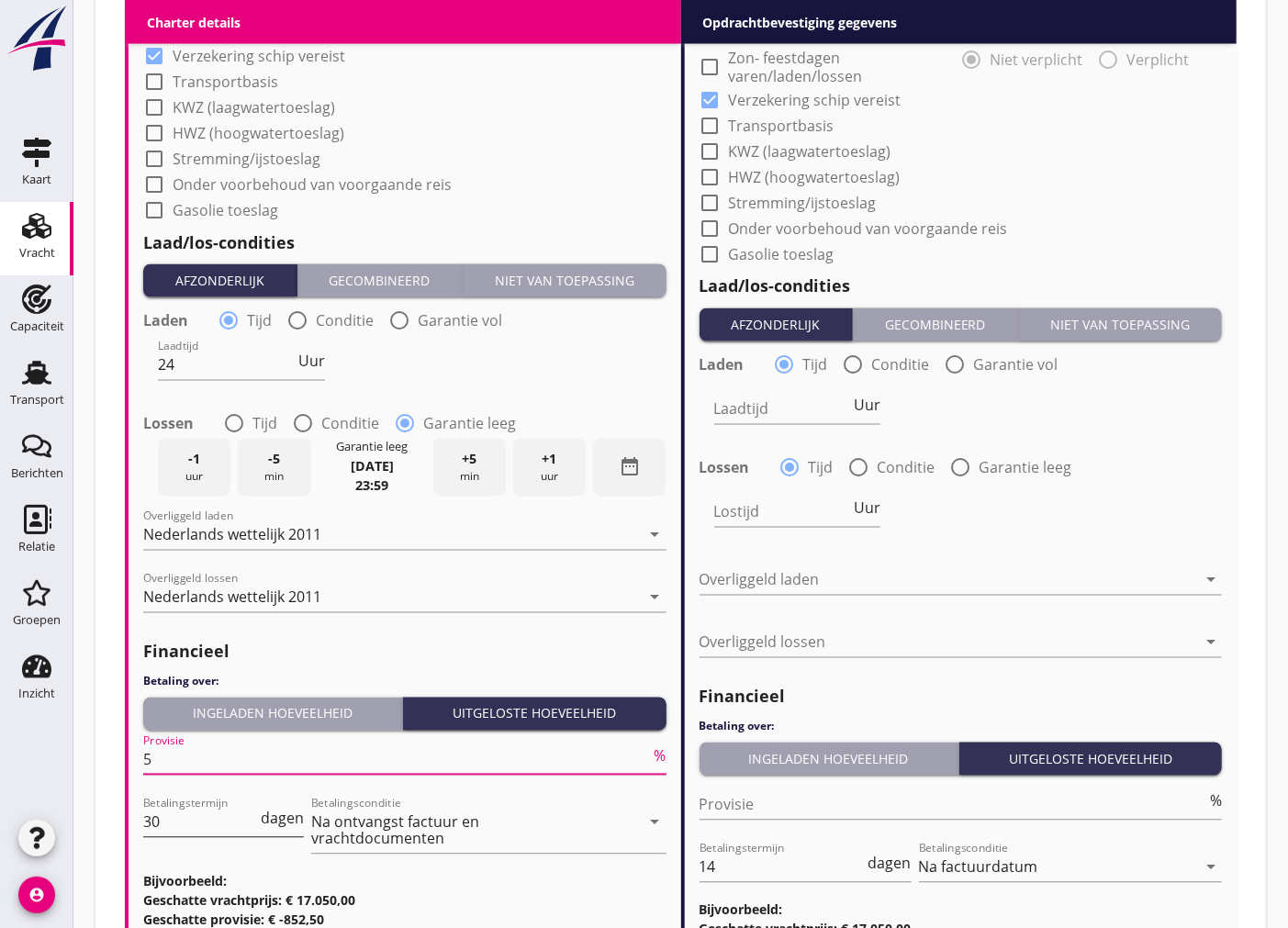
type input "5"
drag, startPoint x: 181, startPoint y: 827, endPoint x: 75, endPoint y: 823, distance: 106.1
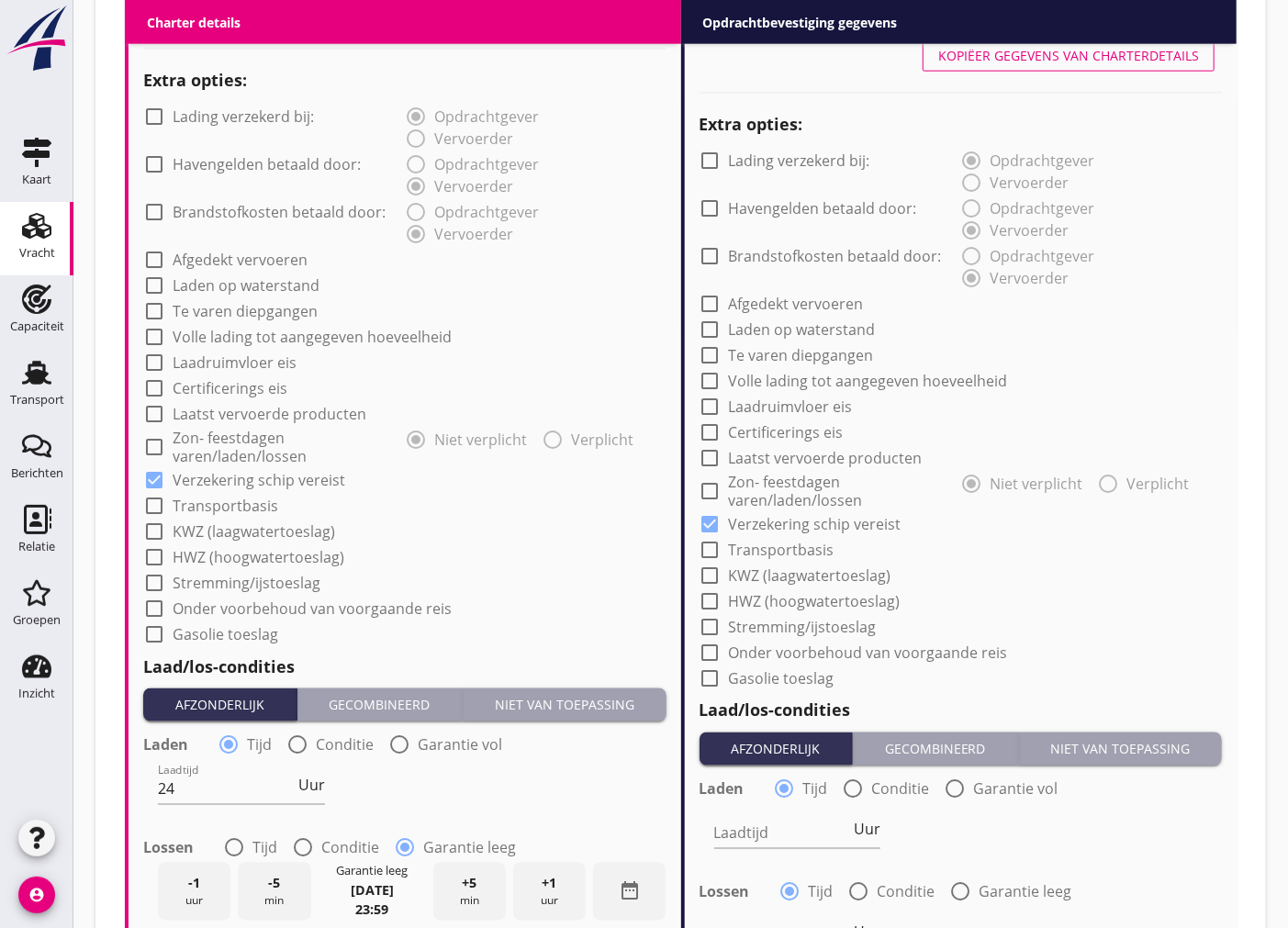
scroll to position [928, 0]
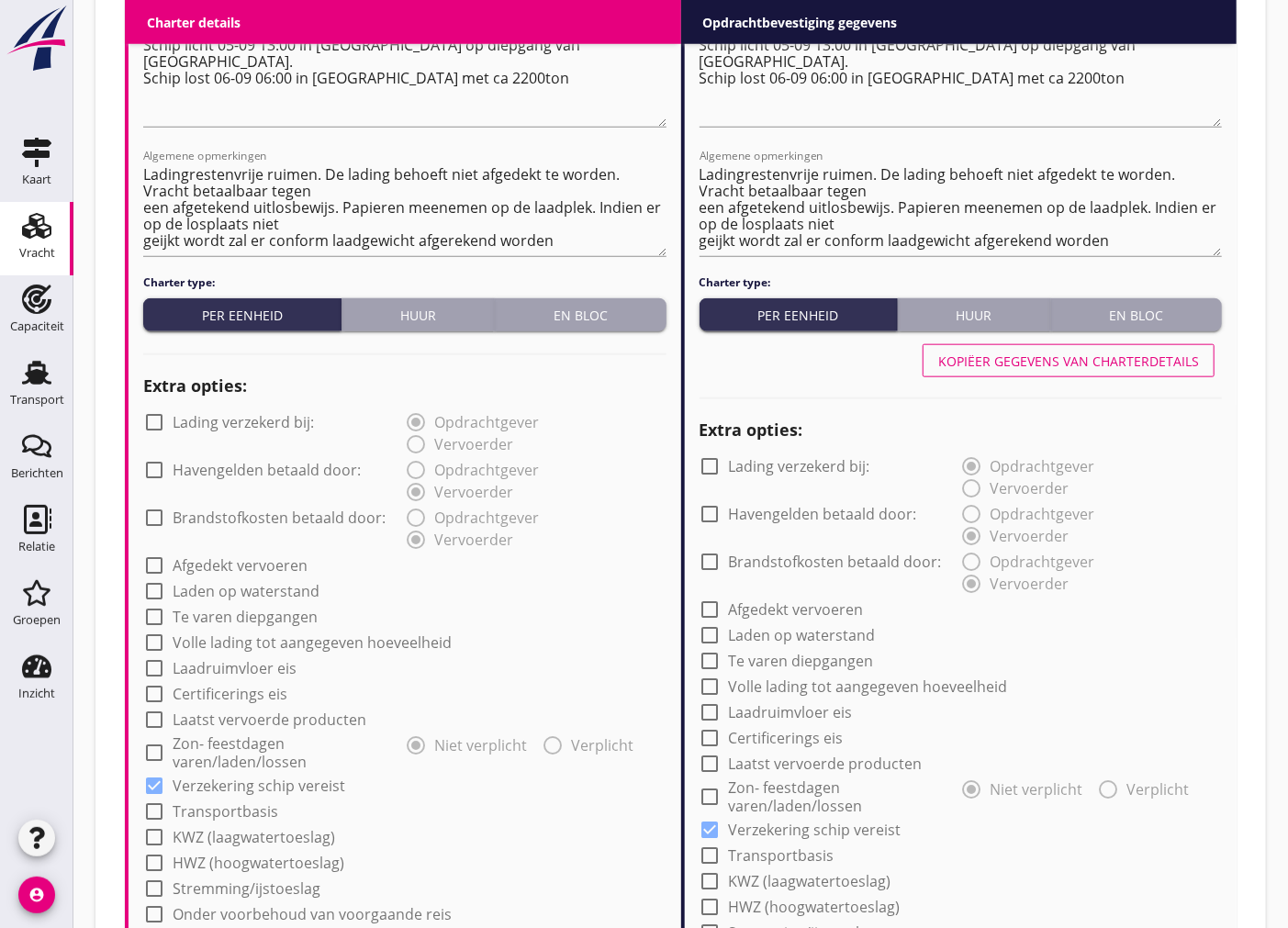
type input "14"
click at [1116, 363] on div "Kopiëer gegevens van charterdetails" at bounding box center [1069, 360] width 261 height 19
type input "24"
radio input "false"
radio input "true"
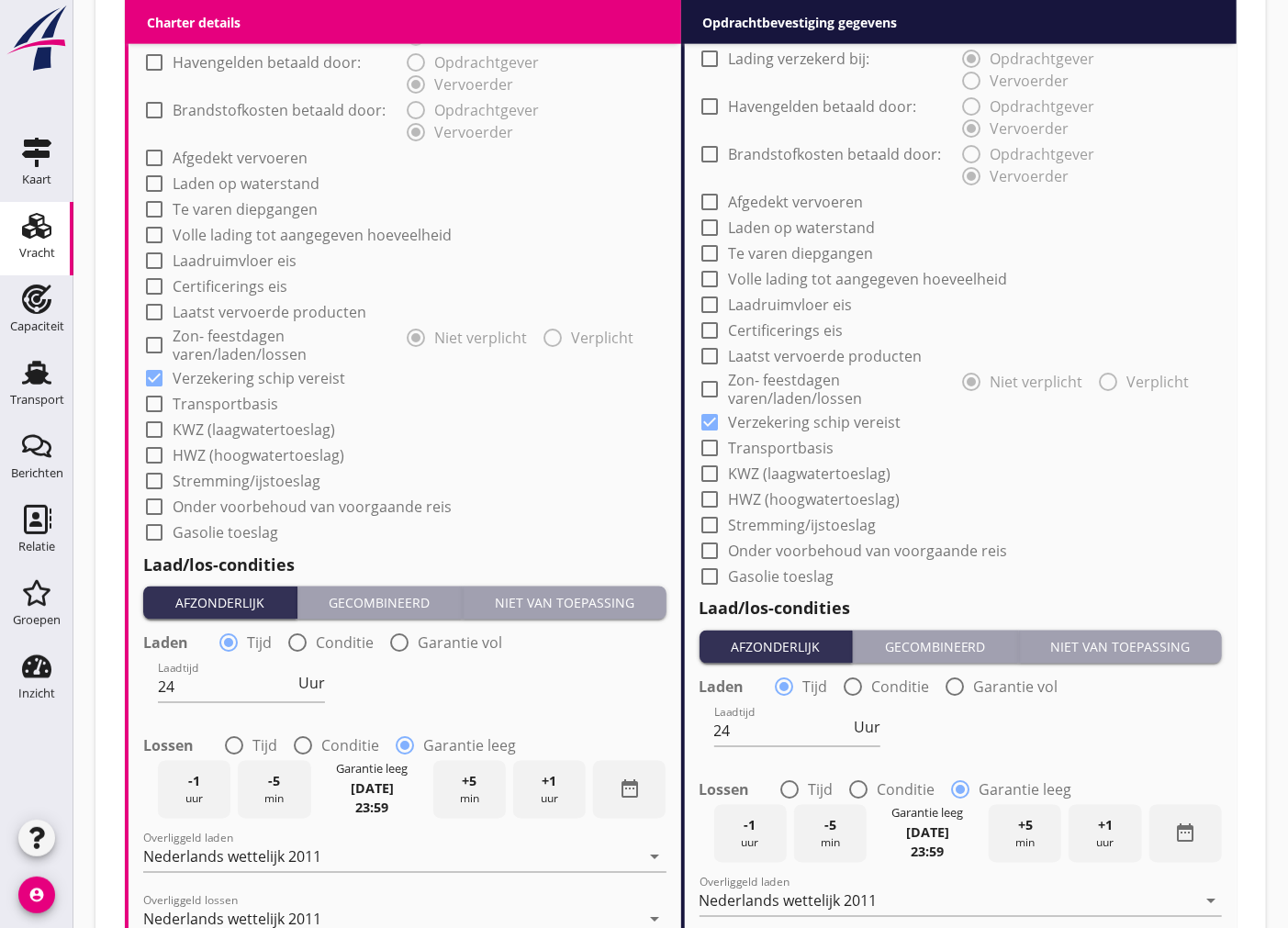
scroll to position [1846, 0]
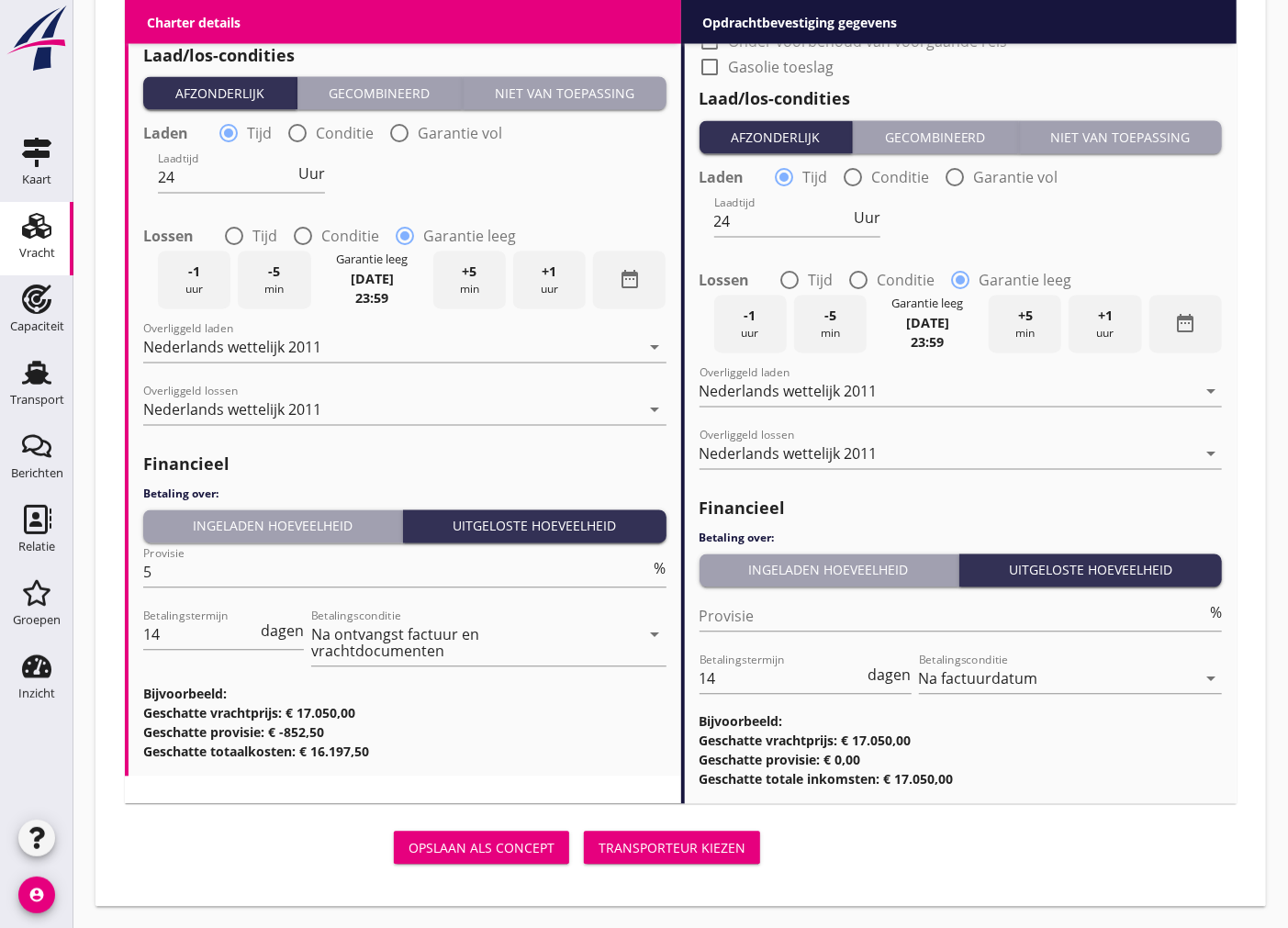
click at [632, 856] on div "Transporteur kiezen" at bounding box center [672, 848] width 147 height 19
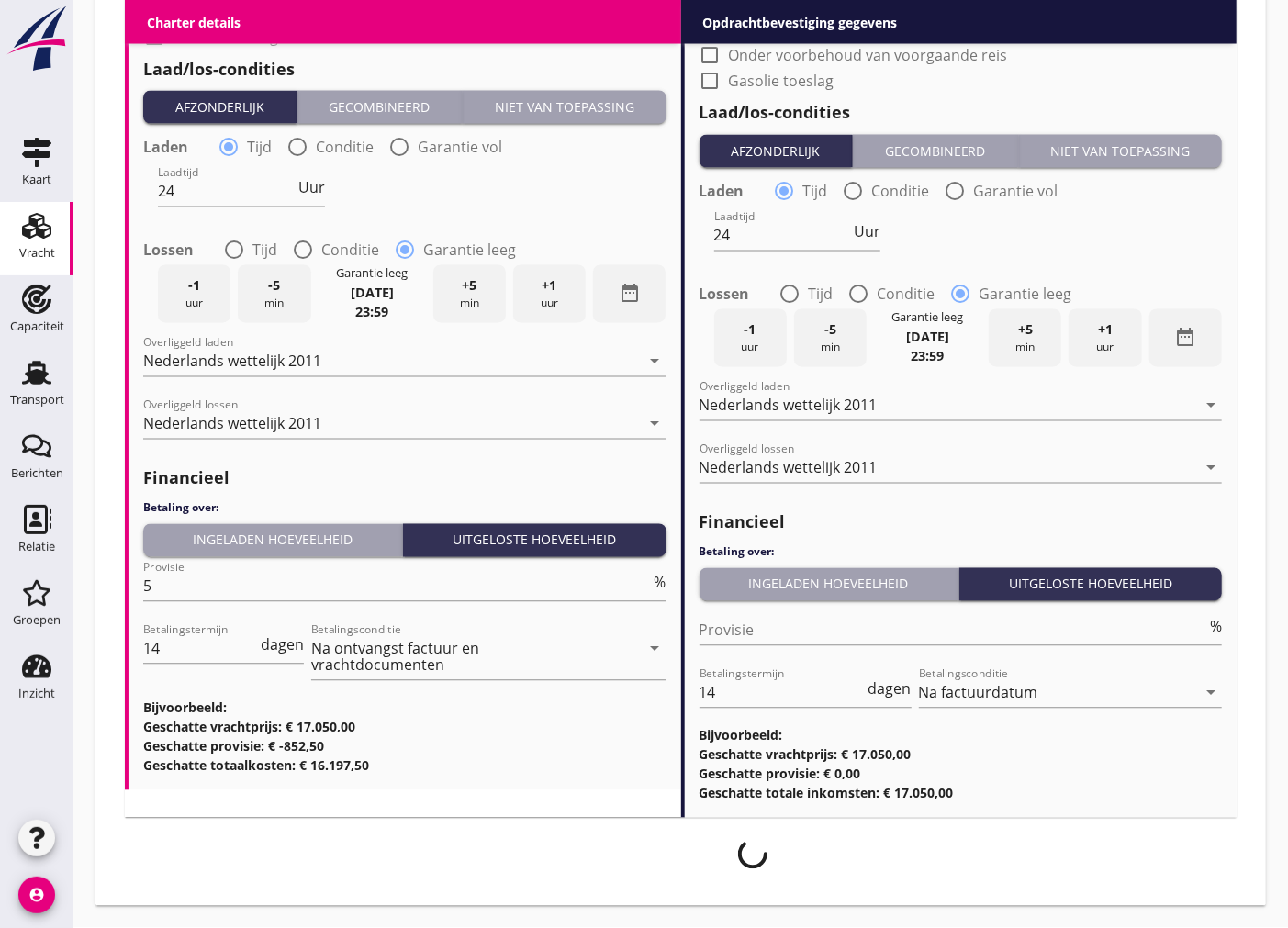
scroll to position [1830, 0]
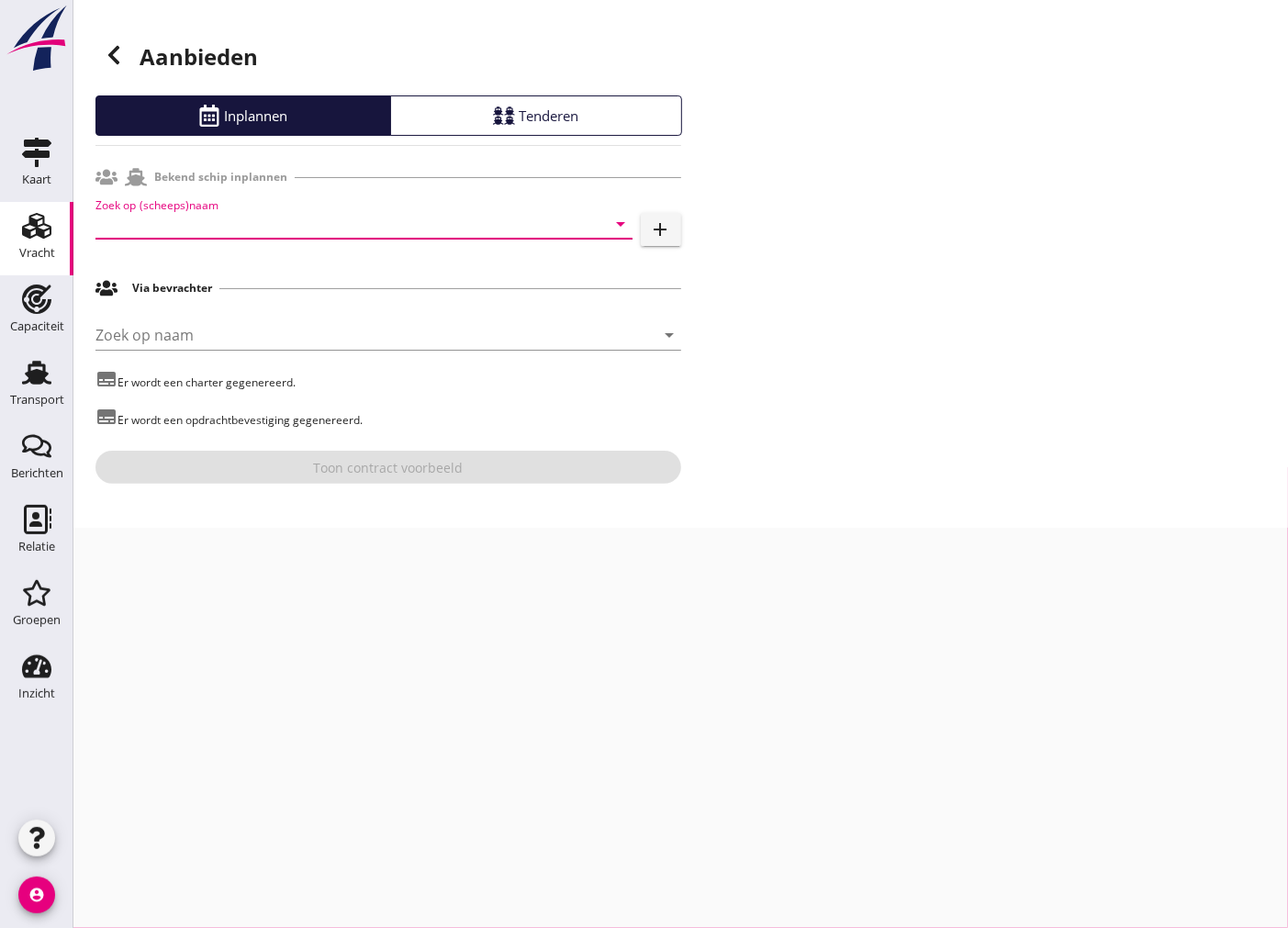
click at [350, 216] on input "Zoek op (scheeps)naam" at bounding box center [338, 224] width 486 height 30
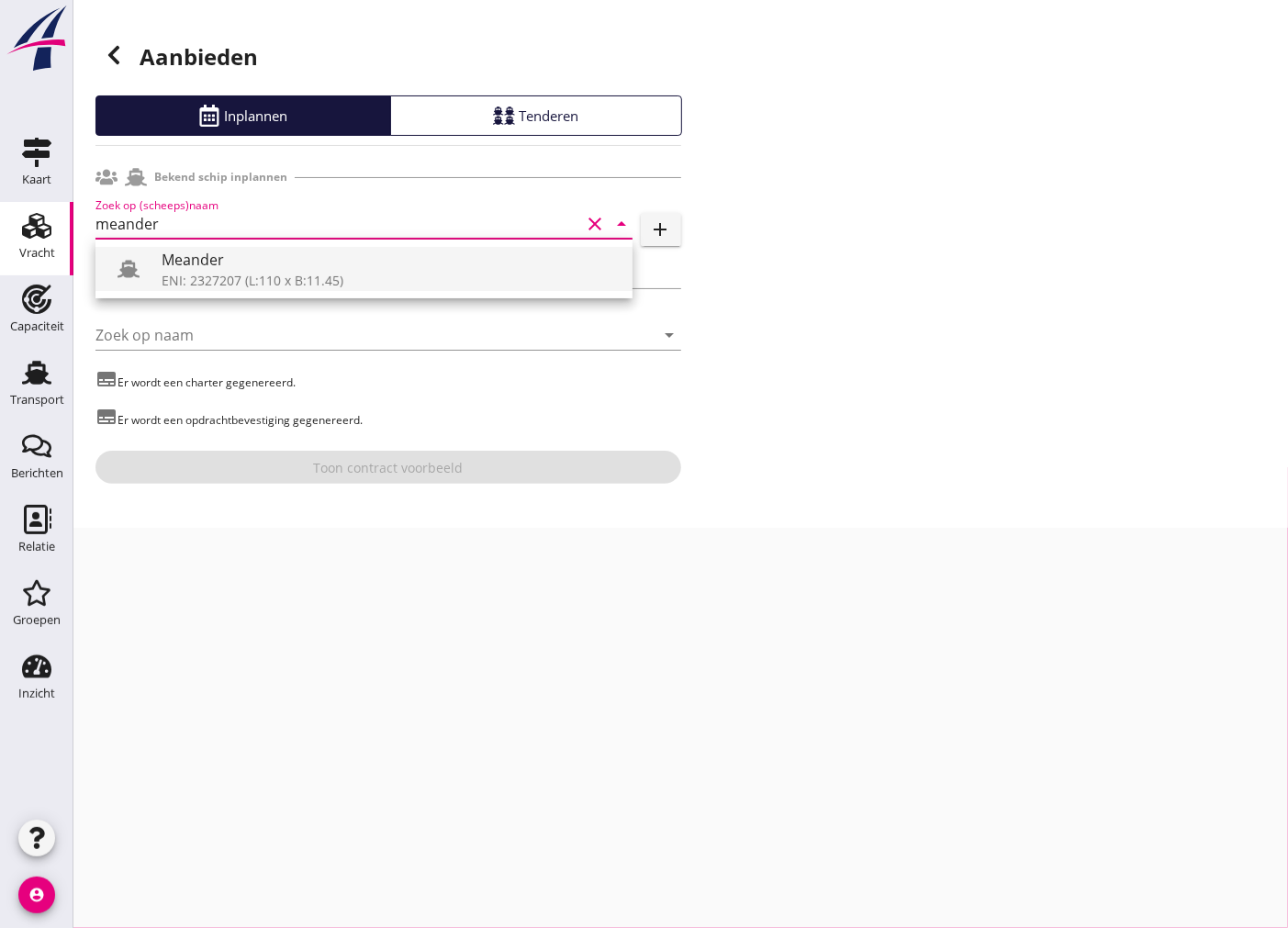
click at [354, 289] on div "ENI: 2327207 (L:110 x B:11.45)" at bounding box center [389, 280] width 456 height 19
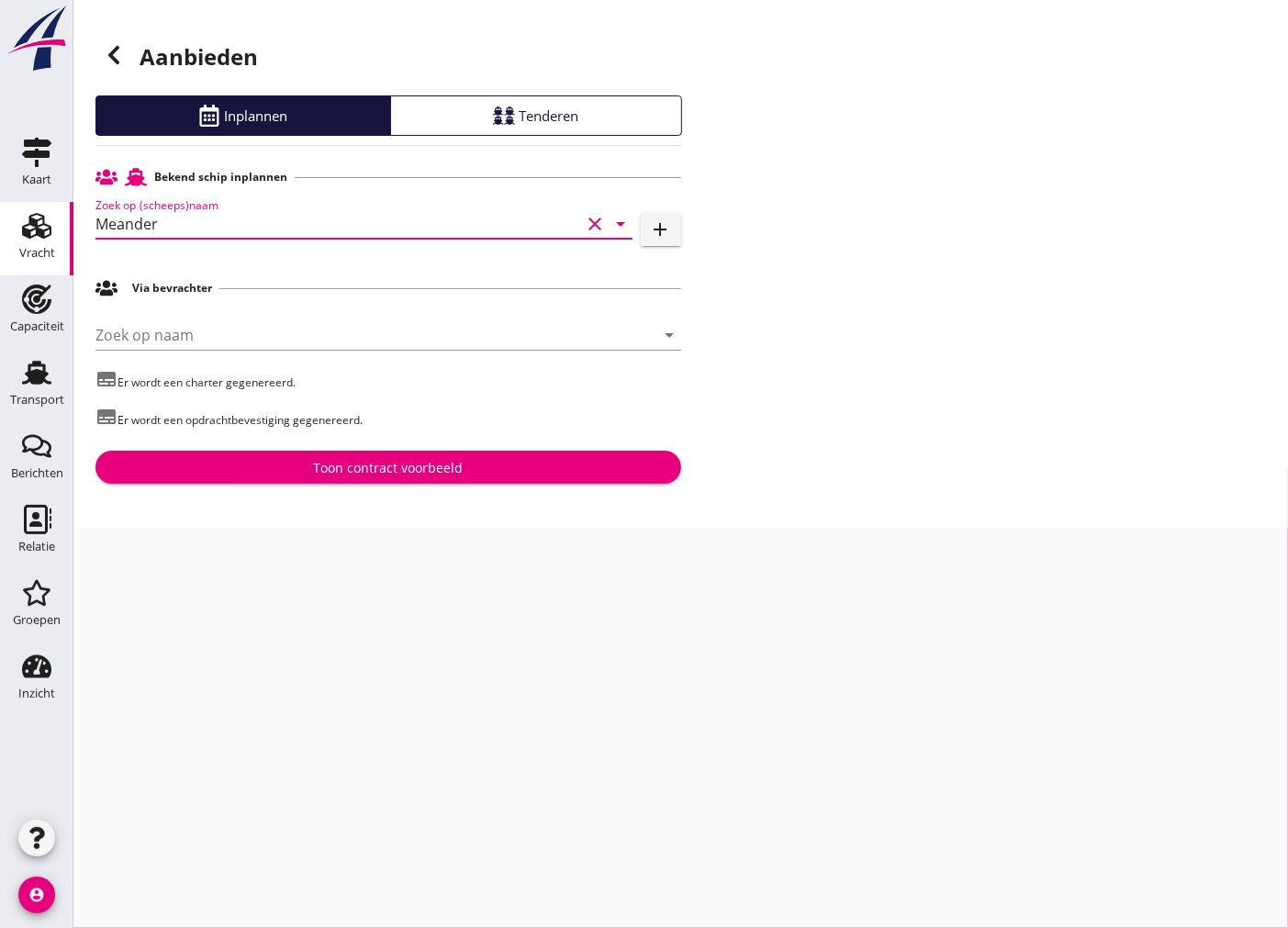
type input "Meander"
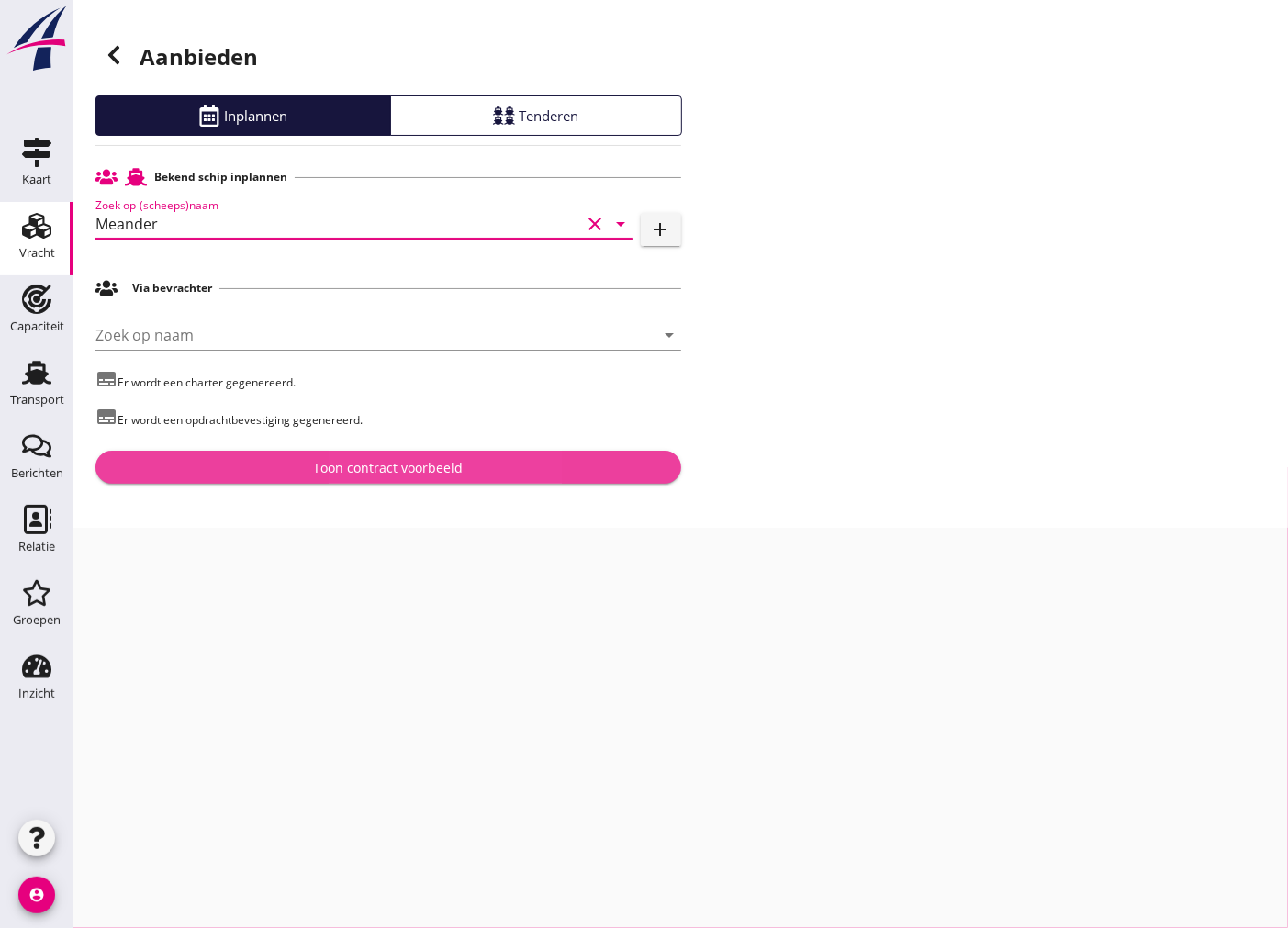
click at [398, 472] on div "Toon contract voorbeeld" at bounding box center [388, 467] width 149 height 19
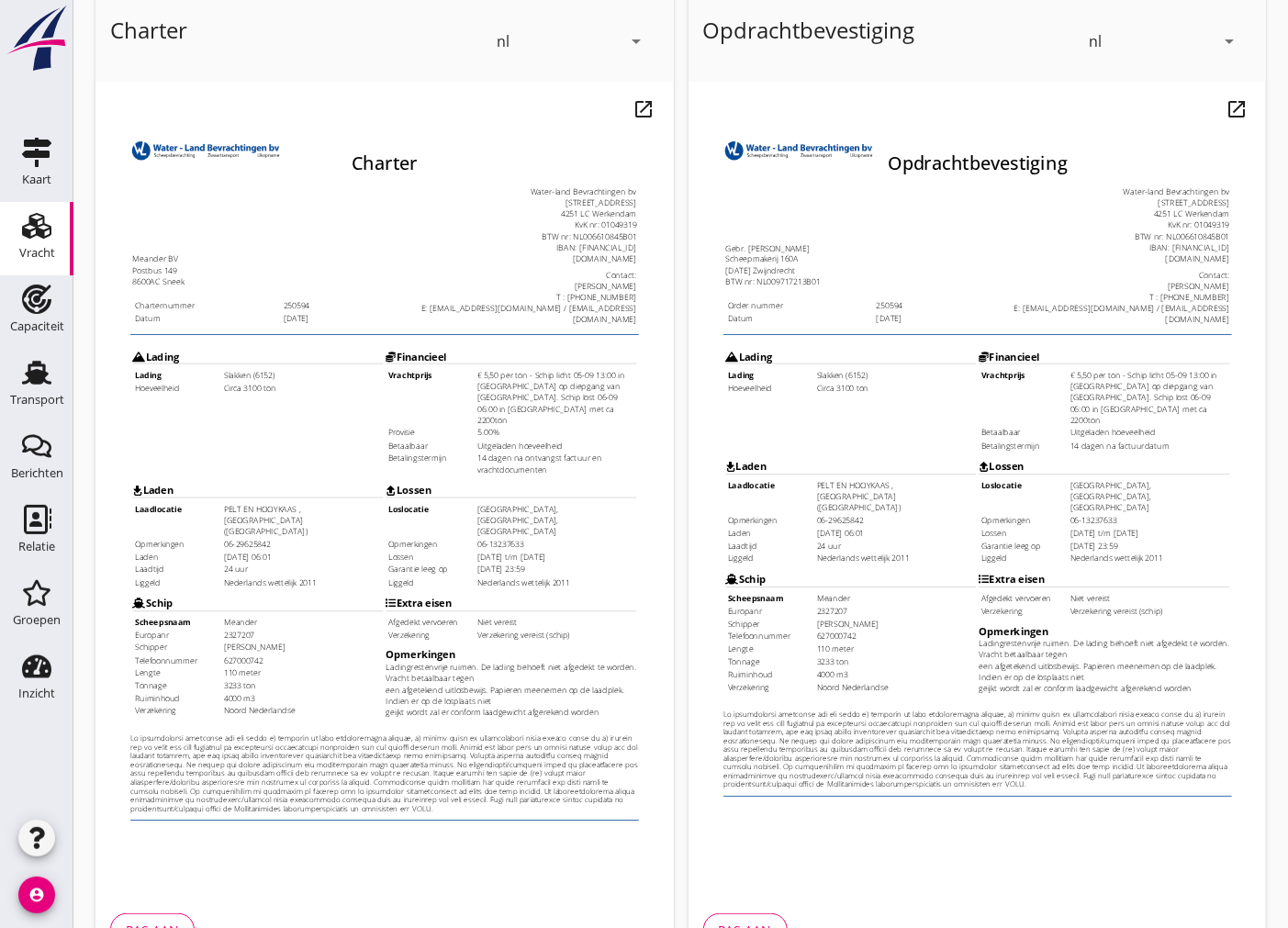
scroll to position [218, 0]
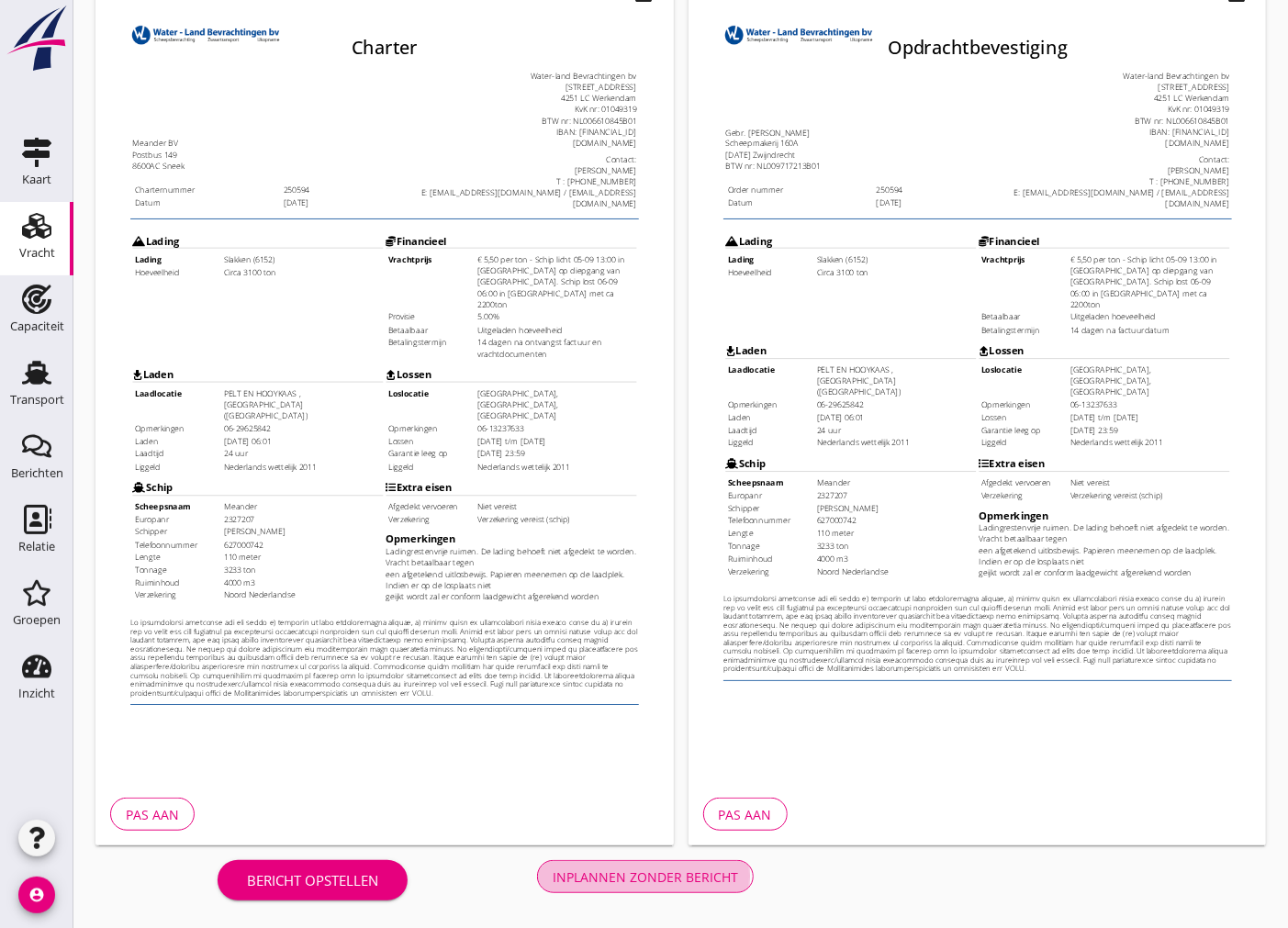
click at [621, 872] on div "Inplannen zonder bericht" at bounding box center [645, 877] width 185 height 19
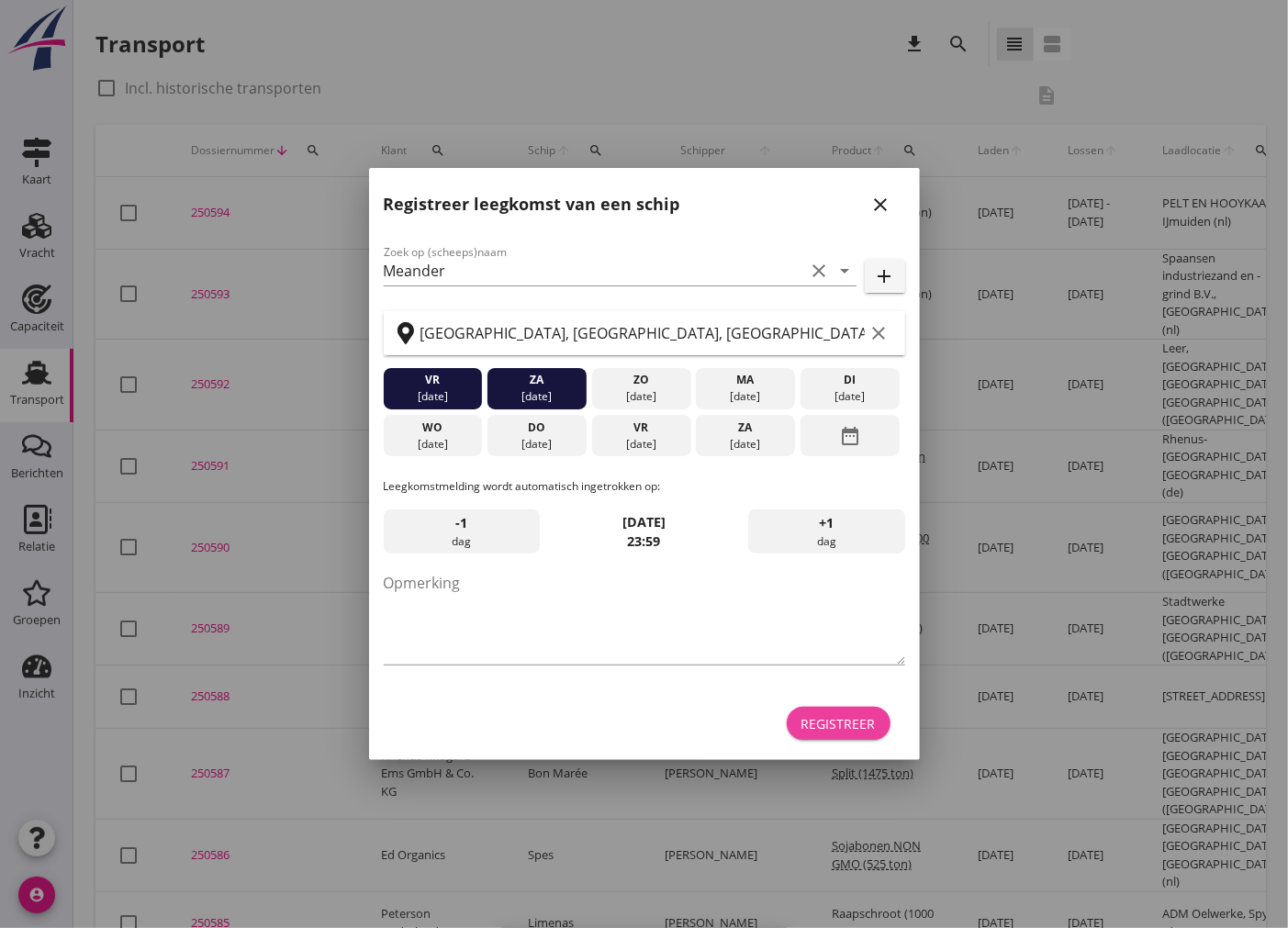
click at [823, 717] on div "Registreer" at bounding box center [838, 724] width 75 height 19
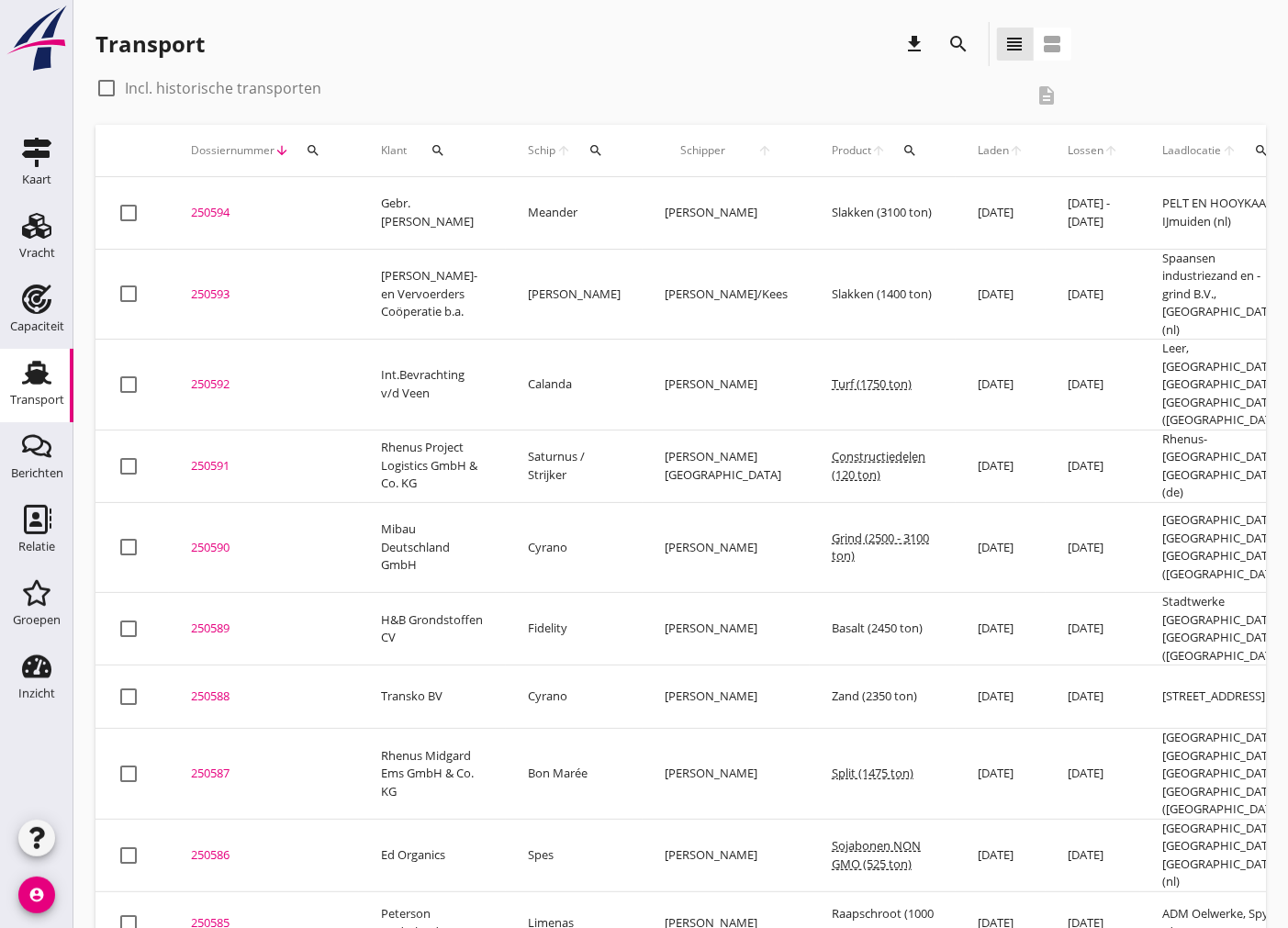
click at [206, 206] on div "250594" at bounding box center [264, 213] width 146 height 18
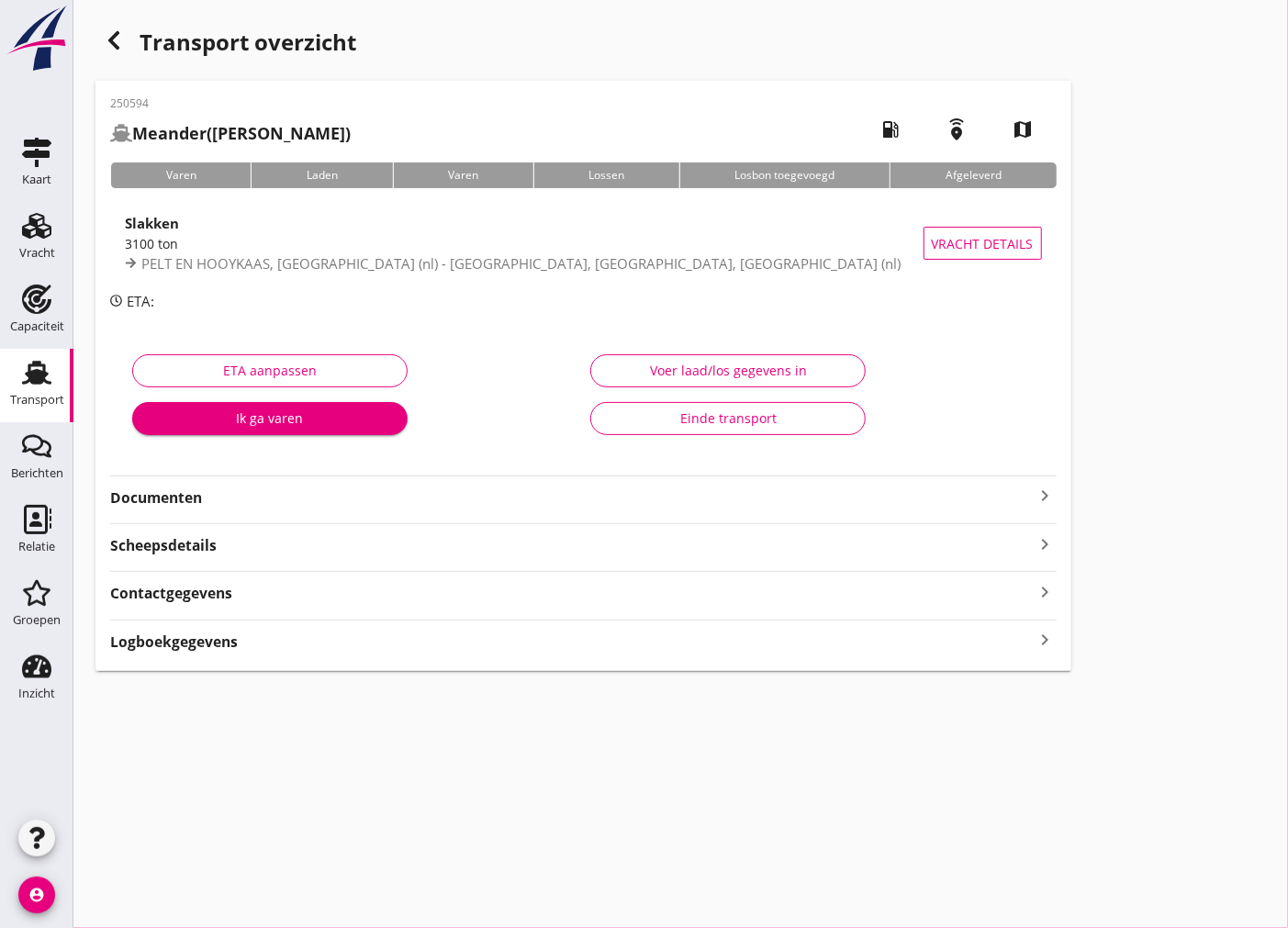
click at [1028, 490] on strong "Documenten" at bounding box center [572, 498] width 925 height 21
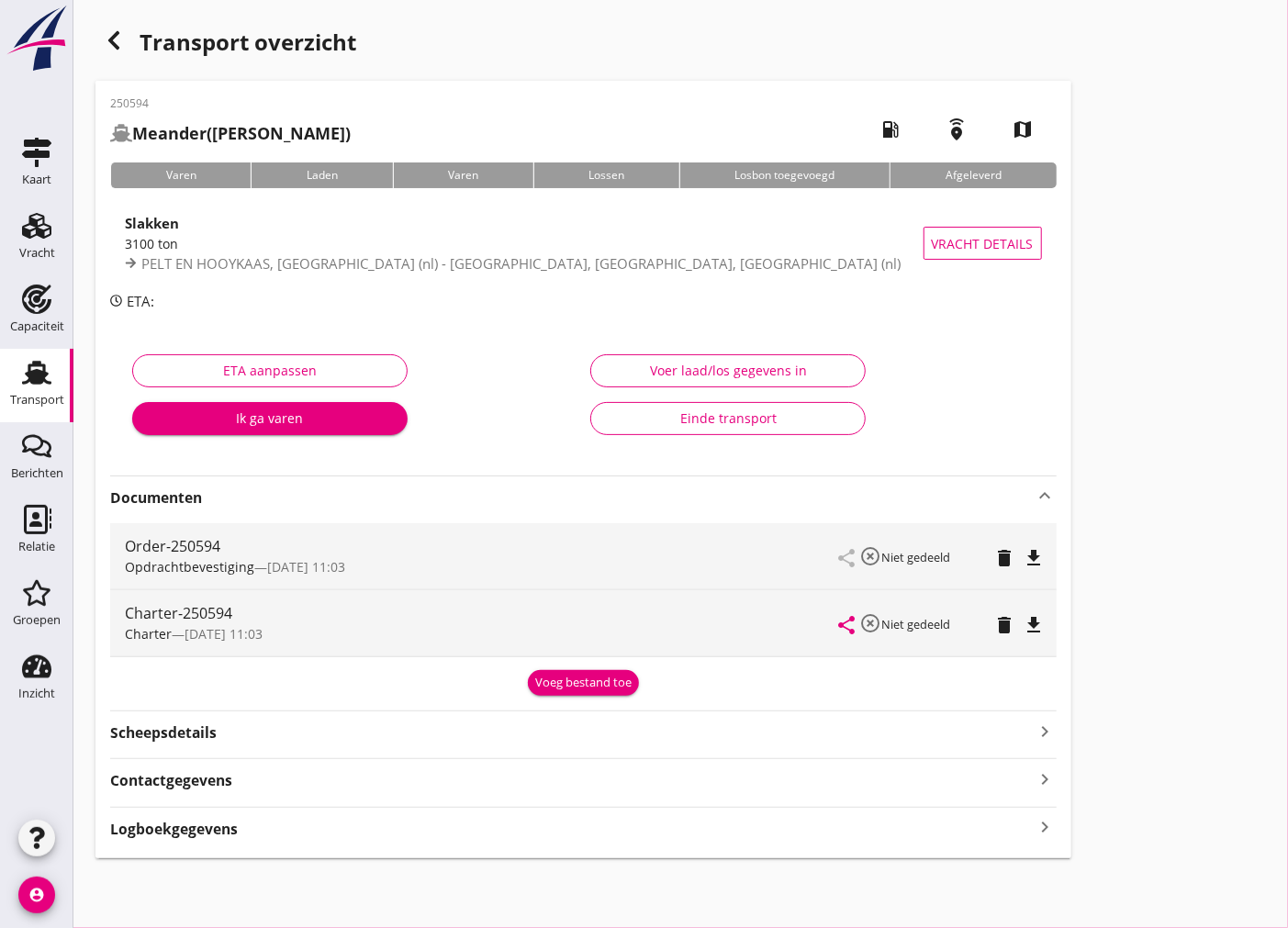
click at [1029, 553] on icon "file_download" at bounding box center [1034, 559] width 22 height 22
click at [1039, 620] on icon "file_download" at bounding box center [1034, 625] width 22 height 22
click at [359, 738] on div "Scheepsdetails keyboard_arrow_right" at bounding box center [583, 731] width 947 height 25
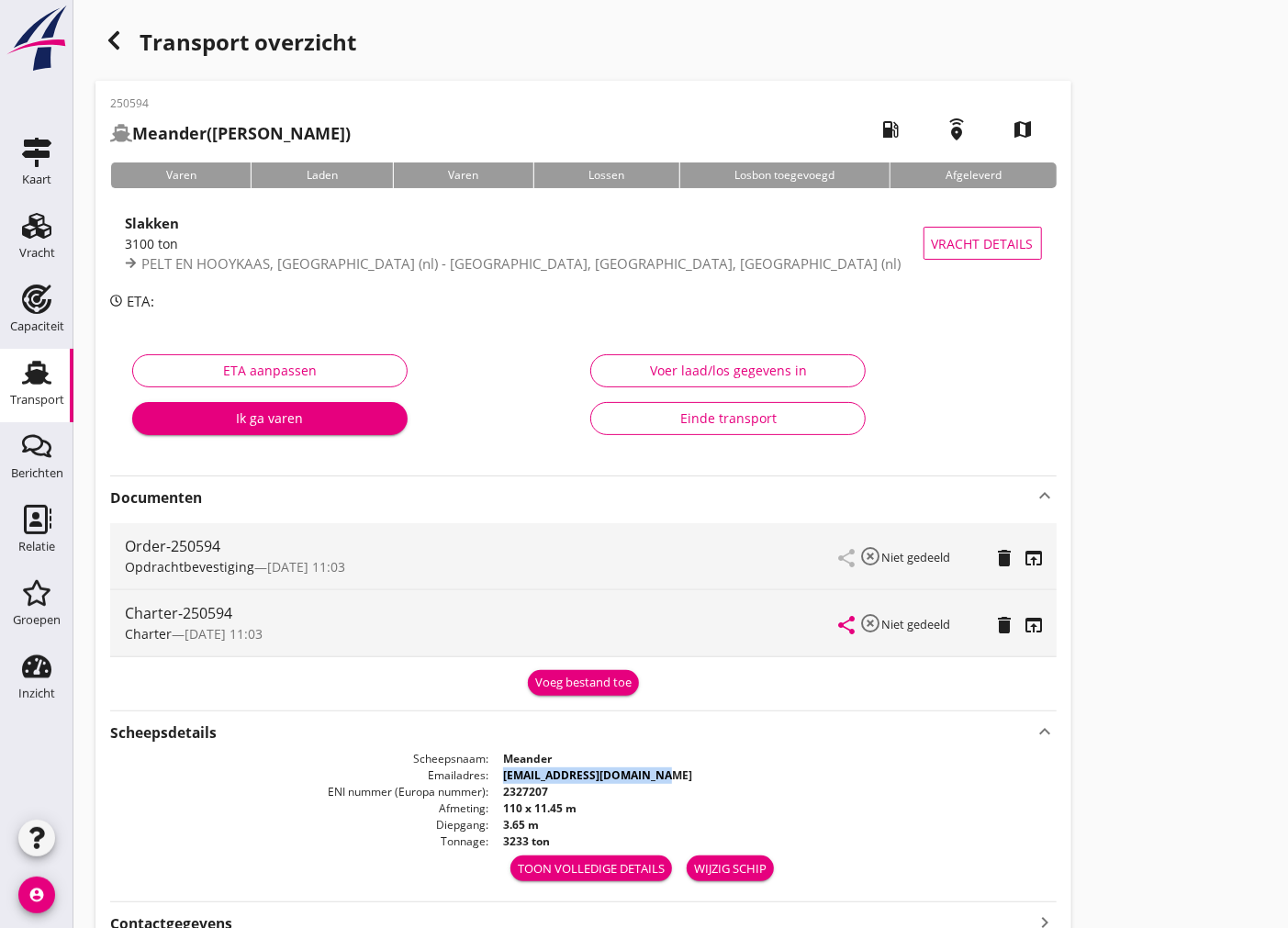
drag, startPoint x: 677, startPoint y: 776, endPoint x: 498, endPoint y: 775, distance: 179.0
click at [498, 775] on dd "[EMAIL_ADDRESS][DOMAIN_NAME]" at bounding box center [772, 776] width 567 height 17
copy strong "[EMAIL_ADDRESS][DOMAIN_NAME]"
drag, startPoint x: 40, startPoint y: 228, endPoint x: 47, endPoint y: 172, distance: 56.4
click at [40, 228] on use at bounding box center [37, 226] width 30 height 26
